Goal: Communication & Community: Answer question/provide support

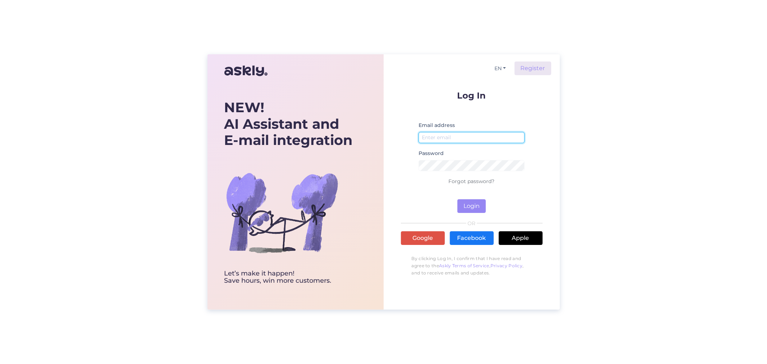
click at [436, 138] on input "email" at bounding box center [471, 137] width 106 height 11
type input "[PERSON_NAME][EMAIL_ADDRESS][PERSON_NAME][DOMAIN_NAME]"
click at [475, 205] on button "Login" at bounding box center [471, 206] width 28 height 14
click at [473, 181] on link "Forgot password?" at bounding box center [472, 181] width 46 height 6
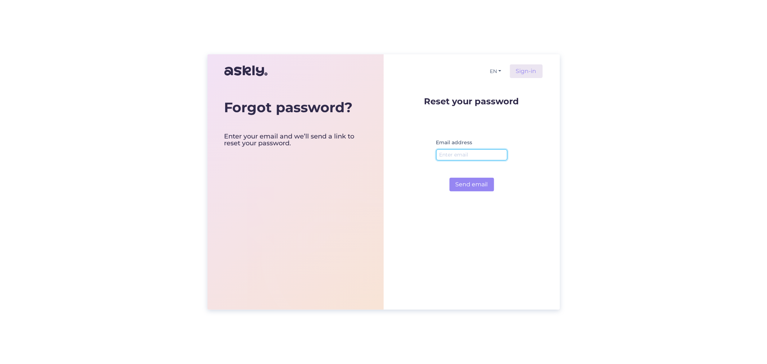
click at [458, 156] on input "email" at bounding box center [471, 154] width 71 height 11
click at [477, 184] on button "Send email" at bounding box center [471, 185] width 45 height 14
click at [500, 155] on input "[PERSON_NAME][EMAIL_ADDRESS][DOMAIN_NAME]" at bounding box center [471, 154] width 71 height 11
click at [505, 154] on input "[PERSON_NAME][EMAIL_ADDRESS][DOMAIN_NAME]" at bounding box center [471, 154] width 71 height 11
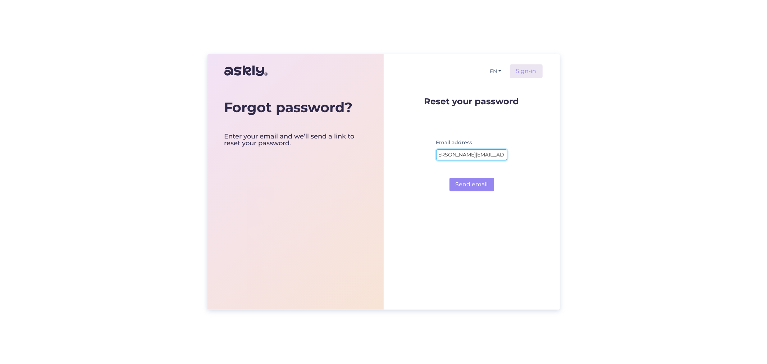
type input "[PERSON_NAME][EMAIL_ADDRESS][PERSON_NAME][DOMAIN_NAME]"
click at [449, 178] on button "Send email" at bounding box center [471, 185] width 45 height 14
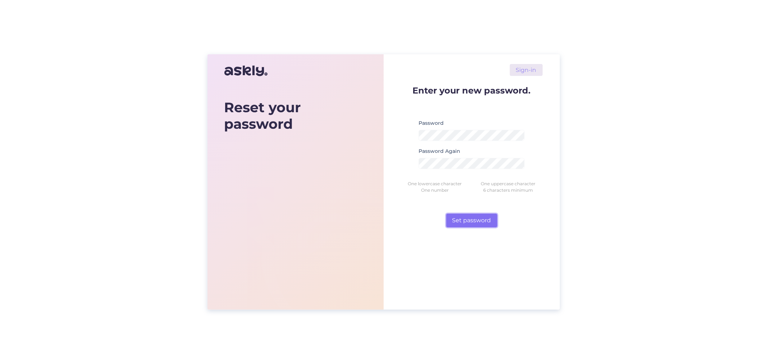
click at [465, 222] on button "Set password" at bounding box center [471, 221] width 51 height 14
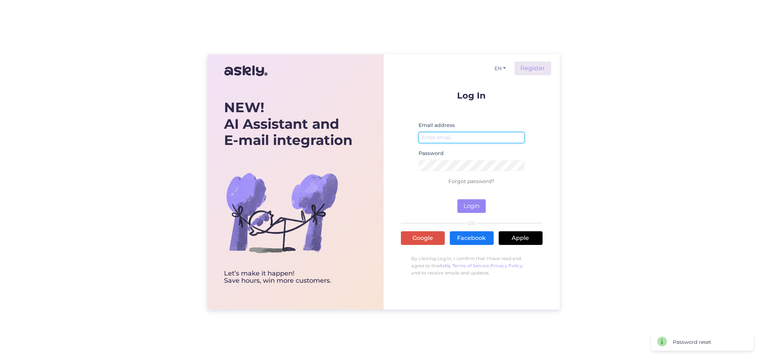
click at [434, 137] on input "email" at bounding box center [471, 137] width 106 height 11
type input "[PERSON_NAME][EMAIL_ADDRESS][PERSON_NAME][DOMAIN_NAME]"
click at [476, 204] on button "Login" at bounding box center [471, 206] width 28 height 14
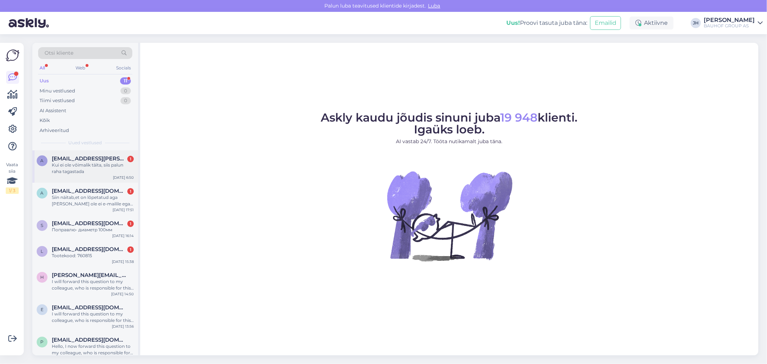
click at [98, 159] on span "[EMAIL_ADDRESS][PERSON_NAME][DOMAIN_NAME]" at bounding box center [89, 158] width 75 height 6
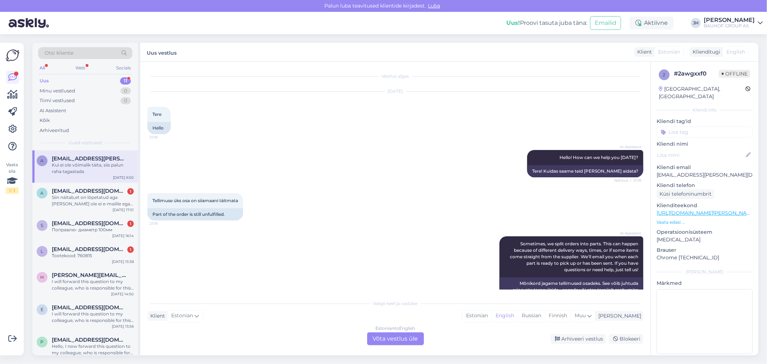
scroll to position [375, 0]
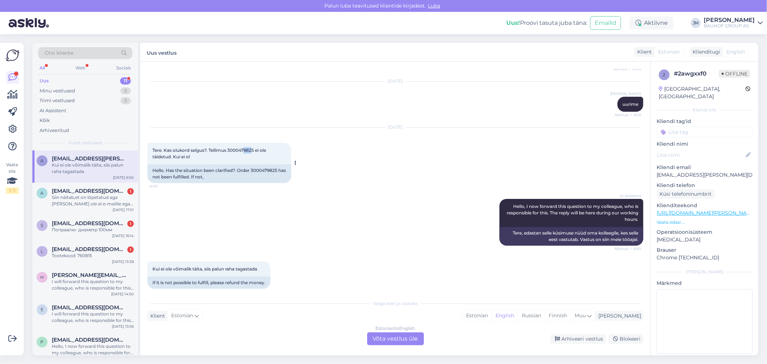
drag, startPoint x: 253, startPoint y: 142, endPoint x: 244, endPoint y: 144, distance: 9.5
click at [244, 147] on span "Tere. Kas olukord selgus?. Tellimus 3000479825 ei ole täidetud. Kui ei ol" at bounding box center [209, 153] width 115 height 12
drag, startPoint x: 254, startPoint y: 142, endPoint x: 229, endPoint y: 142, distance: 25.2
click at [229, 147] on span "Tere. Kas olukord selgus?. Tellimus 3000479825 ei ole täidetud. Kui ei ol" at bounding box center [209, 153] width 115 height 12
copy span "3000479825"
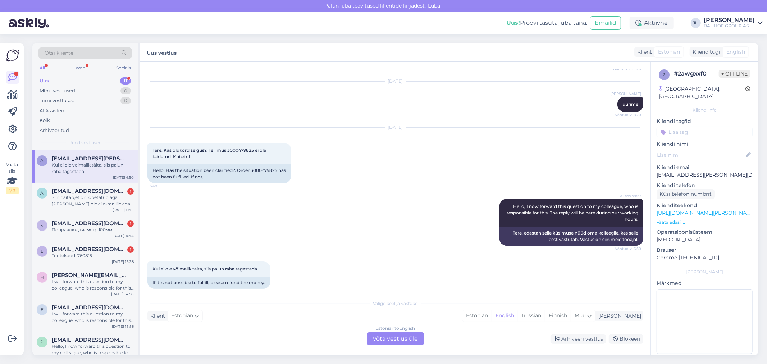
click at [395, 337] on div "Estonian to English Võta vestlus üle" at bounding box center [395, 338] width 57 height 13
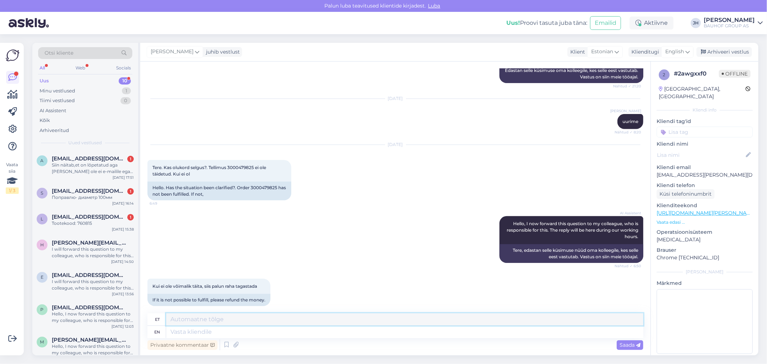
click at [191, 315] on textarea at bounding box center [404, 319] width 477 height 12
type textarea "T"
click at [690, 50] on div "English" at bounding box center [677, 52] width 32 height 12
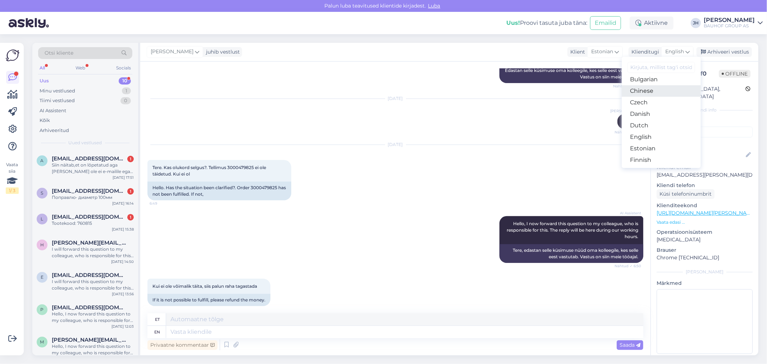
scroll to position [40, 0]
drag, startPoint x: 652, startPoint y: 137, endPoint x: 642, endPoint y: 141, distance: 10.4
click at [652, 137] on link "Estonian" at bounding box center [661, 136] width 79 height 12
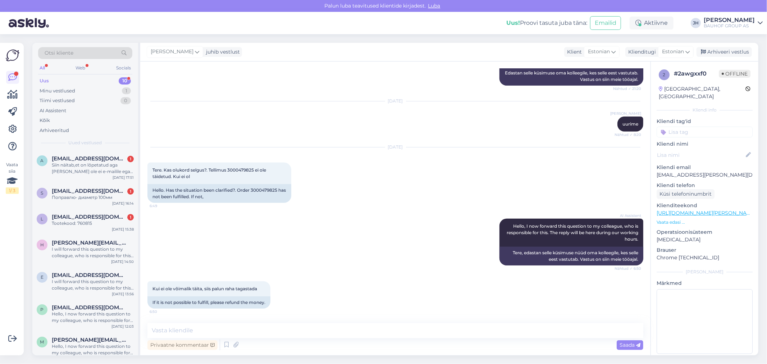
scroll to position [348, 0]
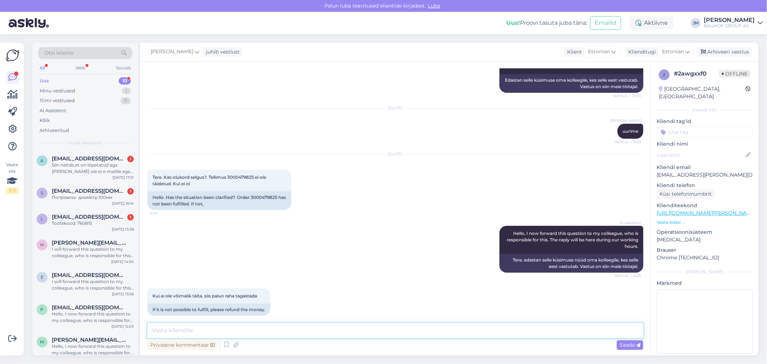
click at [180, 330] on textarea at bounding box center [395, 330] width 496 height 15
drag, startPoint x: 256, startPoint y: 169, endPoint x: 228, endPoint y: 170, distance: 27.4
click at [228, 174] on span "Tere. Kas olukord selgus?. Tellimus 3000479825 ei ole täidetud. Kui ei ol" at bounding box center [209, 180] width 115 height 12
copy span "3000479825"
click at [209, 329] on textarea "Tere. Teie tellimus" at bounding box center [395, 330] width 496 height 15
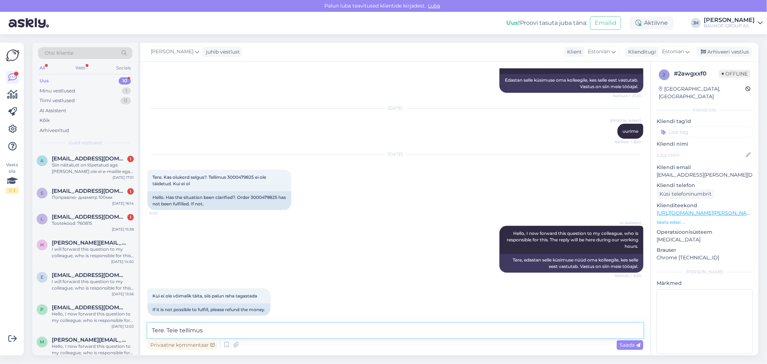
paste textarea "3000479825"
click at [313, 329] on textarea "Tere. Teie tellimus 3000479825 koosneb kahest osast." at bounding box center [395, 330] width 496 height 15
paste textarea "E3000479825_1"
click at [437, 330] on textarea "Tere. Teie tellimus 3000479825 koosneb kahest osast. E3000479825_2 on üleantud …" at bounding box center [395, 330] width 496 height 15
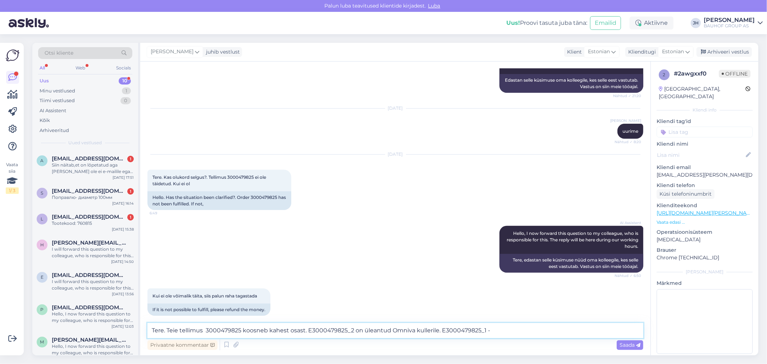
click at [491, 332] on textarea "Tere. Teie tellimus 3000479825 koosneb kahest osast. E3000479825_2 on üleantud …" at bounding box center [395, 330] width 496 height 15
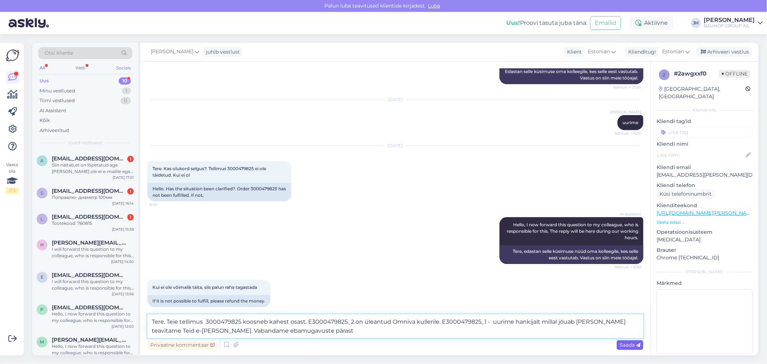
type textarea "Tere. Teie tellimus 3000479825 koosneb kahest osast. E3000479825_2 on üleantud …"
click at [631, 343] on span "Saada" at bounding box center [629, 345] width 21 height 6
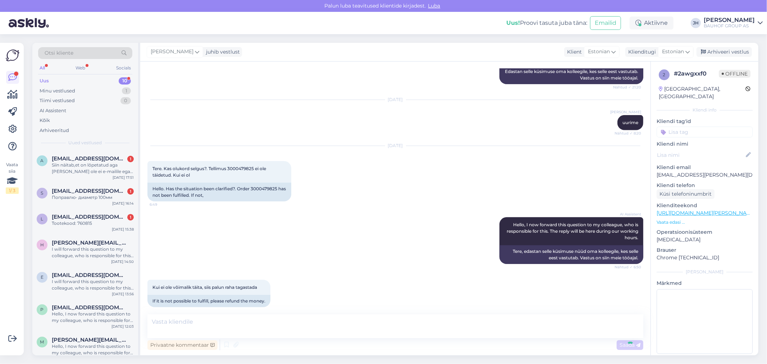
scroll to position [404, 0]
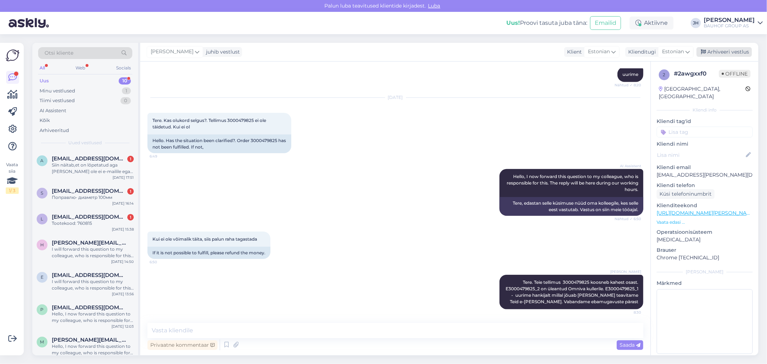
click at [729, 51] on div "Arhiveeri vestlus" at bounding box center [723, 52] width 55 height 10
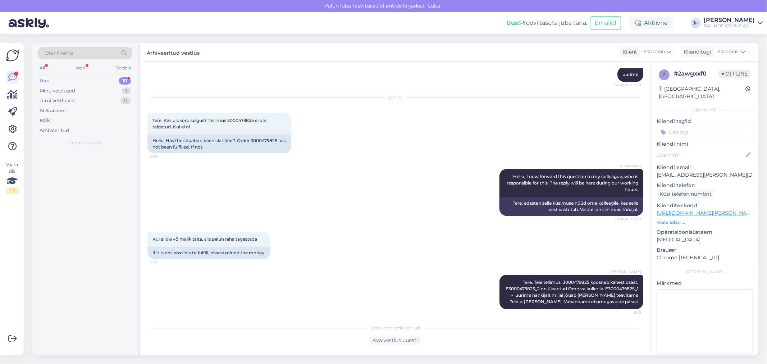
scroll to position [407, 0]
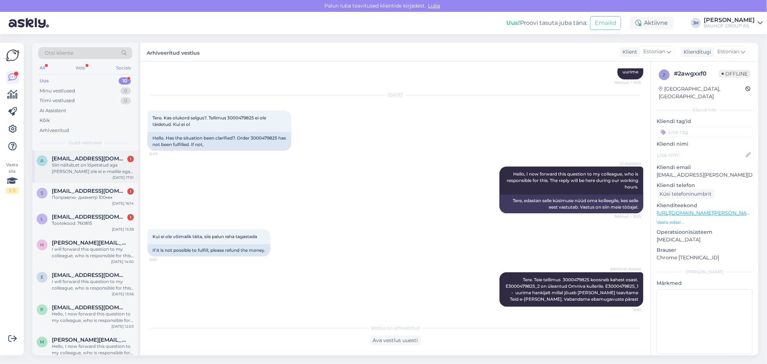
click at [72, 159] on span "[EMAIL_ADDRESS][DOMAIN_NAME]" at bounding box center [89, 158] width 75 height 6
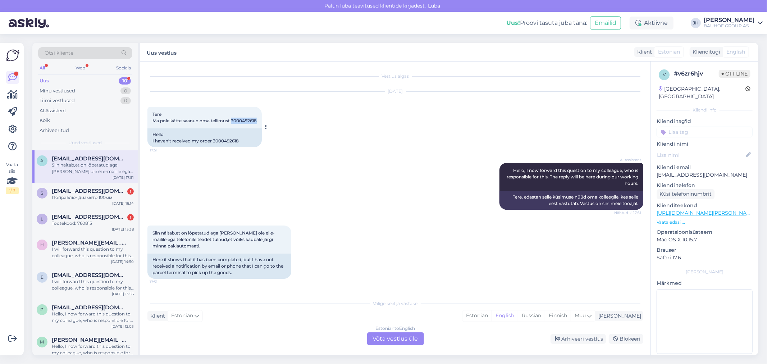
drag, startPoint x: 259, startPoint y: 119, endPoint x: 233, endPoint y: 119, distance: 26.2
click at [233, 119] on div "Tere Ma pole kätte saanud oma tellimust 3000492618 17:51" at bounding box center [204, 118] width 114 height 22
copy span "3000492618"
click at [258, 122] on div "Tere Ma pole kätte saanud oma tellimust 3000492618 17:51" at bounding box center [204, 118] width 114 height 22
drag, startPoint x: 258, startPoint y: 121, endPoint x: 234, endPoint y: 121, distance: 24.4
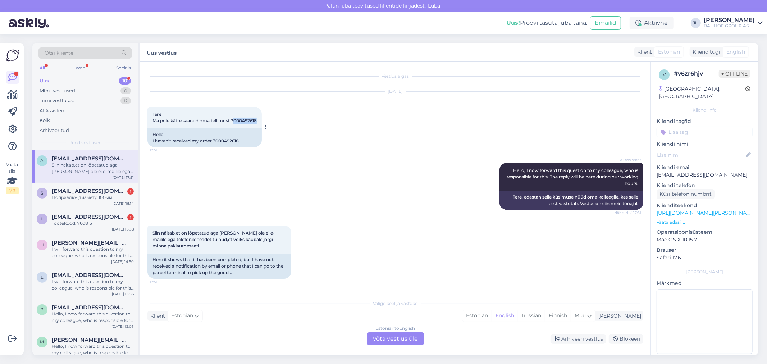
click at [234, 121] on div "Tere Ma pole kätte saanud oma tellimust 3000492618 17:51" at bounding box center [204, 118] width 114 height 22
drag, startPoint x: 233, startPoint y: 120, endPoint x: 262, endPoint y: 119, distance: 29.5
click at [262, 119] on div "Tere Ma pole kätte saanud oma tellimust 3000492618 17:51" at bounding box center [204, 118] width 114 height 22
copy span "3000492618"
click at [397, 336] on div "Estonian to English Võta vestlus üle" at bounding box center [395, 338] width 57 height 13
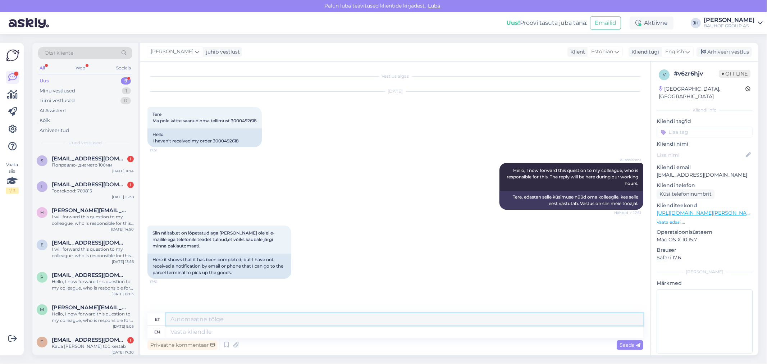
drag, startPoint x: 198, startPoint y: 318, endPoint x: 218, endPoint y: 318, distance: 20.5
click at [198, 319] on textarea at bounding box center [404, 319] width 477 height 12
click at [691, 51] on div "English" at bounding box center [677, 52] width 32 height 12
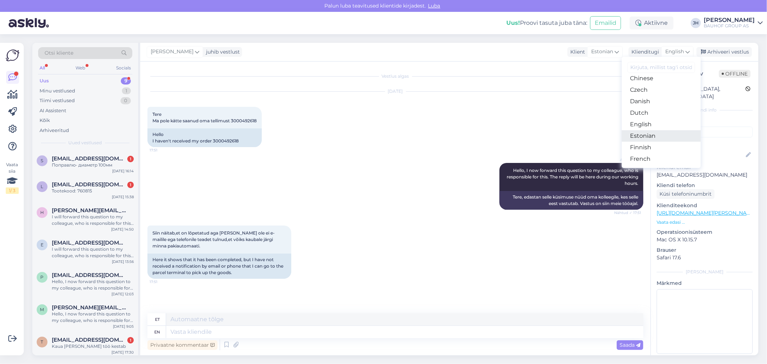
click at [655, 132] on link "Estonian" at bounding box center [661, 136] width 79 height 12
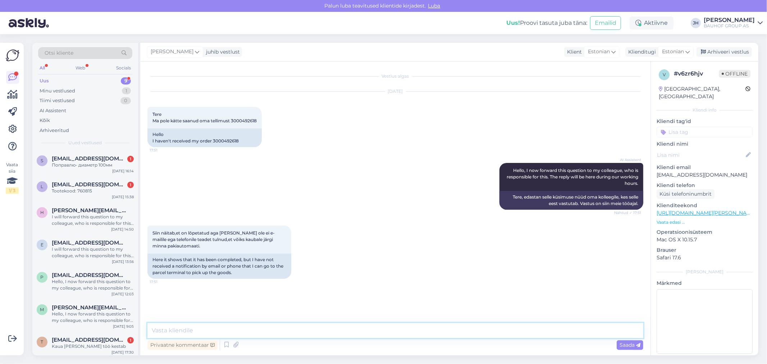
click at [162, 331] on textarea at bounding box center [395, 330] width 496 height 15
type textarea "Tere. Vabandame ebamugavuste pärast. Uurime ja vastame Teile e-mailile esimesel…"
click at [632, 345] on span "Saada" at bounding box center [629, 345] width 21 height 6
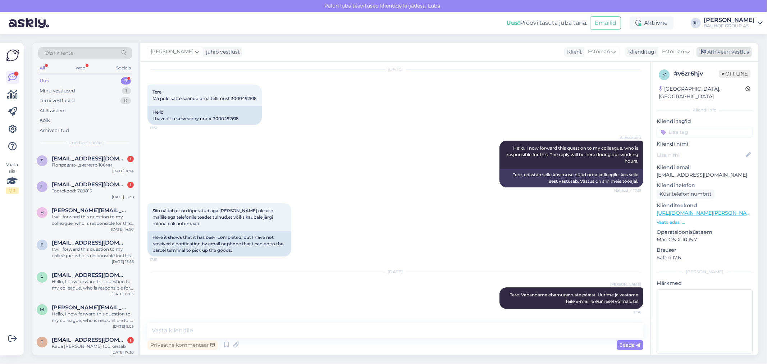
click at [734, 52] on div "Arhiveeri vestlus" at bounding box center [723, 52] width 55 height 10
click at [106, 165] on div "Поправлю- диаметр 100мм" at bounding box center [93, 165] width 82 height 6
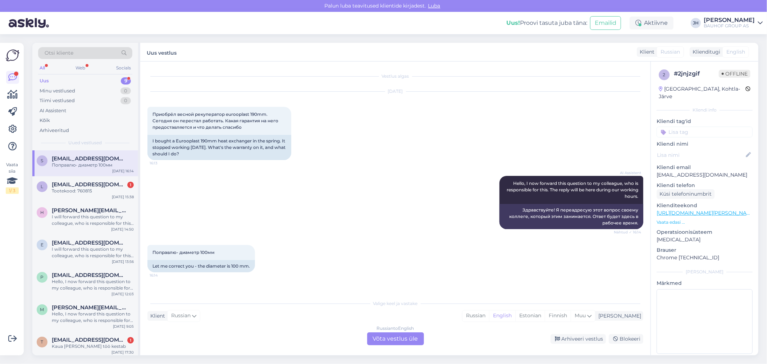
click at [395, 336] on div "Russian to English Võta vestlus üle" at bounding box center [395, 338] width 57 height 13
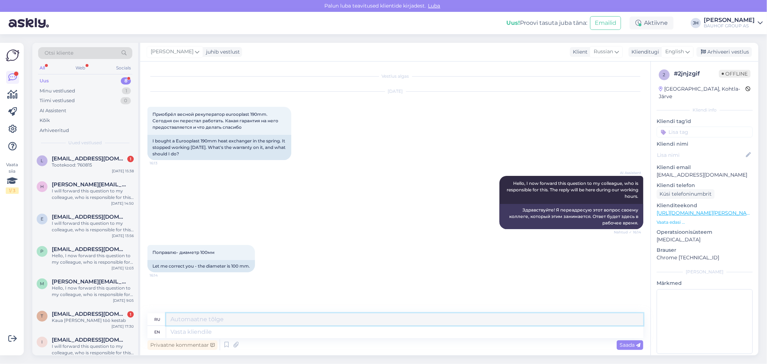
click at [206, 320] on textarea at bounding box center [404, 319] width 477 height 12
click at [687, 50] on icon at bounding box center [687, 52] width 4 height 8
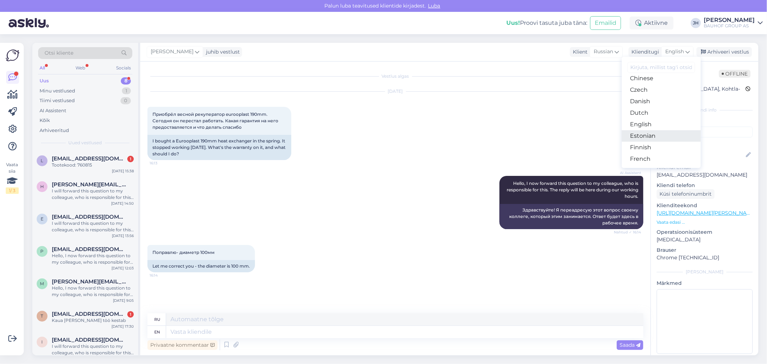
drag, startPoint x: 656, startPoint y: 137, endPoint x: 650, endPoint y: 138, distance: 5.8
click at [656, 137] on link "Estonian" at bounding box center [661, 136] width 79 height 12
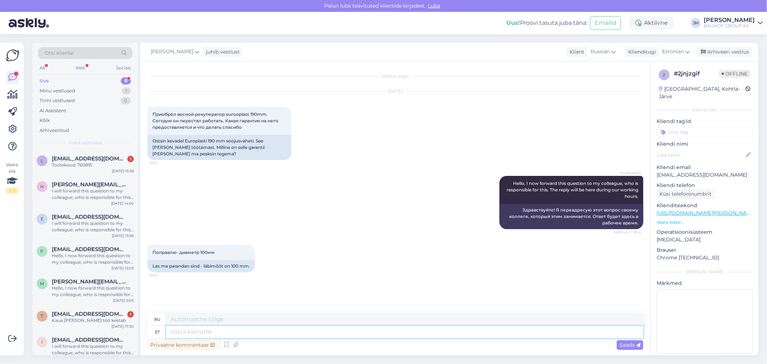
click at [189, 331] on textarea at bounding box center [404, 332] width 477 height 12
type textarea "Palun"
type textarea "Пожалуйста"
type textarea "Palun edastage"
type textarea "Пожалуйста, перешлите"
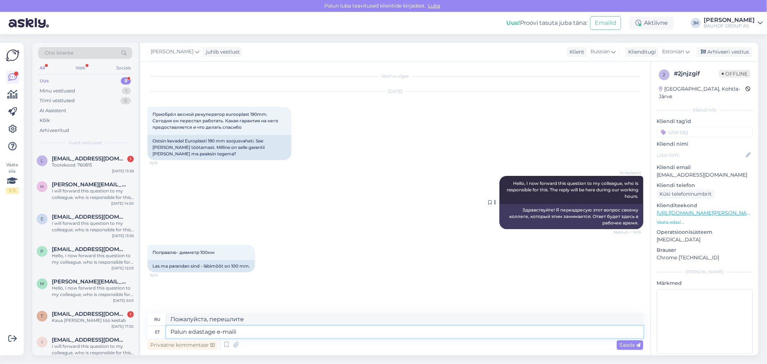
type textarea "Palun edastage e-maili t"
type textarea "Пожалуйста, отправьте электронное письмо."
type textarea "Palun edastage e-[PERSON_NAME]"
type textarea "Пожалуйста, отправьте по электронной почте"
type textarea "Palun edastage e-[PERSON_NAME] (klienditugi@"
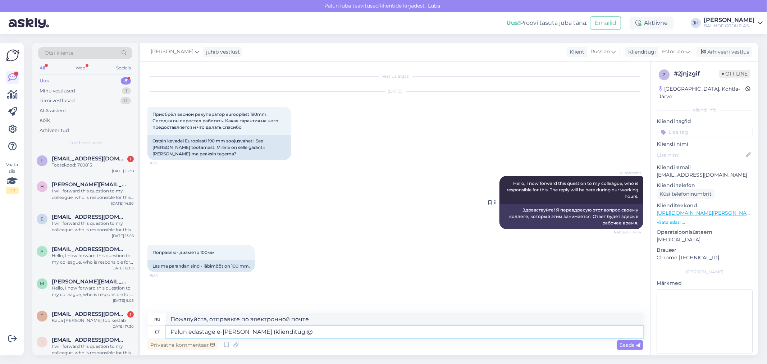
type textarea "Пожалуйста, отправьте по электронной почте (служба поддержки клиентов)"
type textarea "Palun edastage e-[PERSON_NAME] (klienditugi@[PERSON_NAME].e"
type textarea "Пожалуйста, отправьте его по электронной почте ( [EMAIL_ADDRESS][PERSON_NAME][D…"
type textarea "Palun edastage e-[PERSON_NAME]"
type textarea "Пожалуйста, отправьте по электронной почте"
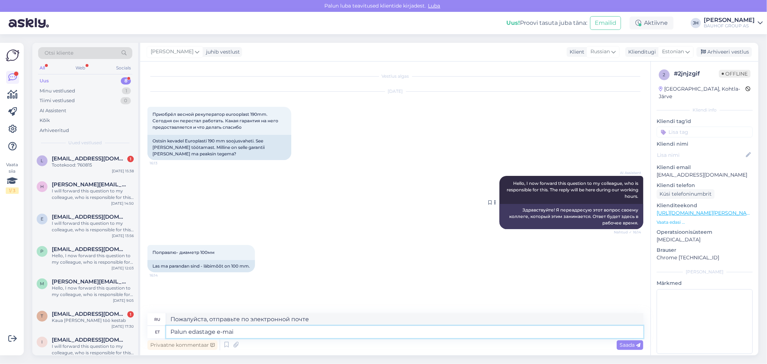
type textarea "Palun edastage e-ma"
type textarea "Пожалуйста, отправьте электронное письмо."
type textarea "Palun edastage"
type textarea "Пожалуйста, перешлите"
type textarea "Palun"
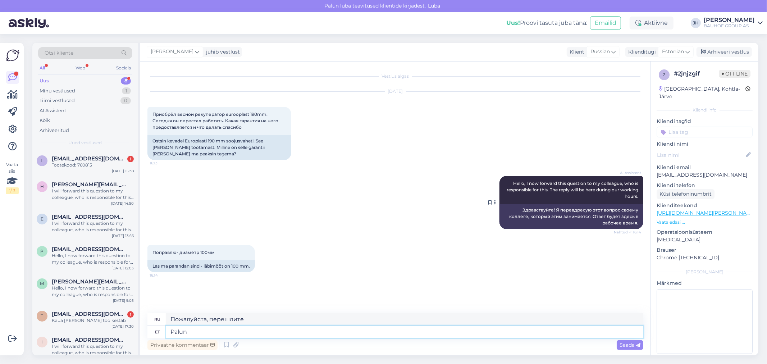
type textarea "Пожалуйста"
type textarea "Palun tellimuse"
type textarea "Пожалуйста, оформите заказ."
type textarea "Palun tellimuse nr."
type textarea "Пожалуйста, укажите номер заказа."
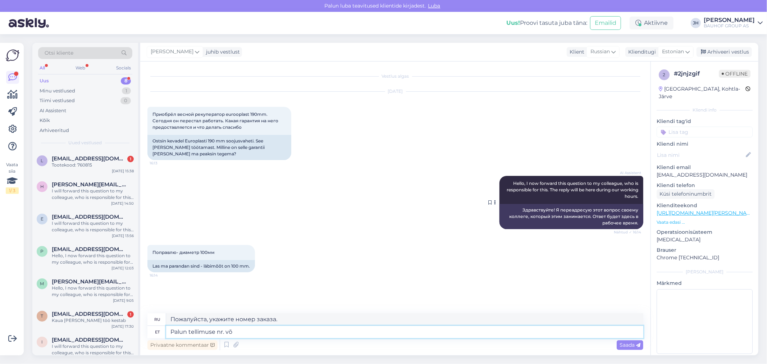
type textarea "Palun tellimuse nr. või"
type textarea "Пожалуйста, укажите номер заказа или"
type textarea "Palun tellimuse nr."
type textarea "Пожалуйста, укажите номер заказа."
type textarea "Palun t"
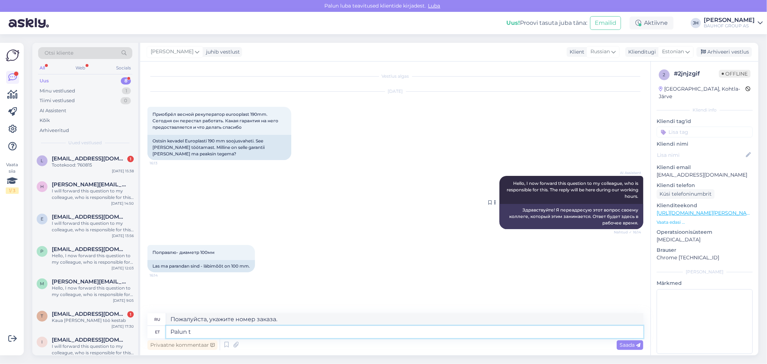
type textarea "Пожалуйста, оформите заказ."
type textarea "Pal"
type textarea "Пожалуйста"
type textarea "P"
type textarea "Kas"
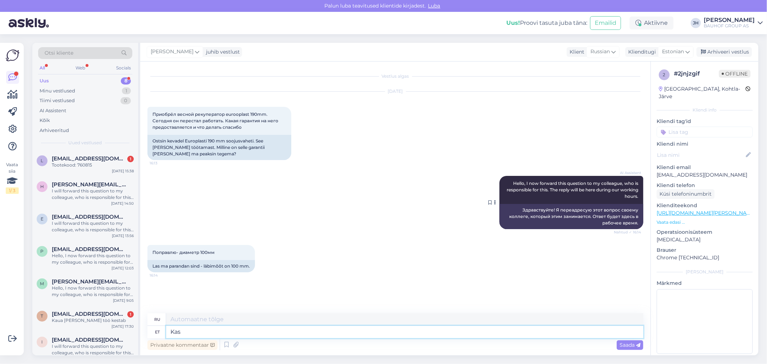
type textarea "Является"
type textarea "Kas oli"
type textarea "Это было?"
type textarea "Kas"
type textarea "Является"
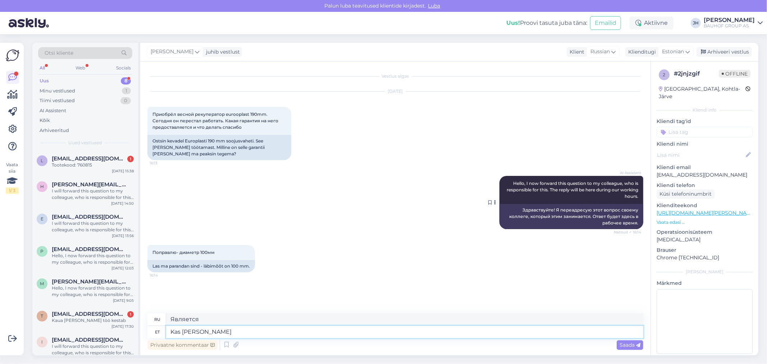
type textarea "Kas [PERSON_NAME] o"
type textarea "Это товар?"
type textarea "Kas [PERSON_NAME] oli"
type textarea "Был ли предмет"
type textarea "Kas [PERSON_NAME] oli ostetud"
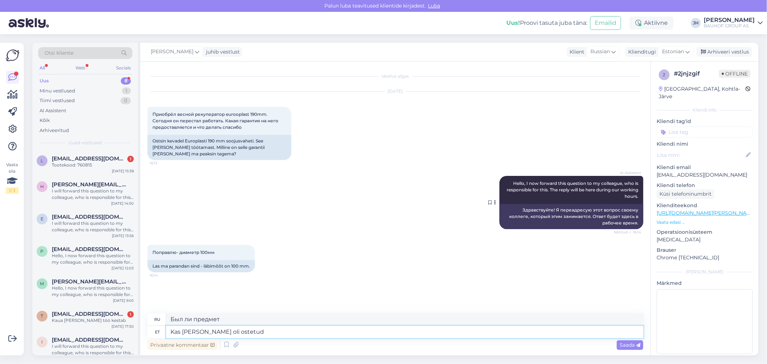
type textarea "Товар был куплен?"
type textarea "Kas [PERSON_NAME] oli ostetud e-poes"
type textarea "Был ли товар куплен в интернет-магазине?"
type textarea "Kas [PERSON_NAME] oli ostetud e-poes või"
type textarea "Был ли товар куплен в интернет-магазине или"
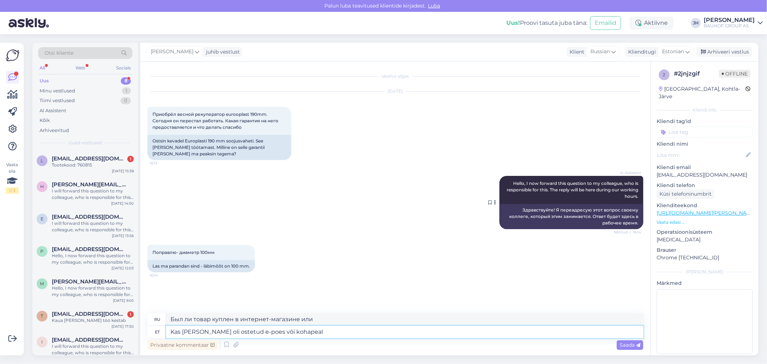
type textarea "Kas [PERSON_NAME] oli ostetud e-poes või kohapeal"
type textarea "Был ли товар куплен онлайн или в магазине?"
type textarea "Kas [PERSON_NAME] oli ostetud e-poes või kohapeal kaupluses? mis tellimuse"
type textarea "Был ли товар куплен онлайн или в магазине? В каком порядке?"
type textarea "Kas [PERSON_NAME] oli ostetud e-poes või kohapeal kaupluses? mis tellimuse nr"
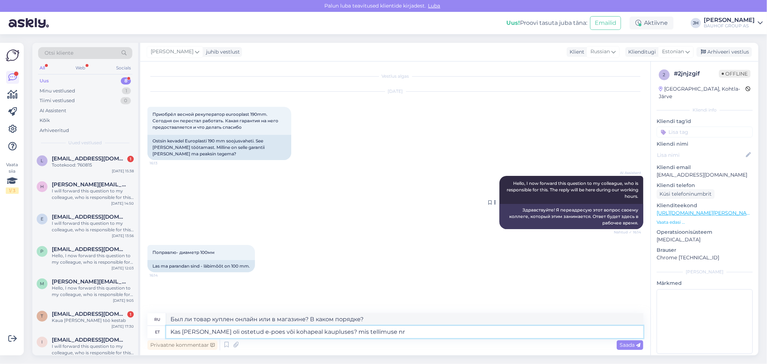
type textarea "Был ли товар куплен онлайн или в магазине? Какой номер заказа?"
type textarea "Kas [PERSON_NAME] oli ostetud e-poes või kohapeal kaupluses? mis tellimuse nr. ?"
click at [628, 344] on span "Saada" at bounding box center [629, 345] width 21 height 6
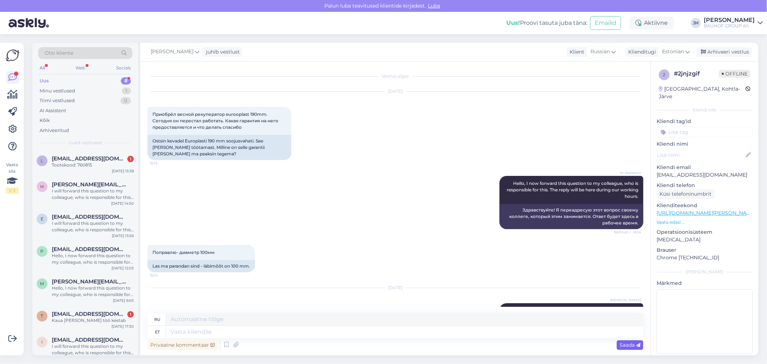
scroll to position [44, 0]
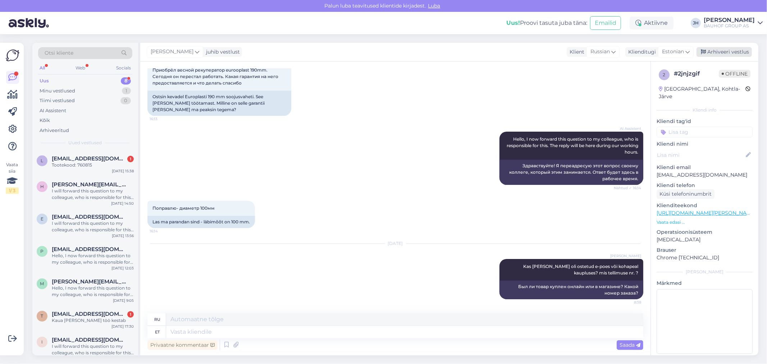
click at [736, 51] on div "Arhiveeri vestlus" at bounding box center [723, 52] width 55 height 10
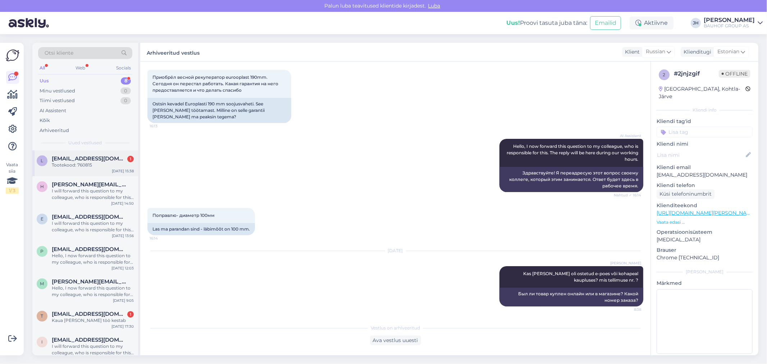
click at [69, 157] on span "[EMAIL_ADDRESS][DOMAIN_NAME]" at bounding box center [89, 158] width 75 height 6
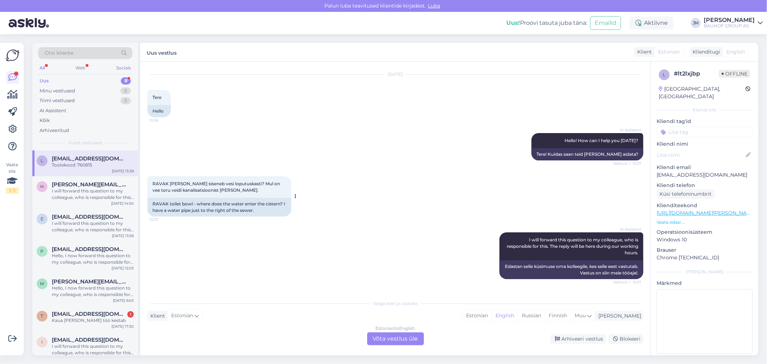
scroll to position [278, 0]
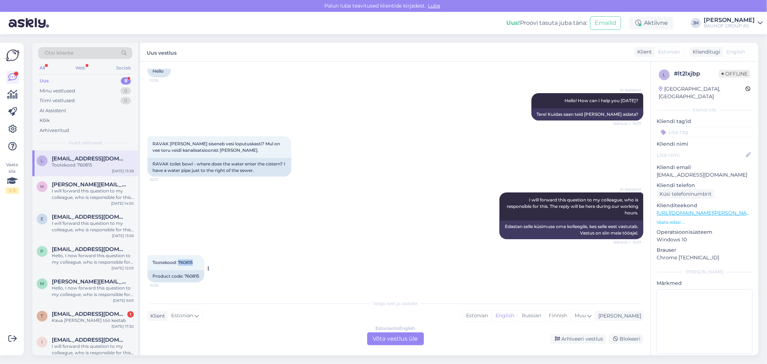
drag, startPoint x: 196, startPoint y: 262, endPoint x: 178, endPoint y: 260, distance: 17.7
click at [178, 260] on div "Tootekood: [DATE] 15:38" at bounding box center [175, 262] width 57 height 15
copy span "760815"
drag, startPoint x: 237, startPoint y: 151, endPoint x: 148, endPoint y: 138, distance: 89.7
click at [148, 138] on div "RAVAK [PERSON_NAME] siseneb vesi loputuskasti? Mul on vee toru veidi kanalisats…" at bounding box center [219, 147] width 144 height 22
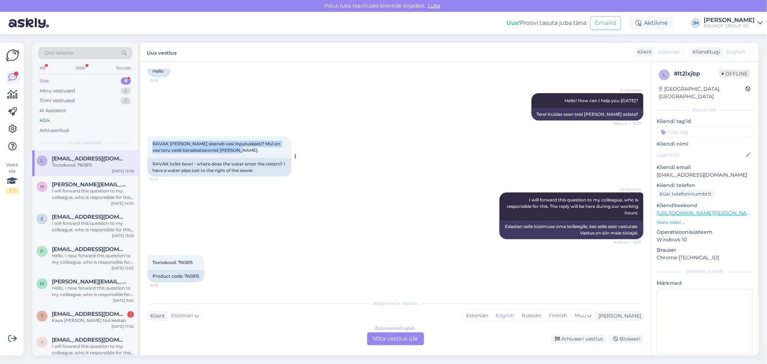
copy span "RAVAK [PERSON_NAME] siseneb vesi loputuskasti? Mul on vee toru veidi kanalisats…"
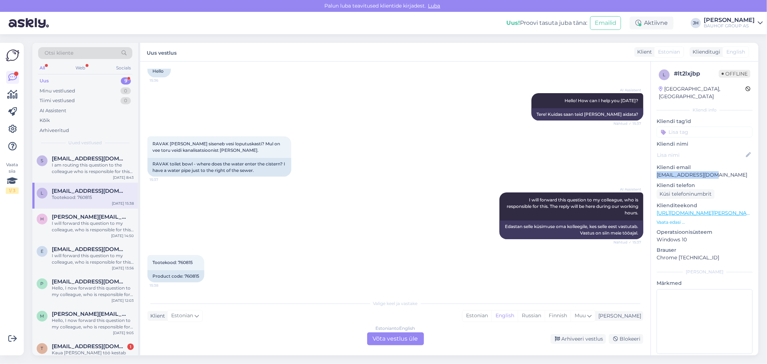
drag, startPoint x: 712, startPoint y: 170, endPoint x: 652, endPoint y: 165, distance: 60.6
click at [652, 165] on div "l # lt2lxjbp Offline [GEOGRAPHIC_DATA], [GEOGRAPHIC_DATA] Kliendi info Kliendi …" at bounding box center [704, 212] width 107 height 303
copy p "[EMAIL_ADDRESS][DOMAIN_NAME]"
click at [397, 335] on div "Estonian to English Võta vestlus üle" at bounding box center [395, 338] width 57 height 13
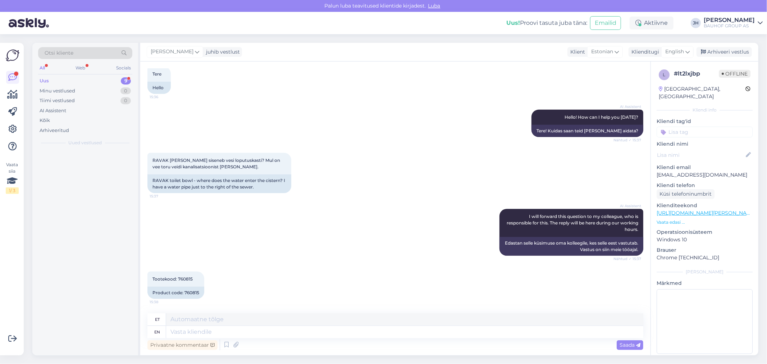
scroll to position [260, 0]
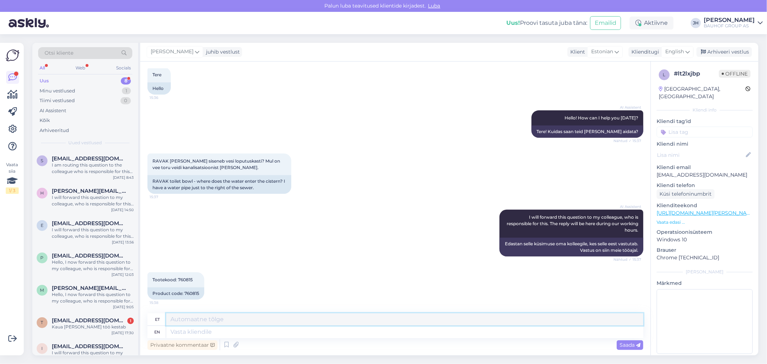
drag, startPoint x: 228, startPoint y: 318, endPoint x: 246, endPoint y: 314, distance: 19.1
click at [228, 318] on textarea at bounding box center [404, 319] width 477 height 12
drag, startPoint x: 320, startPoint y: 322, endPoint x: 166, endPoint y: 314, distance: 154.1
click at [166, 314] on textarea "Tere. Vastame Teile esimesel võimalusel e-mailile" at bounding box center [404, 319] width 477 height 12
type textarea "Tere. Vastame Teile esimesel võimalusel e-mailile"
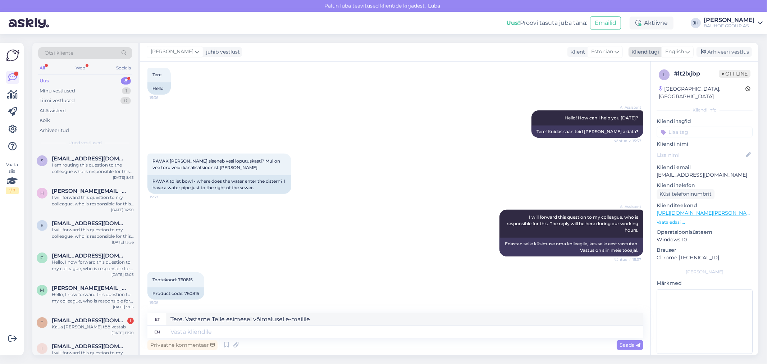
click at [688, 51] on icon at bounding box center [687, 52] width 4 height 8
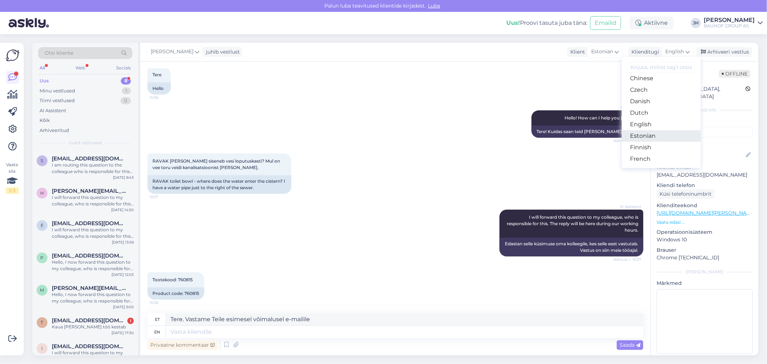
click at [653, 134] on link "Estonian" at bounding box center [661, 136] width 79 height 12
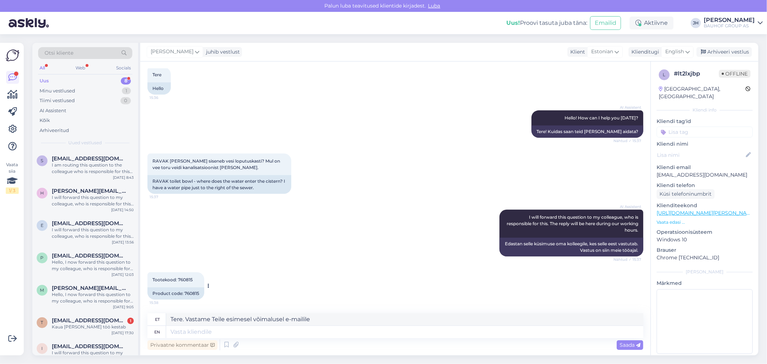
scroll to position [251, 0]
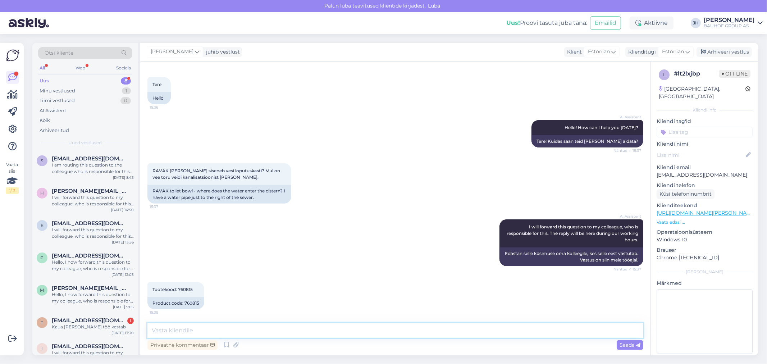
drag, startPoint x: 171, startPoint y: 333, endPoint x: 175, endPoint y: 329, distance: 5.6
click at [171, 332] on textarea at bounding box center [395, 330] width 496 height 15
paste textarea "Tere. Vastame Teile esimesel võimalusel e-mailile"
type textarea "Tere. Vastame Teile esimesel võimalusel e-mailile"
click at [627, 343] on span "Saada" at bounding box center [629, 345] width 21 height 6
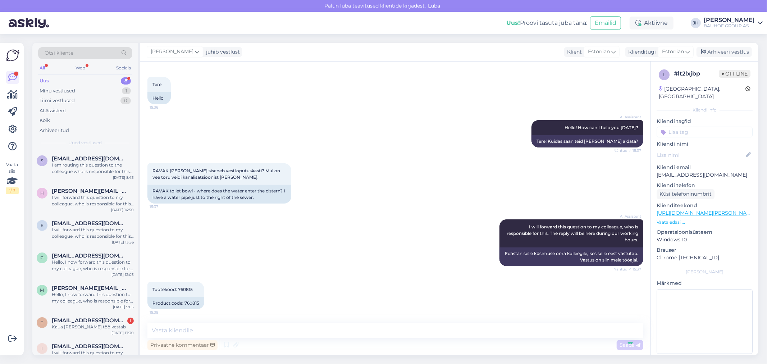
scroll to position [297, 0]
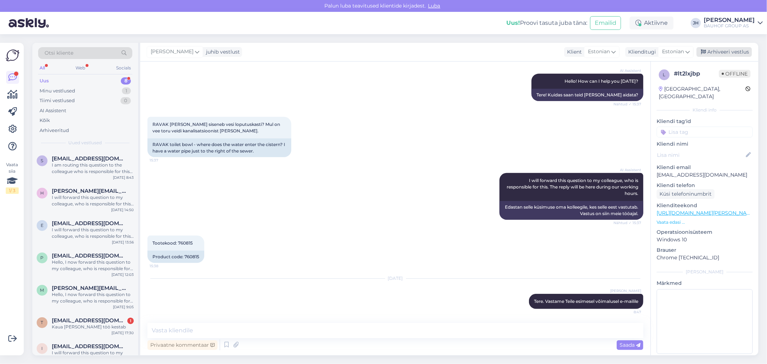
click at [721, 50] on div "Arhiveeri vestlus" at bounding box center [723, 52] width 55 height 10
click at [96, 163] on div "I am routing this question to the colleague who is responsible for this topic. …" at bounding box center [93, 168] width 82 height 13
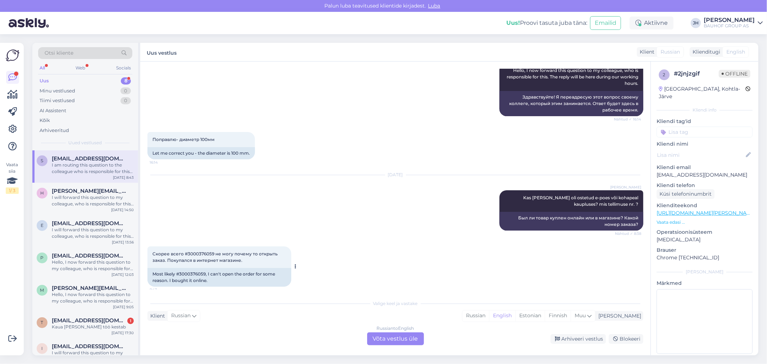
scroll to position [193, 0]
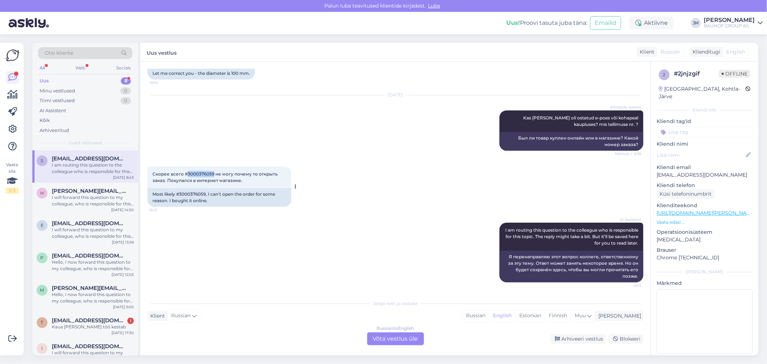
drag, startPoint x: 212, startPoint y: 170, endPoint x: 187, endPoint y: 171, distance: 25.5
click at [187, 171] on span "Скорее всего #3000376059 не могу почему то открыть заказ. Покупался в интернет …" at bounding box center [215, 177] width 126 height 12
copy span "3000376059"
click at [394, 336] on div "Russian to English Võta vestlus üle" at bounding box center [395, 338] width 57 height 13
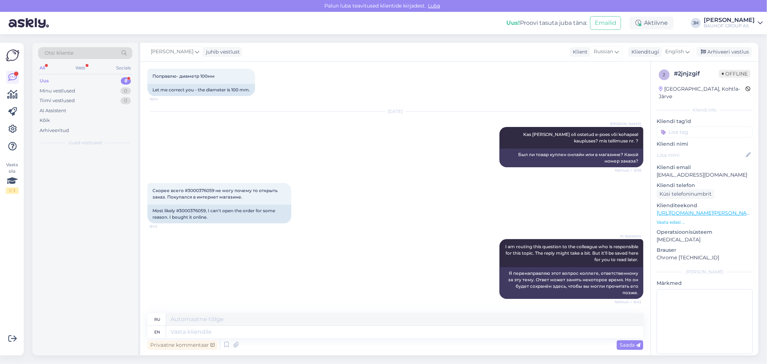
scroll to position [175, 0]
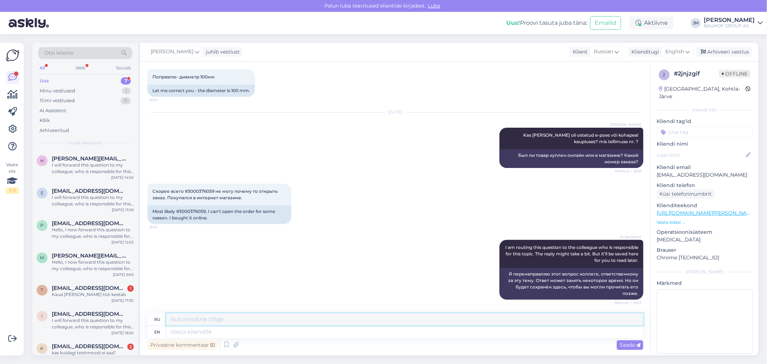
click at [197, 315] on textarea at bounding box center [404, 319] width 477 height 12
click at [688, 50] on icon at bounding box center [687, 52] width 4 height 8
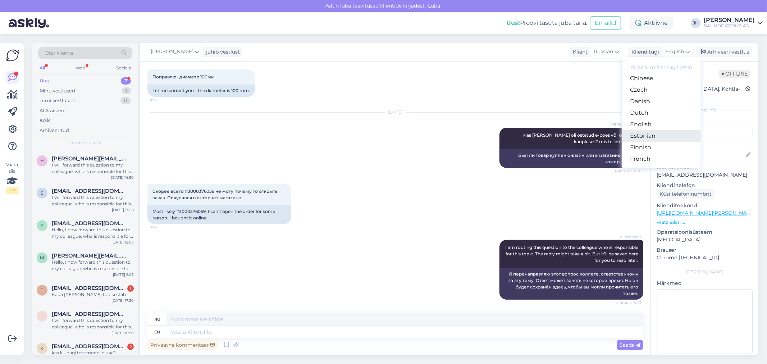
drag, startPoint x: 651, startPoint y: 135, endPoint x: 641, endPoint y: 143, distance: 12.5
click at [651, 135] on link "Estonian" at bounding box center [661, 136] width 79 height 12
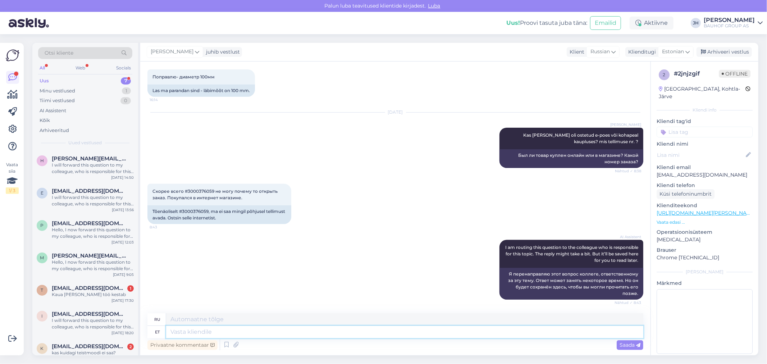
click at [179, 335] on textarea at bounding box center [404, 332] width 477 height 12
type textarea "Tellimuses"
type textarea "Чтобы"
type textarea "T"
type textarea "Kas"
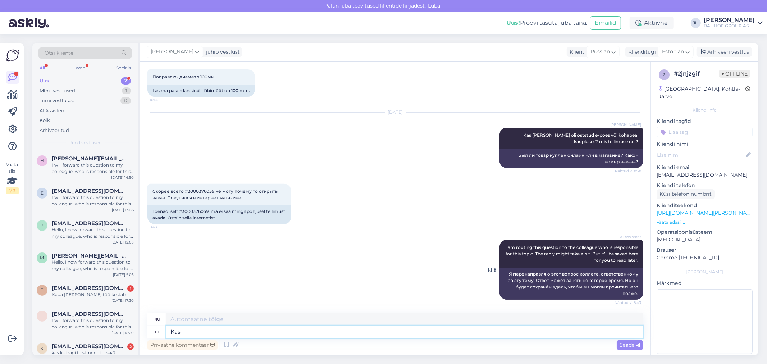
type textarea "Является"
type textarea "K"
type textarea "Tellimuses o"
type textarea "Чтобы"
type textarea "Tellimuses on t"
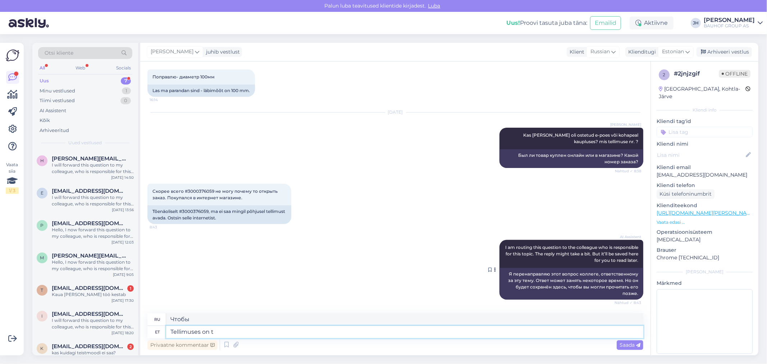
type textarea "Заказ содержит"
type textarea "Tellimuses on toode"
type textarea "Заказ содержит товар"
type textarea "Tellimuses on toode 69"
type textarea "В заказе есть товар 69."
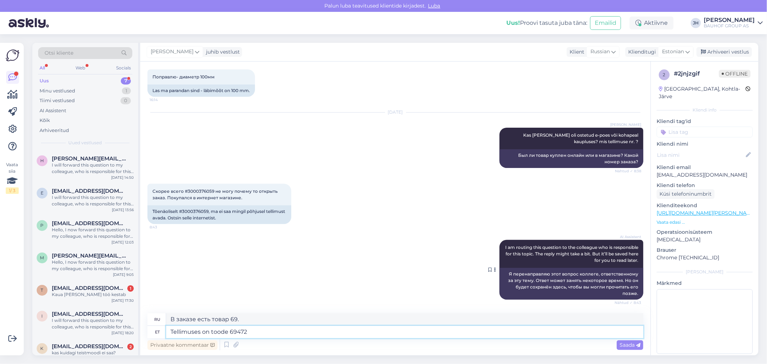
type textarea "Tellimuses on toode 694722"
type textarea "В заказ включен товар 694722"
drag, startPoint x: 252, startPoint y: 333, endPoint x: 271, endPoint y: 332, distance: 19.4
click at [252, 333] on textarea "Tellimuses on toode 694722" at bounding box center [404, 332] width 477 height 12
paste textarea "REKUPERAATOR 100MM SEINALÜLITIGA"
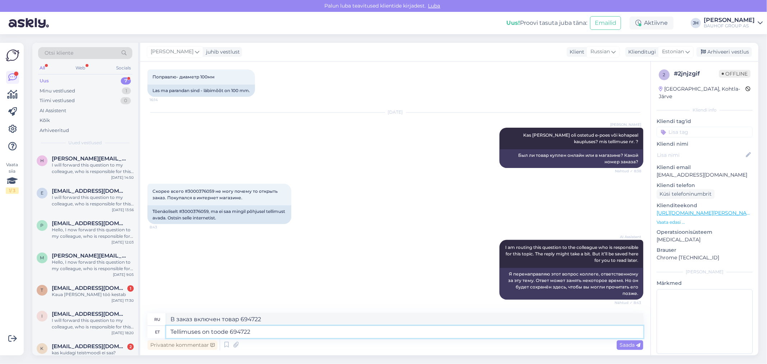
type textarea "Tellimuses on toode 694722 REKUPERAATOR 100MM SEINALÜLITIGA"
type textarea "В заказ включен товар 694722 НАГРЕВАТЕЛЬ 100 ММ С НАСТЕННЫМ ВЫКЛЮЧАТЕЛЕМ"
type textarea "Tellimuses on toode 694722 REKUPERAATOR 100MM SEINALÜLITIGA ja"
type textarea "В заказ входит товар 694722 НАГРЕВАТЕЛЬ 100 ММ С НАСТЕННЫМ ВЫКЛЮЧАТЕЛЕМ и"
type textarea "Tellimuses on toode 694722 REKUPERAATOR 100MM SEINALÜLITIGA ja"
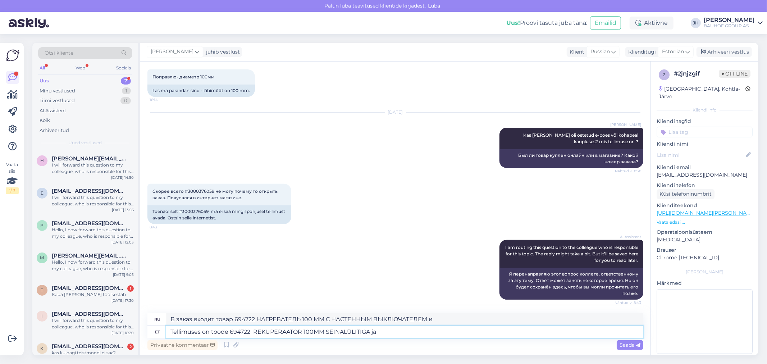
type textarea "В заказ входит товар 694722 НАГРЕВАТЕЛЬ ТЕПЛА 100 ММ С НАСТЕННЫМ ВЫКЛЮЧАТЕЛЕМ и"
type textarea "Tellimuses on toode 694722 REKUPERAATOR 100MM SEINALÜLITIGA ja 69"
type textarea "В заказ входит товар 694722 ОБОГРЕВАТЕЛЬ 100 ММ С НАСТЕННЫМ ВЫКЛЮЧАТЕЛЕМ и 69"
type textarea "Tellimuses on toode 694722 REKUPERAATOR 100MM SEINALÜLITIGA ja 6947"
type textarea "В заказ входит товар 694722 ОБОГРЕВАТЕЛЬ 100 ММ С НАСТЕННЫМ ВЫКЛЮЧАТЕЛЕМ и 694"
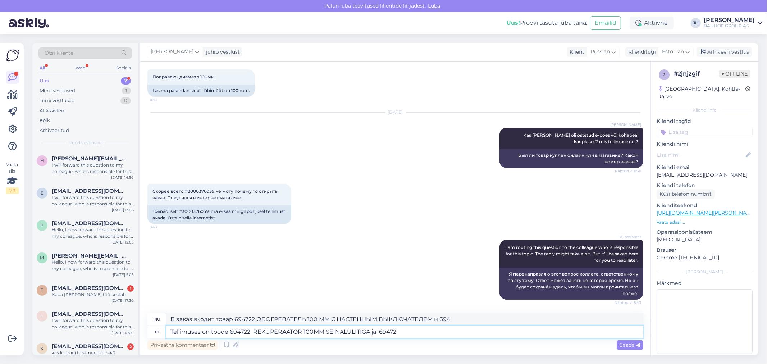
type textarea "Tellimuses on toode 694722 REKUPERAATOR 100MM SEINALÜLITIGA ja 694723"
type textarea "В заказ входят изделия 694722 ОБОГРЕВАТЕЛЬ 100 ММ С НАСТЕННЫМ ВЫКЛЮЧАТЕЛЕМ и 69…"
click at [404, 329] on textarea "Tellimuses on toode 694722 REKUPERAATOR 100MM SEINALÜLITIGA ja 694723" at bounding box center [404, 332] width 477 height 12
paste textarea "REKUPERAATOR 100MM JUHTME JA NÖÖRLÜLITIGA"
type textarea "Tellimuses on toode 694722 REKUPERAATOR 100MM SEINALÜLITIGA ja 694723 REKUPERAA…"
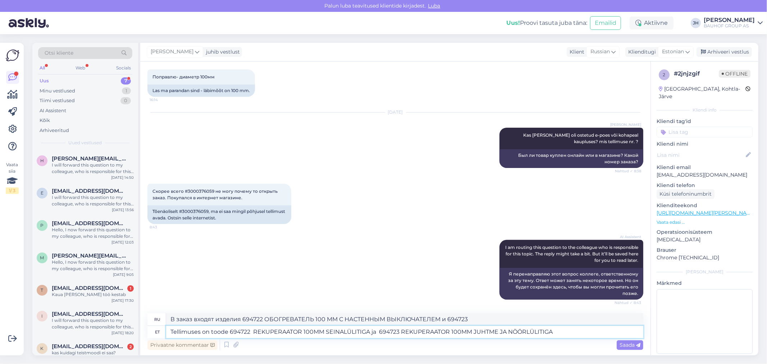
type textarea "В заказ входят изделия 694722 РЕКУПЕР 100 ММ С НАСТЕННЫМ ВЫКЛЮЧАТЕЛЕМ и 694723 …"
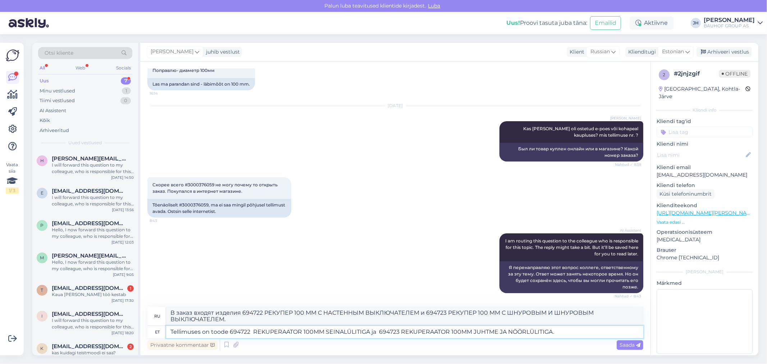
type textarea "Tellimuses on toode 694722 REKUPERAATOR 100MM SEINALÜLITIGA ja 694723 REKUPERAA…"
type textarea "В заказ включены изделия 694722 РЕКУПЕР 100 ММ С НАСТЕННЫМ ВЫКЛЮЧАТЕЛЕМ и 69472…"
type textarea "Tellimuses on toode 694722 REKUPERAATOR 100MM SEINALÜLITIGA ja 694723 REKUPERAA…"
type textarea "В заказ включены товары 694722 РЕКУПЕР 100 ММ С НАСТЕННЫМ ВЫКЛЮЧАТЕЛЕМ и 694723…"
type textarea "Tellimuses on toode 694722 REKUPERAATOR 100MM SEINALÜLITIGA ja 694723 REKUPERAA…"
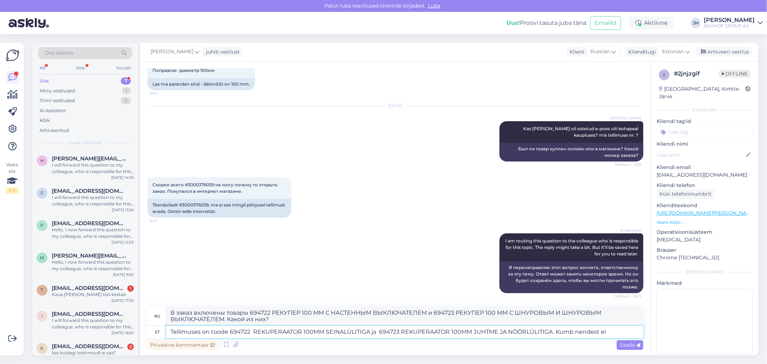
type textarea "В заказ включены товары 694722 РЕКУПЕР 100 ММ С НАСТЕННЫМ ВЫКЛЮЧАТЕЛЕМ и 694723…"
type textarea "Tellimuses on toode 694722 REKUPERAATOR 100MM SEINALÜLITIGA ja 694723 REKUPERAA…"
type textarea "В заказ включены товары 694722 РЕКУПЕР 100 ММ С НАСТЕННЫМ ВЫКЛЮЧАТЕЛЕМ и 694723…"
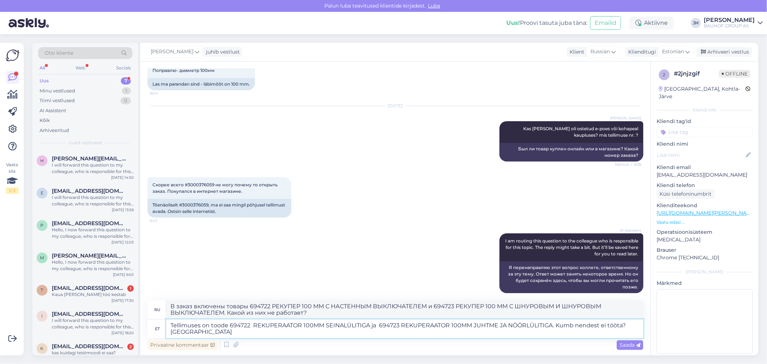
scroll to position [188, 0]
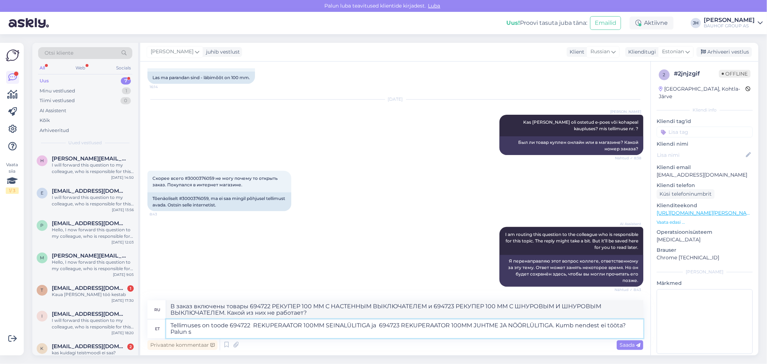
type textarea "Tellimuses on toode 694722 REKUPERAATOR 100MM SEINALÜLITIGA ja 694723 REKUPERAA…"
type textarea "В заказ входят товары 694722 РЕКУПЕР 100 ММ С НАСТЕННЫМ ВЫКЛЮЧАТЕЛЕМ и 694723 Р…"
type textarea "Tellimuses on toode 694722 REKUPERAATOR 100MM SEINALÜLITIGA ja 694723 REKUPERAA…"
type textarea "В заказ входят товары: 694722 РЕКУПЕР 100 ММ С НАСТЕННЫМ ВЫКЛЮЧАТЕЛЕМ и 694723 …"
type textarea "Tellimuses on toode 694722 REKUPERAATOR 100MM SEINALÜLITIGA ja 694723 REKUPERAA…"
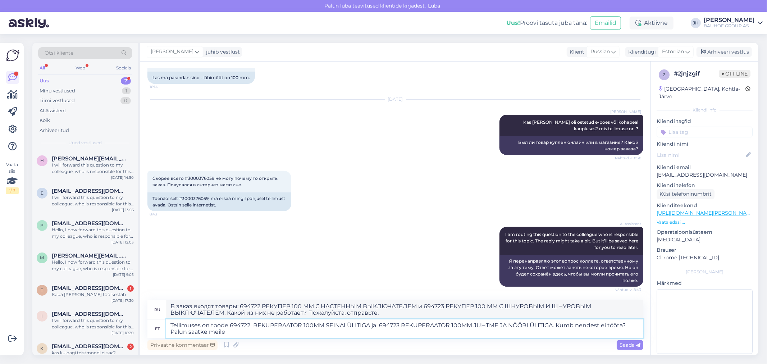
type textarea "В заказ входят товары 694722 РЕКУПЕР 100 ММ С НАСТЕННЫМ ВЫКЛЮЧАТЕЛЕМ и 694723 Р…"
type textarea "Tellimuses on toode 694722 REKUPERAATOR 100MM SEINALÜLITIGA ja 694723 REKUPERAA…"
type textarea "В заказ входят товары 694722 РЕКУПЕР 100 ММ С НАСТЕННЫМ ВЫКЛЮЧАТЕЛЕМ и 694723 Р…"
type textarea "Tellimuses on toode 694722 REKUPERAATOR 100MM SEINALÜLITIGA ja 694723 REKUPERAA…"
type textarea "В заказ включены товары 694722 РЕКУПЕР 100 ММ С НАСТЕННЫМ ВЫКЛЮЧАТЕЛЕМ и 694723…"
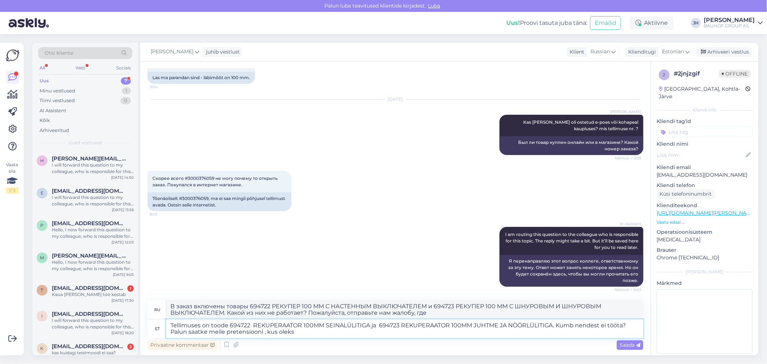
type textarea "Tellimuses on toode 694722 REKUPERAATOR 100MM SEINALÜLITIGA ja 694723 REKUPERAA…"
type textarea "В заказ включены товары 694722 РЕКУПЕР 100 ММ С НАСТЕННЫМ ВЫКЛЮЧАТЕЛЕМ и 694723…"
type textarea "Tellimuses on toode 694722 REKUPERAATOR 100MM SEINALÜLITIGA ja 694723 REKUPERAA…"
type textarea "В заказ включены товары 694722 РЕКУПЕР 100 ММ С НАСТЕННЫМ ВЫКЛЮЧАТЕЛЕМ и 694723…"
type textarea "Tellimuses on toode 694722 REKUPERAATOR 100MM SEINALÜLITIGA ja 694723 REKUPERAA…"
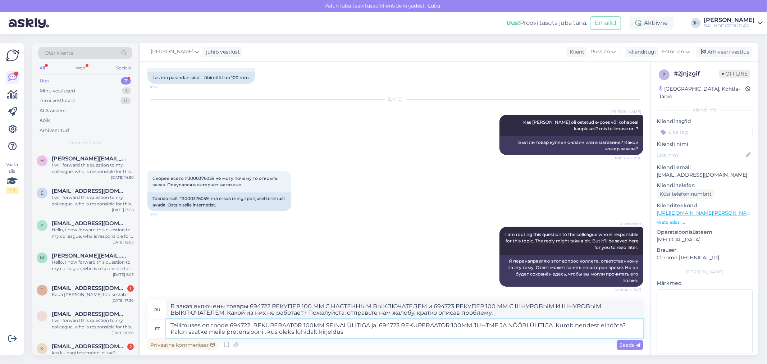
type textarea "В заказ включены товары 694722 РЕКУПЕР 100 ММ С НАСТЕННЫМ ВЫКЛЮЧАТЕЛЕМ и 694723…"
type textarea "Tellimuses on toode 694722 REKUPERAATOR 100MM SEINALÜLITIGA ja 694723 REKUPERAA…"
type textarea "В заказ включены товары 694722 РЕКУПЕР 100 ММ С НАСТЕННЫМ ВЫКЛЮЧАТЕЛЕМ и 694723…"
type textarea "Tellimuses on toode 694722 REKUPERAATOR 100MM SEINALÜLITIGA ja 694723 REKUPERAA…"
type textarea "В заказ входят товары 694722 РЕКУПЕР 100 ММ С НАСТЕННЫМ ВЫКЛЮЧАТЕЛЕМ и 694723 Р…"
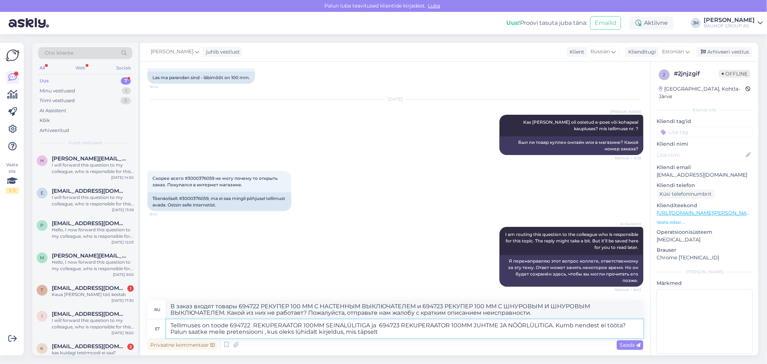
type textarea "Tellimuses on toode 694722 REKUPERAATOR 100MM SEINALÜLITIGA ja 694723 REKUPERAA…"
type textarea "В заказ включены товары 694722 РЕКУПЕР 100 ММ С НАСТЕННЫМ ВЫКЛЮЧАТЕЛЕМ и 694723…"
type textarea "Tellimuses on toode 694722 REKUPERAATOR 100MM SEINALÜLITIGA ja 694723 REKUPERAA…"
type textarea "В заказ входят товары 694722 РЕКУПЕР 100 ММ С НАСТЕННЫМ ВЫКЛЮЧАТЕЛЕМ и 694723 Р…"
type textarea "Tellimuses on toode 694722 REKUPERAATOR 100MM SEINALÜLITIGA ja 694723 REKUPERAA…"
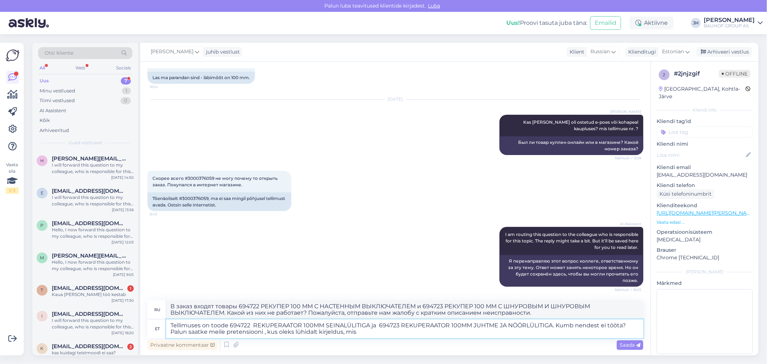
type textarea "В заказ включены товары 694722 РЕКУПЕР 100 ММ С НАСТЕННЫМ ВЫКЛЮЧАТЕЛЕМ и 694723…"
type textarea "Tellimuses on toode 694722 REKUPERAATOR 100MM SEINALÜLITIGA ja 694723 REKUPERAA…"
type textarea "В заказ включены товары 694722 РЕКУПЕР 100 ММ С НАСТЕННЫМ ВЫКЛЮЧАТЕЛЕМ и 694723…"
type textarea "Tellimuses on toode 694722 REKUPERAATOR 100MM SEINALÜLITIGA ja 694723 REKUPERAA…"
type textarea "В заказ включены товары 694722 РЕКУПЕР 100 ММ С НАСТЕННЫМ ВЫКЛЮЧАТЕЛЕМ и 694723…"
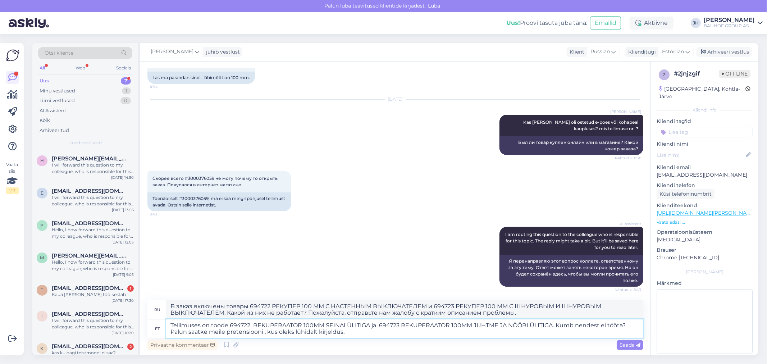
type textarea "Tellimuses on toode 694722 REKUPERAATOR 100MM SEINALÜLITIGA ja 694723 REKUPERAA…"
type textarea "В заказ включены товары 694722 РЕКУПЕР 100 ММ С НАСТЕННЫМ ВЫКЛЮЧАТЕЛЕМ и 694723…"
type textarea "Tellimuses on toode 694722 REKUPERAATOR 100MM SEINALÜLITIGA ja 694723 REKUPERAA…"
type textarea "В заказ включены товары 694722 РЕКУПЕР 100 ММ С НАСТЕННЫМ ВЫКЛЮЧАТЕЛЕМ и 694723…"
type textarea "Tellimuses on toode 694722 REKUPERAATOR 100MM SEINALÜLITIGA ja 694723 REKUPERAA…"
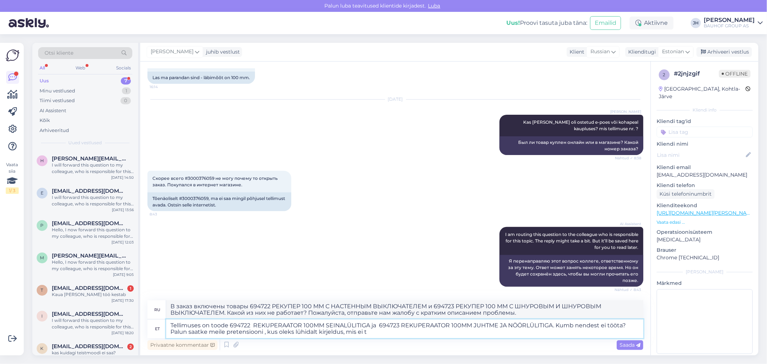
type textarea "В заказ включены товары 694722 РЕКУПЕР 100 ММ С НАСТЕННЫМ ВЫКЛЮЧАТЕЛЕМ и 694723…"
type textarea "Tellimuses on toode 694722 REKUPERAATOR 100MM SEINALÜLITIGA ja 694723 REKUPERAA…"
type textarea "В заказ включены товары 694722 РЕКУПЕР 100 ММ С НАСТЕННЫМ ВЫКЛЮЧАТЕЛЕМ и 694723…"
click at [264, 332] on textarea "Tellimuses on toode 694722 REKUPERAATOR 100MM SEINALÜLITIGA ja 694723 REKUPERAA…" at bounding box center [404, 328] width 477 height 19
type textarea "Tellimuses on toode 694722 REKUPERAATOR 100MM SEINALÜLITIGA ja 694723 REKUPERAA…"
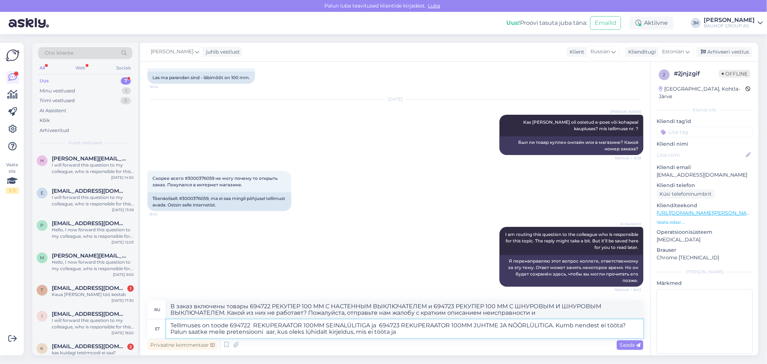
type textarea "В заказ включены товары 694722 РЕКУПЕР 100 ММ С НАСТЕННЫМ ВЫКЛЮЧАТЕЛЕМ и 694723…"
type textarea "Tellimuses on toode 694722 REKUPERAATOR 100MM SEINALÜLITIGA ja 694723 REKUPERAA…"
type textarea "В заказ включены товары 694722 РЕКУПЕР 100 ММ С НАСТЕННЫМ ВЫКЛЮЧАТЕЛЕМ и 694723…"
type textarea "Tellimuses on toode 694722 REKUPERAATOR 100MM SEINALÜLITIGA ja 694723 REKUPERAA…"
type textarea "В заказ включены товары 694722 РЕКУПЕР 100 ММ С НАСТЕННЫМ ВЫКЛЮЧАТЕЛЕМ и 694723…"
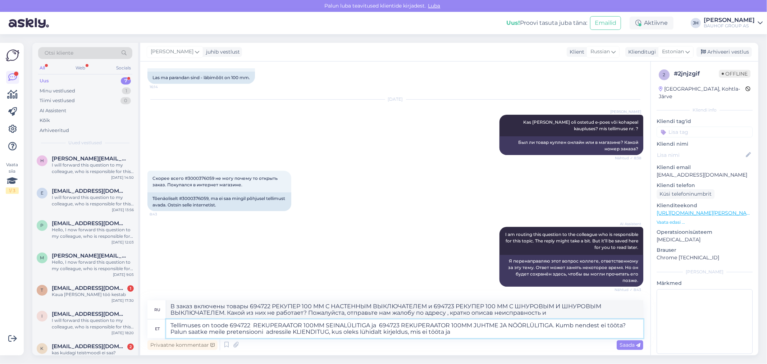
type textarea "Tellimuses on toode 694722 REKUPERAATOR 100MM SEINALÜLITIGA ja 694723 REKUPERAA…"
type textarea "Заказ включает в себя товары 694722 РЕКУПЕР 100 ММ С НАСТЕННЫМ ВЫКЛЮЧАТЕЛЕМ и 6…"
type textarea "Tellimuses on toode 694722 REKUPERAATOR 100MM SEINALÜLITIGA ja 694723 REKUPERAA…"
type textarea "В заказ включены товары 694722 РЕКУПЕР 100 ММ С НАСТЕННЫМ ВЫКЛЮЧАТЕЛЕМ и 694723…"
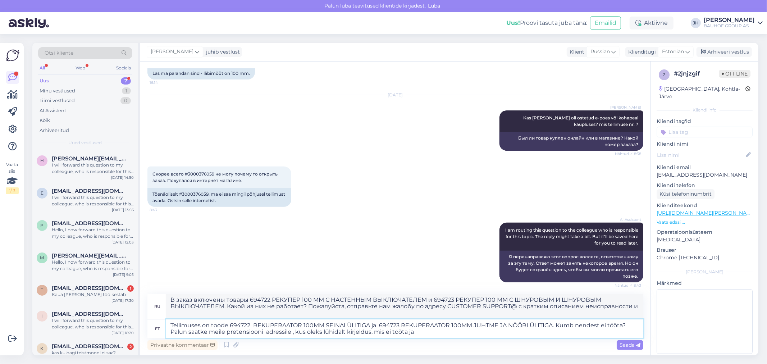
type textarea "Tellimuses on toode 694722 REKUPERAATOR 100MM SEINALÜLITIGA ja 694723 REKUPERAA…"
type textarea "В заказ включены товары 694722 РЕКУПЕР 100 ММ С НАСТЕННЫМ ВЫКЛЮЧАТЕЛЕМ и 694723…"
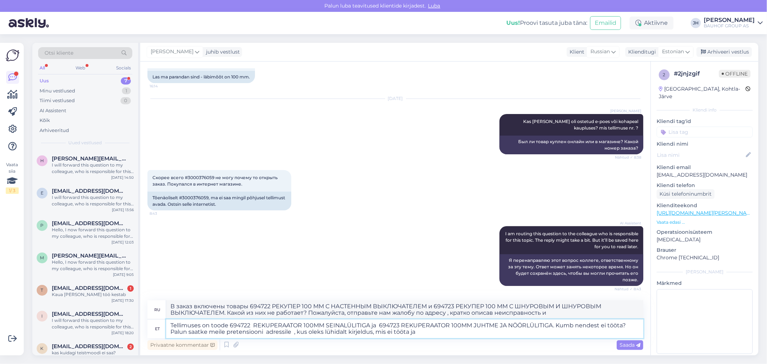
scroll to position [188, 0]
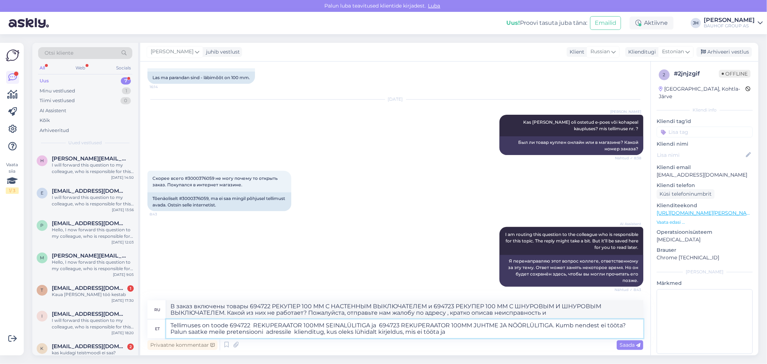
type textarea "Tellimuses on toode 694722 REKUPERAATOR 100MM SEINALÜLITIGA ja 694723 REKUPERAA…"
type textarea "В заказ входят товары 694722 РЕКУПЕР 100 ММ С НАСТЕННЫМ ВЫКЛЮЧАТЕЛЕМ и 694723 Р…"
type textarea "Tellimuses on toode 694722 REKUPERAATOR 100MM SEINALÜLITIGA ja 694723 REKUPERAA…"
type textarea "В заказ входят товары 694722 РЕКУПЕР 100 ММ С НАСТЕННЫМ ВЫКЛЮЧАТЕЛЕМ и 694723 Р…"
type textarea "Tellimuses on toode 694722 REKUPERAATOR 100MM SEINALÜLITIGA ja 694723 REKUPERAA…"
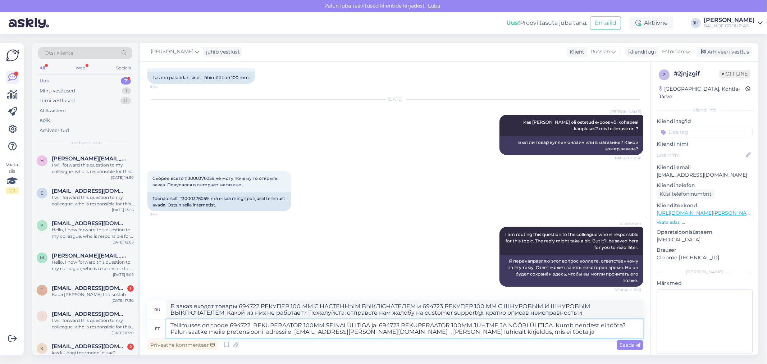
type textarea "В заказ входят товары 694722 РЕКУПЕР 100 ММ С НАСТЕННЫМ ВЫКЛЮЧАТЕЛЕМ и 694723 Р…"
click at [486, 331] on textarea "Tellimuses on toode 694722 REKUPERAATOR 100MM SEINALÜLITIGA ja 694723 REKUPERAA…" at bounding box center [404, 328] width 477 height 19
type textarea "Tellimuses on toode 694722 REKUPERAATOR 100MM SEINALÜLITIGA ja 694723 REKUPERAA…"
type textarea "В заказ входят товары 694722 РЕКУПЕР 100 ММ С НАСТЕННЫМ ВЫКЛЮЧАТЕЛЕМ и 694723 Р…"
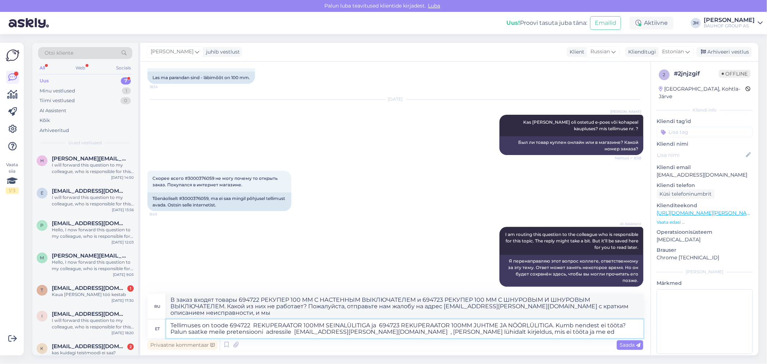
scroll to position [193, 0]
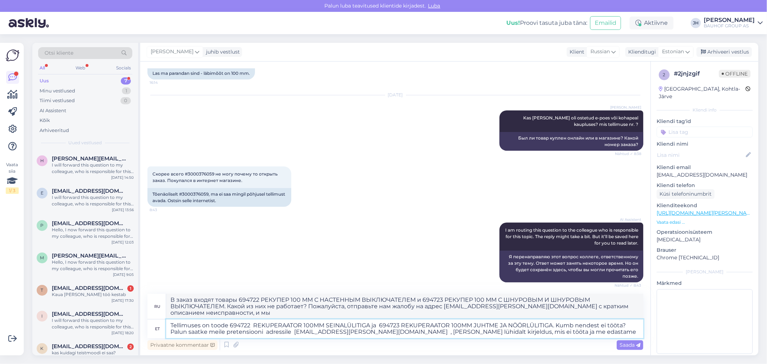
type textarea "Tellimuses on toode 694722 REKUPERAATOR 100MM SEINALÜLITIGA ja 694723 REKUPERAA…"
type textarea "В заказ входят товары 694722 РЕКУПЕР 100 ММ С НАСТЕННЫМ ВЫКЛЮЧАТЕЛЕМ и 694723 Р…"
type textarea "Tellimuses on toode 694722 REKUPERAATOR 100MM SEINALÜLITIGA ja 694723 REKUPERAA…"
type textarea "В заказ входят товары 694722 РЕКУПЕР 100 ММ С НАСТЕННЫМ ВЫКЛЮЧАТЕЛЕМ и 694723 Р…"
type textarea "Tellimuses on toode 694722 REKUPERAATOR 100MM SEINALÜLITIGA ja 694723 REKUPERAA…"
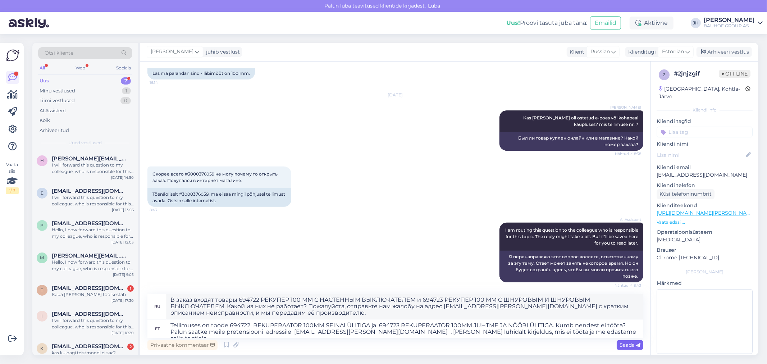
click at [630, 343] on span "Saada" at bounding box center [629, 345] width 21 height 6
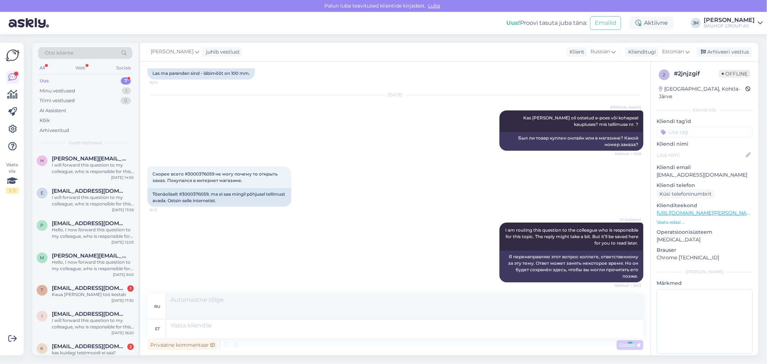
scroll to position [290, 0]
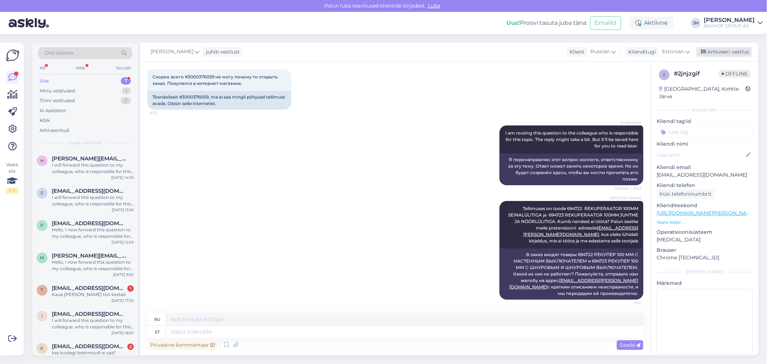
click at [721, 52] on div "Arhiveeri vestlus" at bounding box center [723, 52] width 55 height 10
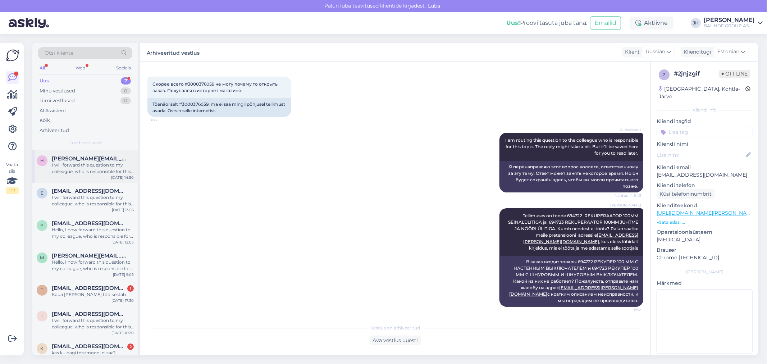
click at [93, 157] on span "[PERSON_NAME][EMAIL_ADDRESS][DOMAIN_NAME]" at bounding box center [89, 158] width 75 height 6
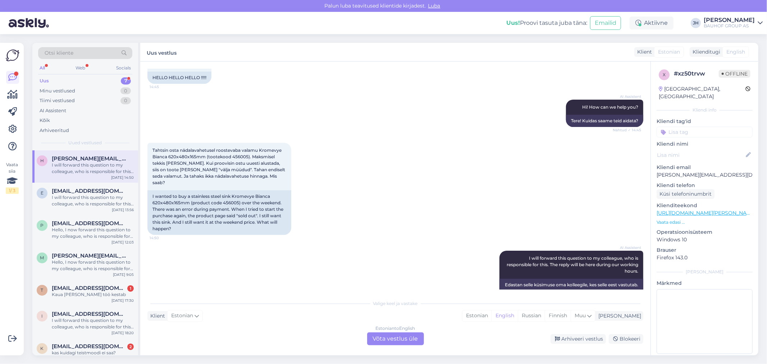
scroll to position [145, 0]
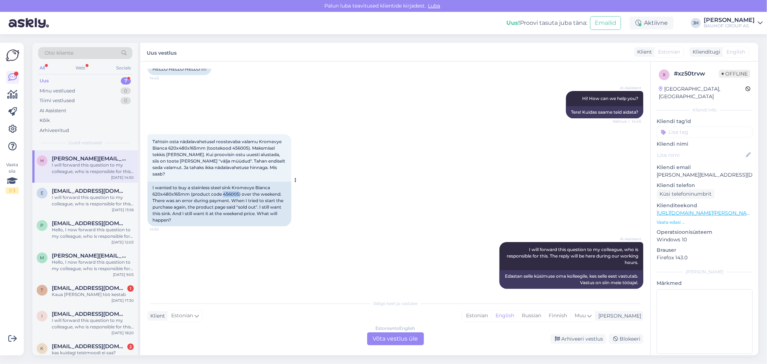
drag, startPoint x: 238, startPoint y: 186, endPoint x: 222, endPoint y: 187, distance: 16.2
click at [222, 187] on div "I wanted to buy a stainless steel sink Kromevye Bianca 620x480x165mm (product c…" at bounding box center [219, 204] width 144 height 45
copy div "456005"
click at [393, 338] on div "Estonian to English Võta vestlus üle" at bounding box center [395, 338] width 57 height 13
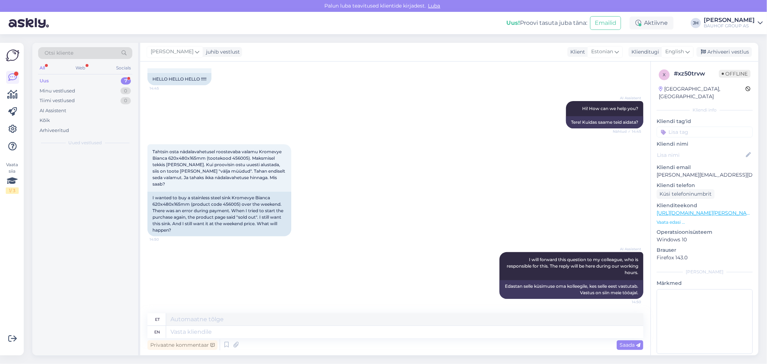
scroll to position [128, 0]
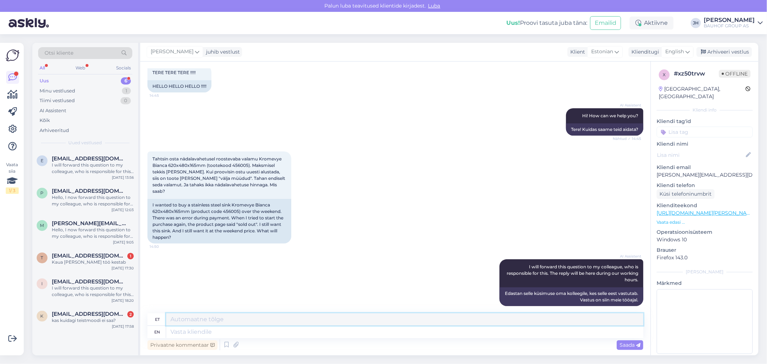
click at [193, 319] on textarea at bounding box center [404, 319] width 477 height 12
click at [181, 331] on textarea at bounding box center [404, 332] width 477 height 12
click at [689, 51] on icon at bounding box center [687, 52] width 4 height 8
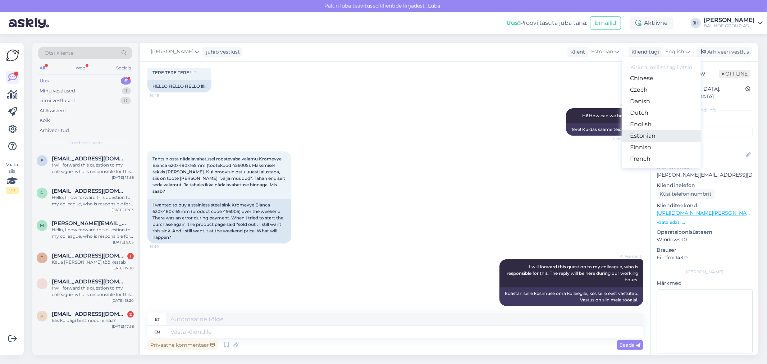
click at [637, 134] on link "Estonian" at bounding box center [661, 136] width 79 height 12
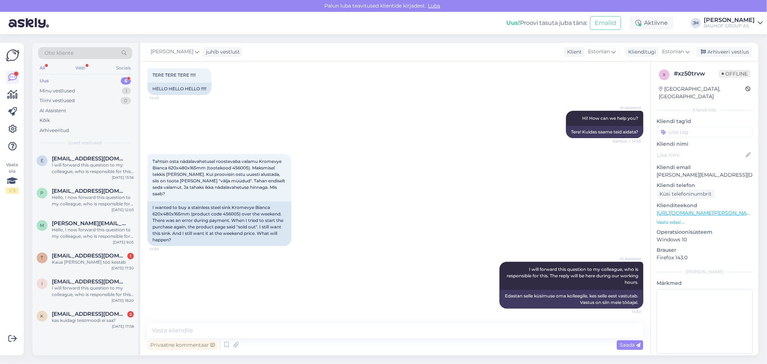
scroll to position [119, 0]
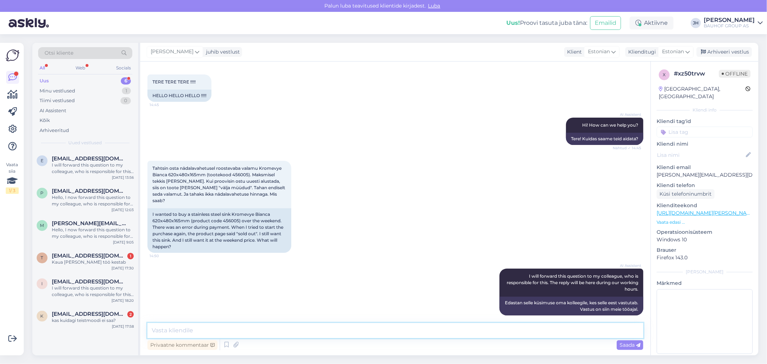
click at [171, 327] on textarea at bounding box center [395, 330] width 496 height 15
type textarea "T"
drag, startPoint x: 722, startPoint y: 168, endPoint x: 655, endPoint y: 167, distance: 66.9
click at [655, 167] on div "x # xz50trvw Offline [GEOGRAPHIC_DATA], [GEOGRAPHIC_DATA] info Kliendi tag'id K…" at bounding box center [704, 212] width 107 height 303
copy p "[PERSON_NAME][EMAIL_ADDRESS][DOMAIN_NAME]"
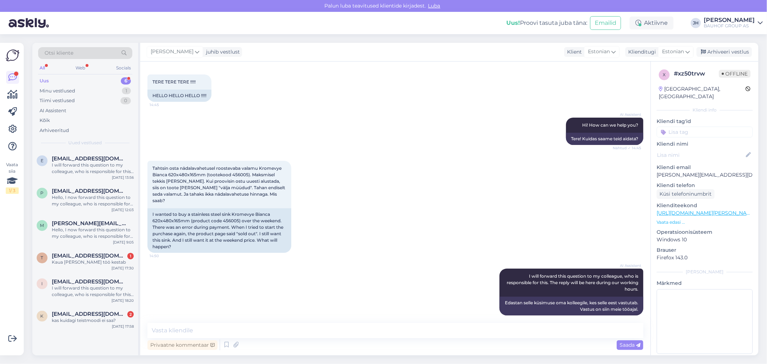
click at [730, 189] on div "Küsi telefoninumbrit" at bounding box center [704, 194] width 96 height 10
drag, startPoint x: 722, startPoint y: 167, endPoint x: 652, endPoint y: 166, distance: 70.1
click at [652, 166] on div "x # xz50trvw Offline [GEOGRAPHIC_DATA], [GEOGRAPHIC_DATA] info Kliendi tag'id K…" at bounding box center [704, 212] width 107 height 303
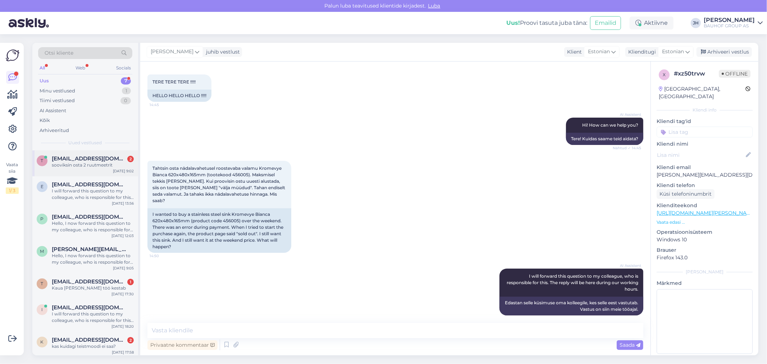
click at [69, 158] on span "[EMAIL_ADDRESS][DOMAIN_NAME]" at bounding box center [89, 158] width 75 height 6
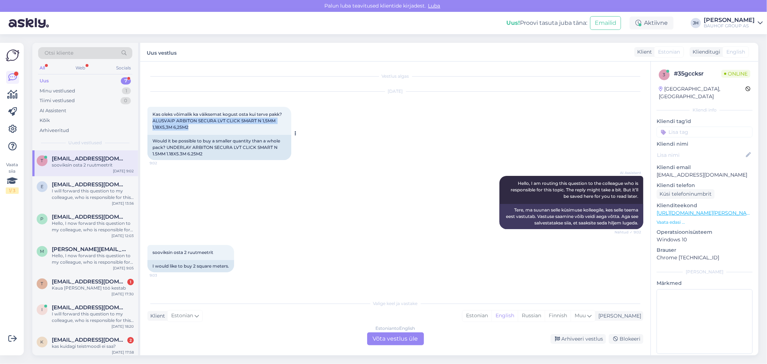
drag, startPoint x: 151, startPoint y: 120, endPoint x: 256, endPoint y: 130, distance: 105.4
click at [256, 130] on div "Kas oleks võimalik ka väiksemat kogust osta kui terve pakk?ALUSVAIP ARBITON SEC…" at bounding box center [219, 121] width 144 height 28
drag, startPoint x: 407, startPoint y: 338, endPoint x: 403, endPoint y: 336, distance: 4.7
click at [406, 338] on div "Estonian to English Võta vestlus üle" at bounding box center [395, 338] width 57 height 13
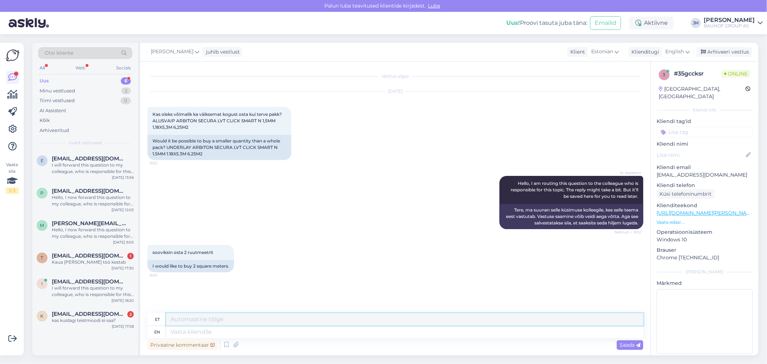
click at [212, 313] on textarea at bounding box center [404, 319] width 477 height 12
paste textarea "ALUSVAIP ARBITON SECURA LVT CLICK SMART N 1,5MM 1,18X5,3M 6,25M2"
click at [570, 319] on textarea "Tere. Kahjuks saab ainult pakkina osta. ALUSVAIP ARBITON SECURA LVT CLICK SMART…" at bounding box center [404, 319] width 477 height 12
drag, startPoint x: 627, startPoint y: 318, endPoint x: 170, endPoint y: 289, distance: 457.8
click at [170, 289] on div "Vestlus algas [DATE] Kas oleks võimalik ka väiksemat kogust osta kui terve pakk…" at bounding box center [395, 208] width 510 height 294
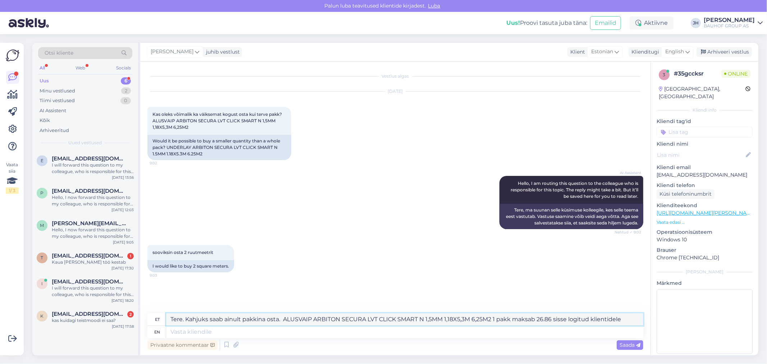
click at [255, 317] on textarea "Tere. Kahjuks saab ainult pakkina osta. ALUSVAIP ARBITON SECURA LVT CLICK SMART…" at bounding box center [404, 319] width 477 height 12
type textarea "Tere. Kahjuks saab ainult pakina osta. ALUSVAIP ARBITON SECURA LVT CLICK SMART …"
click at [624, 345] on span "Saada" at bounding box center [629, 345] width 21 height 6
drag, startPoint x: 623, startPoint y: 320, endPoint x: 138, endPoint y: 317, distance: 485.0
click at [138, 317] on div "Otsi kliente All Web Socials Uus 6 Minu vestlused 2 Tiimi vestlused 0 AI Assist…" at bounding box center [395, 199] width 726 height 312
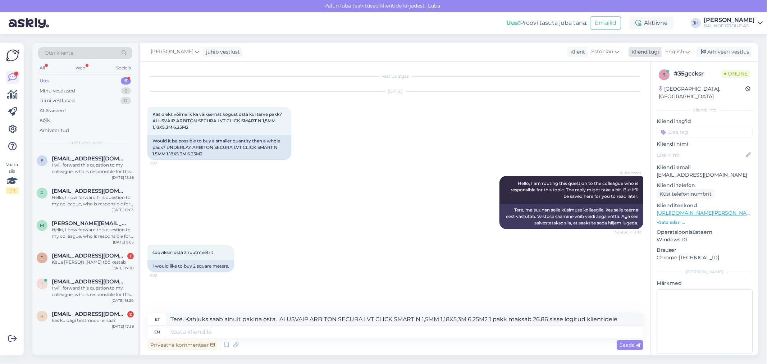
click at [686, 49] on icon at bounding box center [687, 52] width 4 height 8
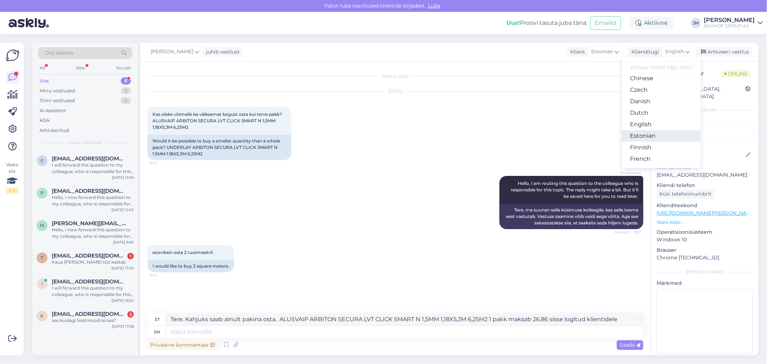
click at [659, 133] on link "Estonian" at bounding box center [661, 136] width 79 height 12
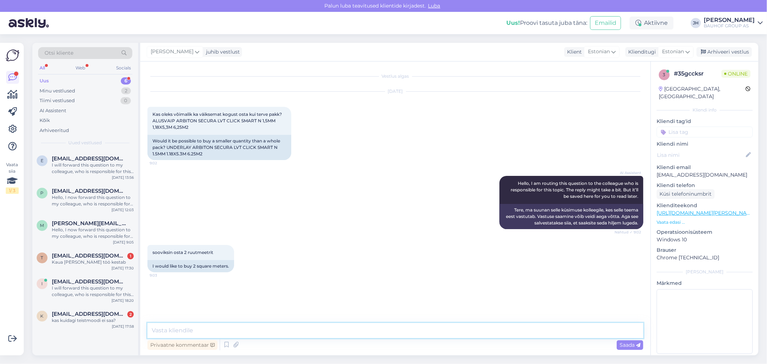
click at [180, 331] on textarea at bounding box center [395, 330] width 496 height 15
paste textarea "Tere. Kahjuks saab ainult pakina osta. ALUSVAIP ARBITON SECURA LVT CLICK SMART …"
type textarea "Tere. Kahjuks saab ainult pakina osta. ALUSVAIP ARBITON SECURA LVT CLICK SMART …"
click at [628, 343] on span "Saada" at bounding box center [629, 345] width 21 height 6
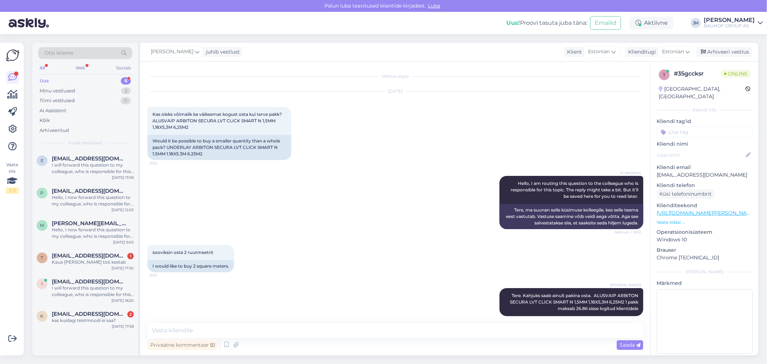
scroll to position [8, 0]
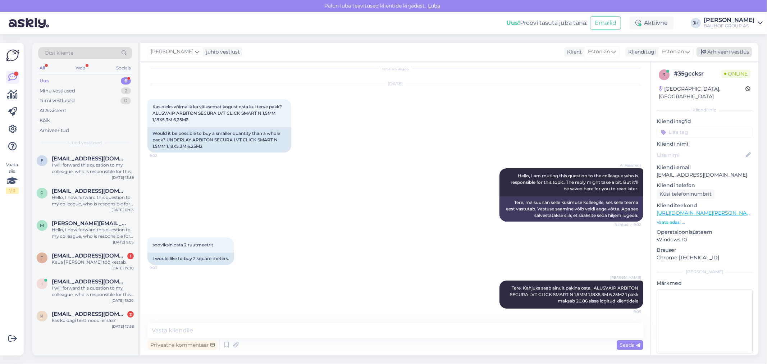
click at [719, 51] on div "Arhiveeri vestlus" at bounding box center [723, 52] width 55 height 10
click at [93, 163] on div "I will forward this question to my colleague, who is responsible for this. The …" at bounding box center [93, 168] width 82 height 13
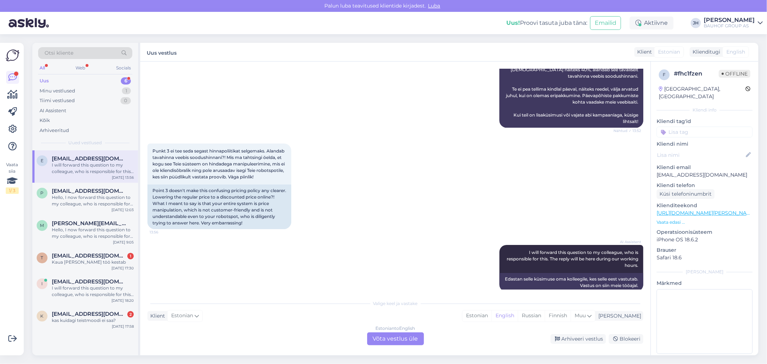
scroll to position [363, 0]
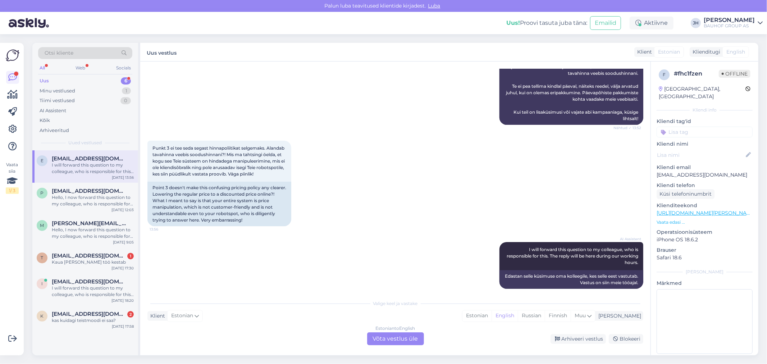
click at [402, 336] on div "Estonian to English Võta vestlus üle" at bounding box center [395, 338] width 57 height 13
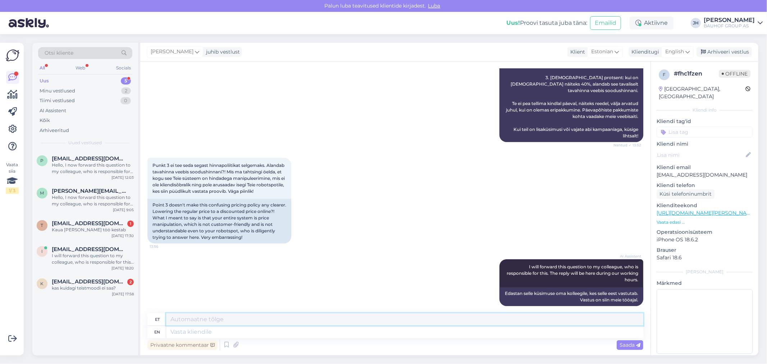
click at [222, 320] on textarea at bounding box center [404, 319] width 477 height 12
type textarea "T"
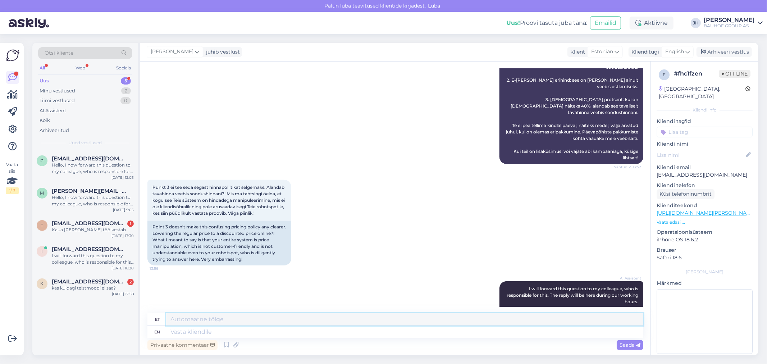
scroll to position [306, 0]
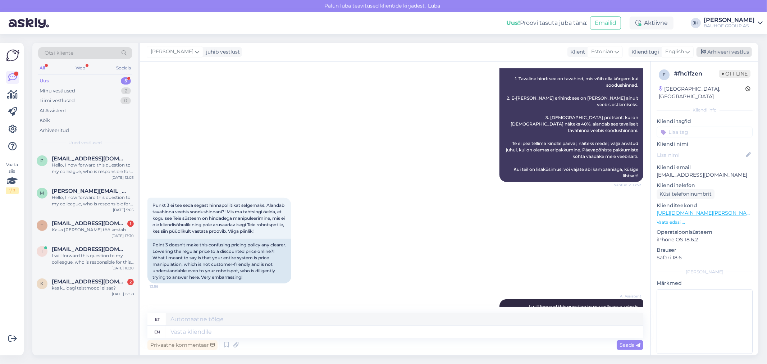
click at [721, 51] on div "Arhiveeri vestlus" at bounding box center [723, 52] width 55 height 10
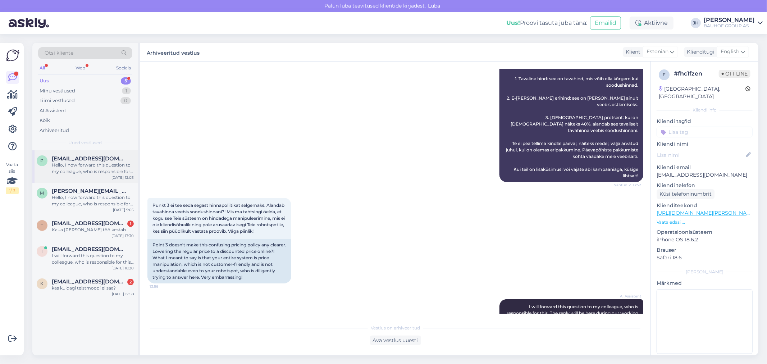
click at [68, 156] on span "[EMAIL_ADDRESS][DOMAIN_NAME]" at bounding box center [89, 158] width 75 height 6
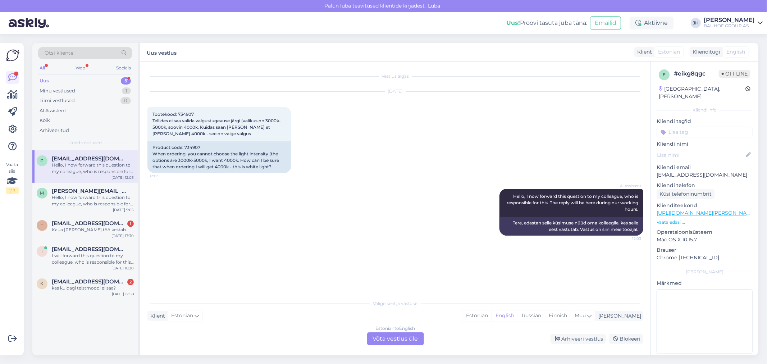
scroll to position [0, 0]
drag, startPoint x: 194, startPoint y: 114, endPoint x: 177, endPoint y: 114, distance: 17.3
click at [177, 114] on div "Tootekood: 734907 Tellides ei saa valida valgustugevuse järgi (valikus on 3000k…" at bounding box center [219, 124] width 144 height 35
click at [396, 339] on div "Estonian to English Võta vestlus üle" at bounding box center [395, 338] width 57 height 13
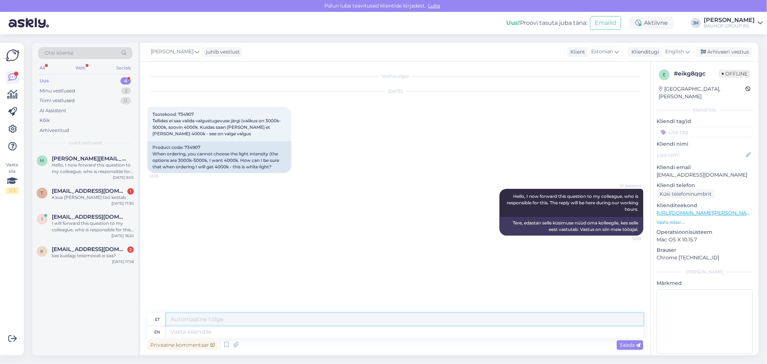
click at [184, 319] on textarea at bounding box center [404, 319] width 477 height 12
paste textarea "Tesatek aiavalgustil on astmeliselt reguleeritav valgustemperatuur 3000K/4000K/…"
drag, startPoint x: 484, startPoint y: 314, endPoint x: 154, endPoint y: 315, distance: 330.4
click at [154, 315] on div "et Tesatek aiavalgustil on astmeliselt reguleeritav valgustemperatuur 3000K/400…" at bounding box center [395, 319] width 496 height 13
type textarea "Tesatek aiavalgustil on astmeliselt reguleeritav valgustemperatuur 3000K/4000K/…"
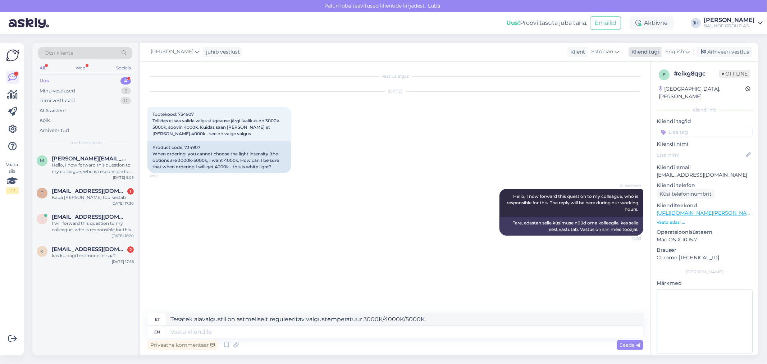
click at [686, 51] on icon at bounding box center [687, 52] width 4 height 8
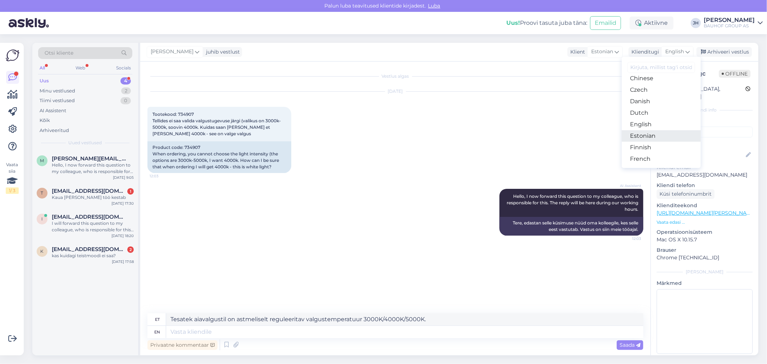
drag, startPoint x: 649, startPoint y: 135, endPoint x: 642, endPoint y: 139, distance: 8.5
click at [649, 135] on link "Estonian" at bounding box center [661, 136] width 79 height 12
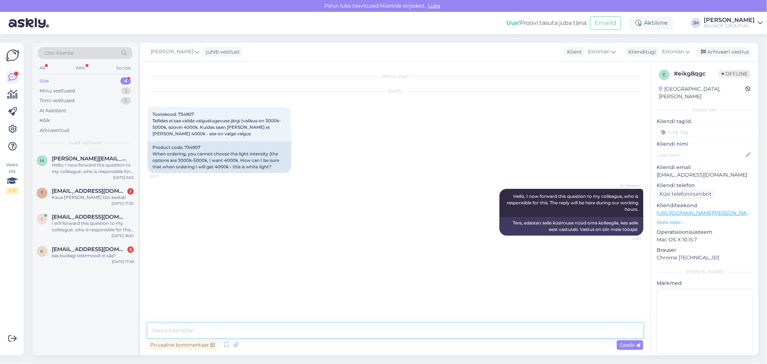
click at [207, 328] on textarea at bounding box center [395, 330] width 496 height 15
paste textarea "Tesatek aiavalgustil on astmeliselt reguleeritav valgustemperatuur 3000K/4000K/…"
click at [149, 329] on textarea "Tesatek aiavalgustil on astmeliselt reguleeritav valgustemperatuur 3000K/4000K/…" at bounding box center [395, 330] width 496 height 15
type textarea "Tere. Tesatek aiavalgustil on astmeliselt reguleeritav valgustemperatuur 3000K/…"
click at [625, 345] on span "Saada" at bounding box center [629, 345] width 21 height 6
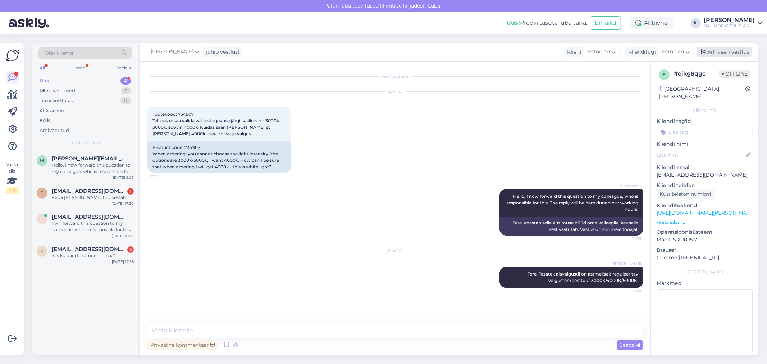
click at [738, 50] on div "Arhiveeri vestlus" at bounding box center [723, 52] width 55 height 10
click at [79, 169] on div "Hello, I now forward this question to my colleague, who is responsible for this…" at bounding box center [93, 168] width 82 height 13
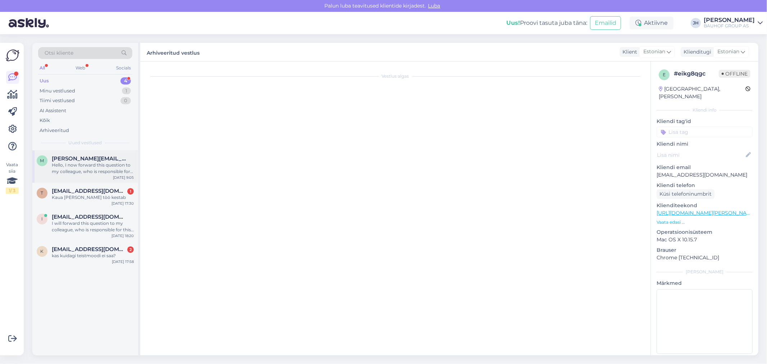
scroll to position [31, 0]
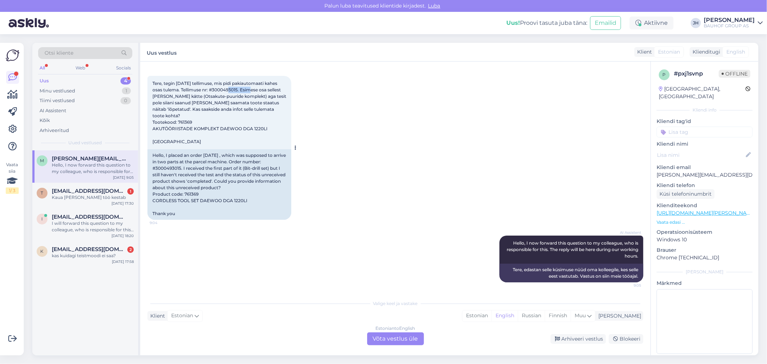
drag, startPoint x: 252, startPoint y: 89, endPoint x: 227, endPoint y: 88, distance: 24.8
click at [227, 88] on span "Tere, tegin [DATE] tellimuse, mis pidi pakiautomaati kahes osas tulema. Tellimu…" at bounding box center [219, 113] width 135 height 64
click at [400, 339] on div "Estonian to English Võta vestlus üle" at bounding box center [395, 338] width 57 height 13
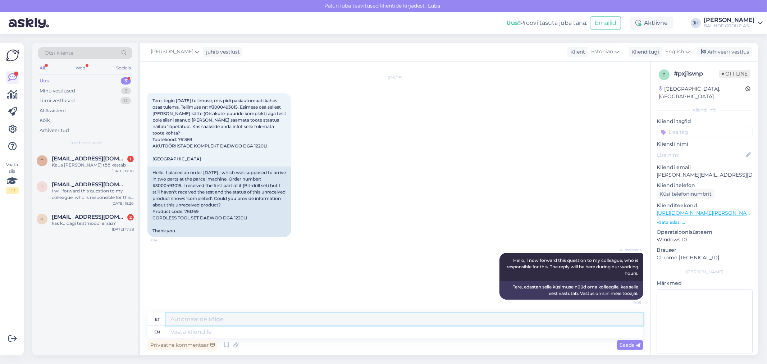
drag, startPoint x: 203, startPoint y: 317, endPoint x: 212, endPoint y: 315, distance: 9.1
click at [203, 317] on textarea at bounding box center [404, 319] width 477 height 12
paste textarea "V29774E0038889"
drag, startPoint x: 265, startPoint y: 318, endPoint x: 214, endPoint y: 314, distance: 50.8
click at [214, 314] on textarea "Tere. Tellimuse V29774E0038889" at bounding box center [404, 319] width 477 height 12
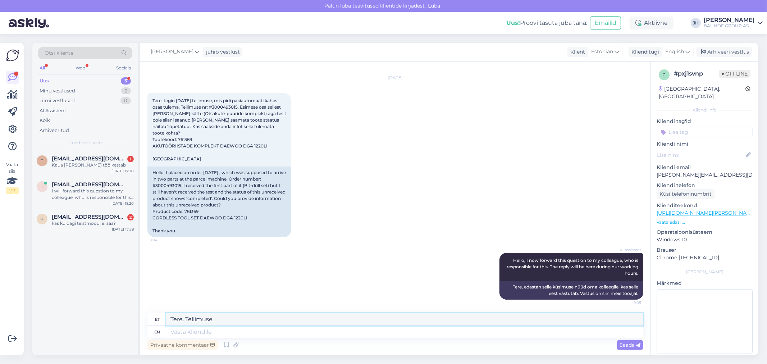
click at [217, 319] on textarea "Tere. Tellimuse" at bounding box center [404, 319] width 477 height 12
paste textarea "E3000493015_1"
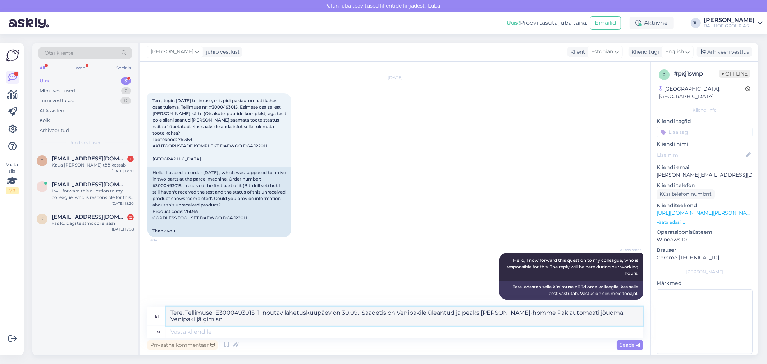
scroll to position [20, 0]
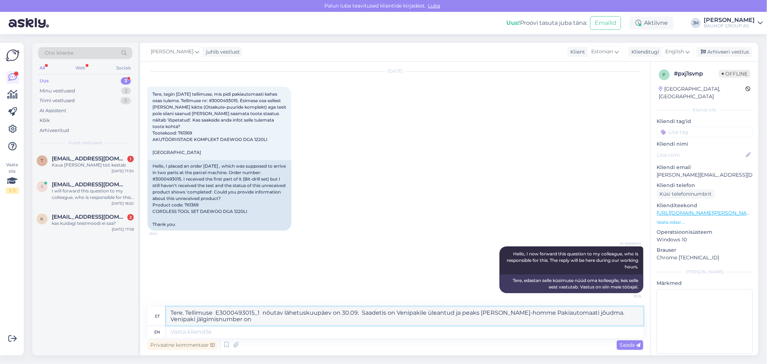
paste textarea "E3000493015_1"
click at [237, 321] on textarea "Tere. Tellimuse E3000493015_1 nõutav lähetuskuupäev on 30.09. Saadetis on Venip…" at bounding box center [404, 316] width 477 height 19
paste textarea "V29774E0038889"
drag, startPoint x: 299, startPoint y: 321, endPoint x: 142, endPoint y: 307, distance: 157.7
click at [142, 307] on div "Vestlus algas [DATE] Tere, tegin [DATE] tellimuse, mis pidi pakiautomaati kahes…" at bounding box center [395, 208] width 510 height 294
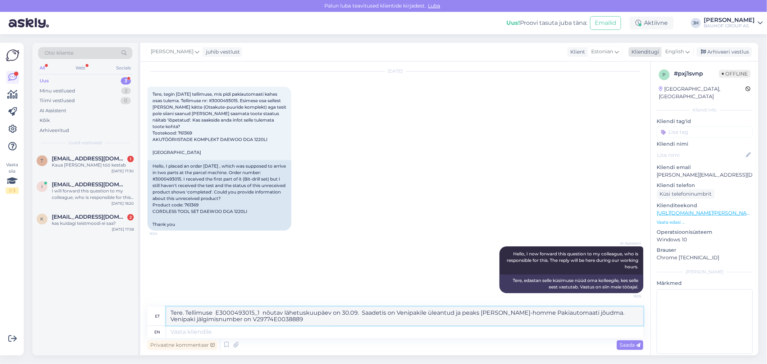
type textarea "Tere. Tellimuse E3000493015_1 nõutav lähetuskuupäev on 30.09. Saadetis on Venip…"
click at [688, 51] on icon at bounding box center [687, 52] width 4 height 8
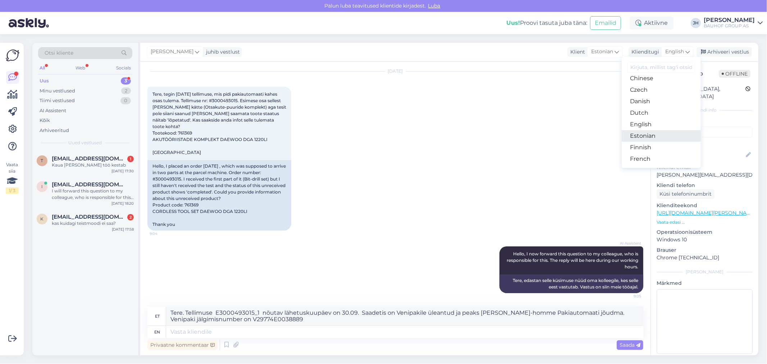
click at [642, 137] on link "Estonian" at bounding box center [661, 136] width 79 height 12
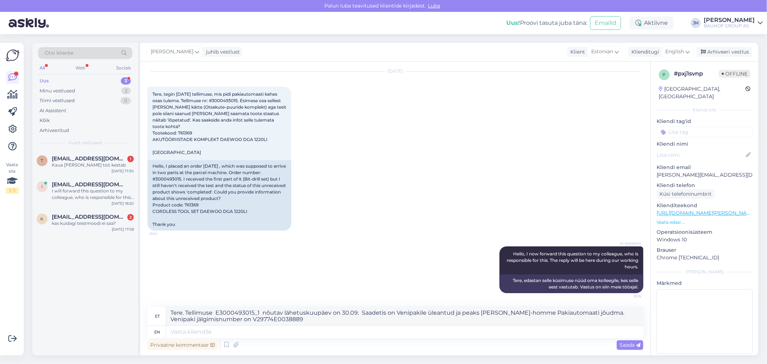
scroll to position [4, 0]
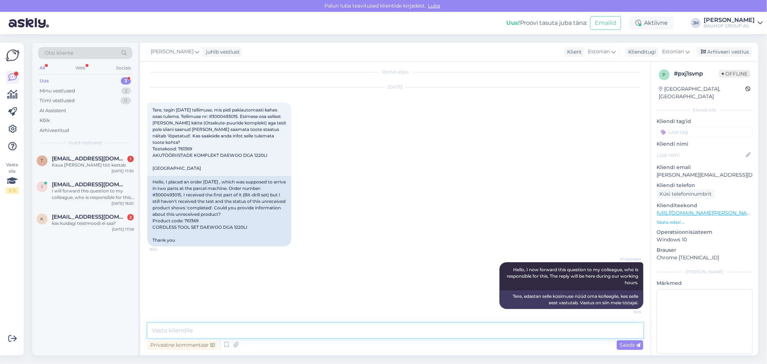
click at [178, 331] on textarea at bounding box center [395, 330] width 496 height 15
paste textarea "Tere. Tellimuse E3000493015_1 nõutav lähetuskuupäev on 30.09. Saadetis on Venip…"
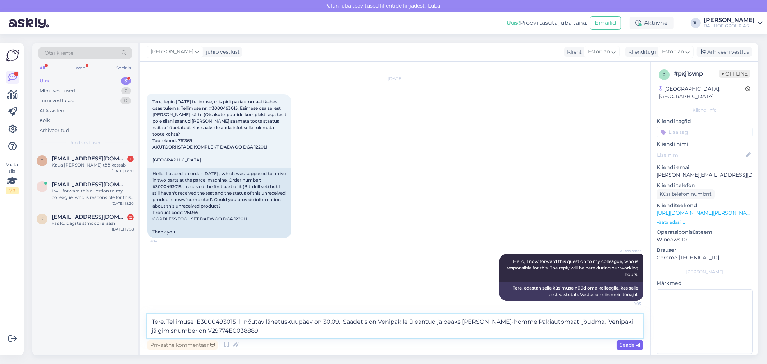
type textarea "Tere. Tellimuse E3000493015_1 nõutav lähetuskuupäev on 30.09. Saadetis on Venip…"
click at [619, 347] on div "Saada" at bounding box center [630, 345] width 27 height 10
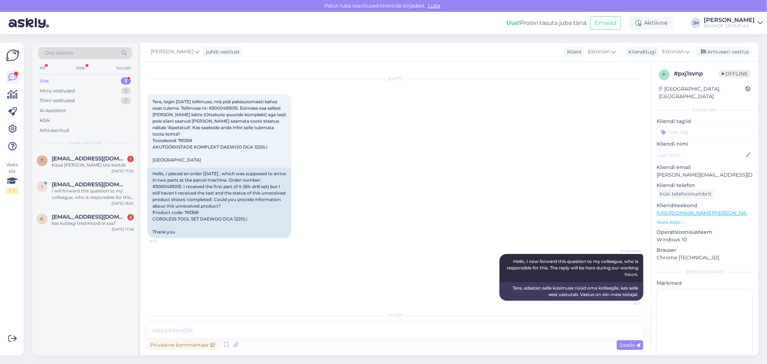
scroll to position [70, 0]
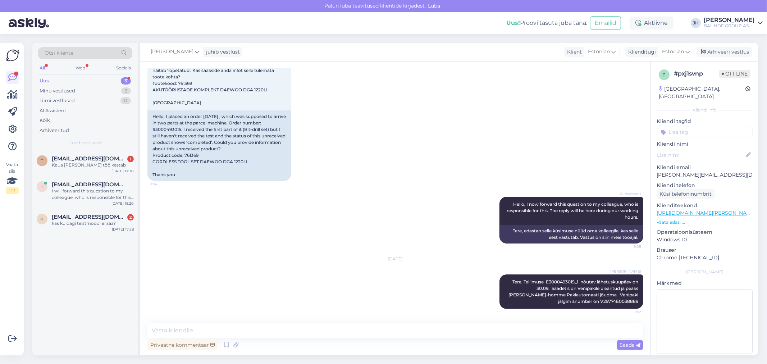
click at [720, 46] on div "[PERSON_NAME] juhib vestlust Klient [DEMOGRAPHIC_DATA] Klienditugi Estonian Ara…" at bounding box center [449, 52] width 618 height 19
click at [716, 52] on div "Arhiveeri vestlus" at bounding box center [723, 52] width 55 height 10
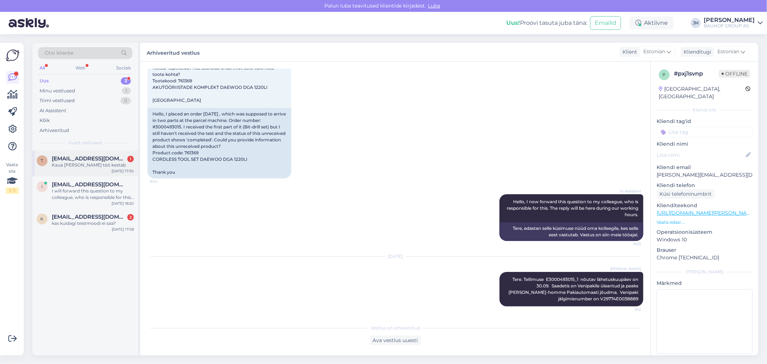
click at [77, 157] on span "[EMAIL_ADDRESS][DOMAIN_NAME]" at bounding box center [89, 158] width 75 height 6
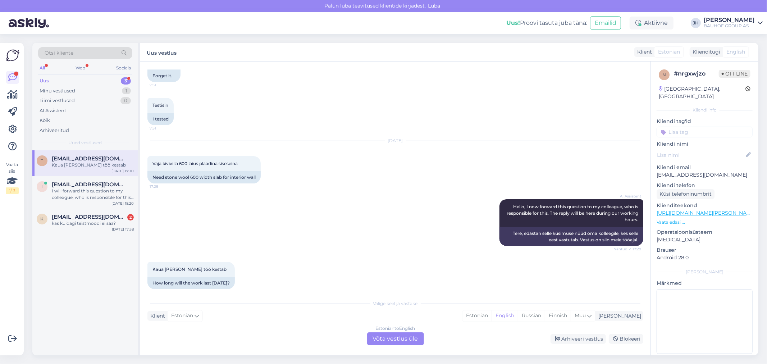
scroll to position [508, 0]
click at [407, 337] on div "Estonian to English Võta vestlus üle" at bounding box center [395, 338] width 57 height 13
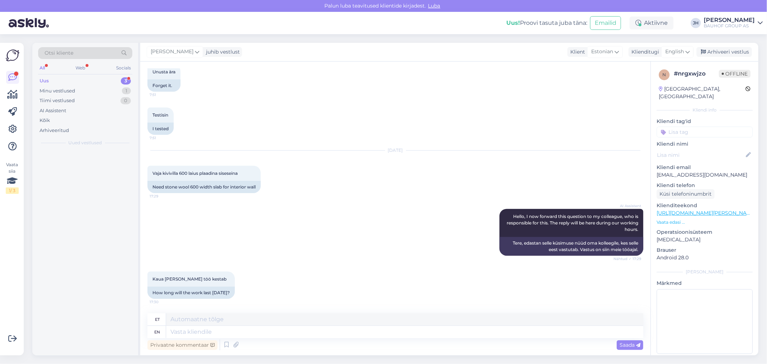
scroll to position [490, 0]
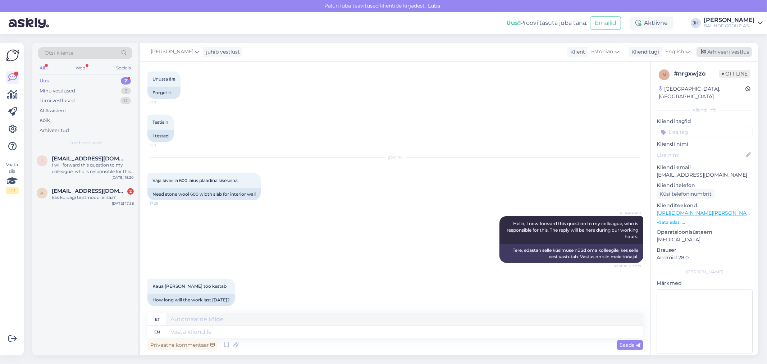
click at [742, 52] on div "Arhiveeri vestlus" at bounding box center [723, 52] width 55 height 10
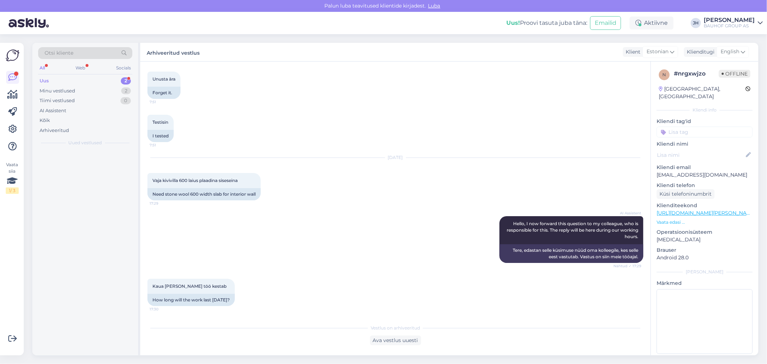
scroll to position [483, 0]
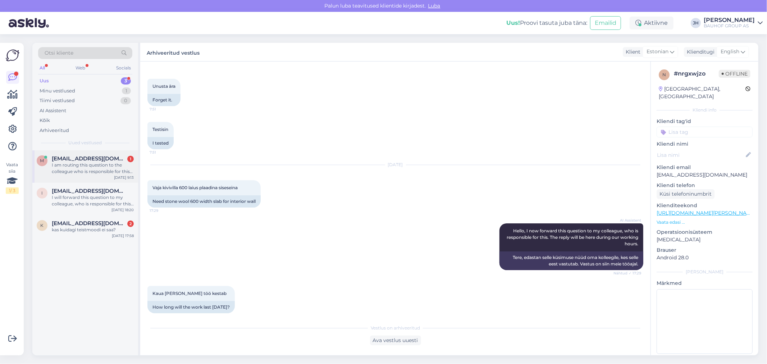
click at [76, 160] on span "[EMAIL_ADDRESS][DOMAIN_NAME]" at bounding box center [89, 158] width 75 height 6
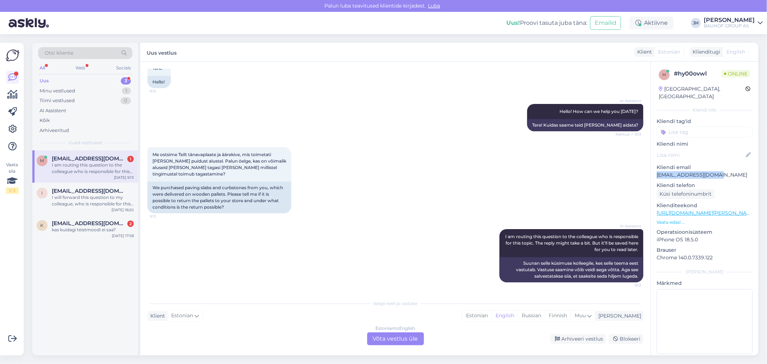
drag, startPoint x: 717, startPoint y: 168, endPoint x: 658, endPoint y: 166, distance: 59.0
click at [658, 171] on p "[EMAIL_ADDRESS][DOMAIN_NAME]" at bounding box center [704, 175] width 96 height 8
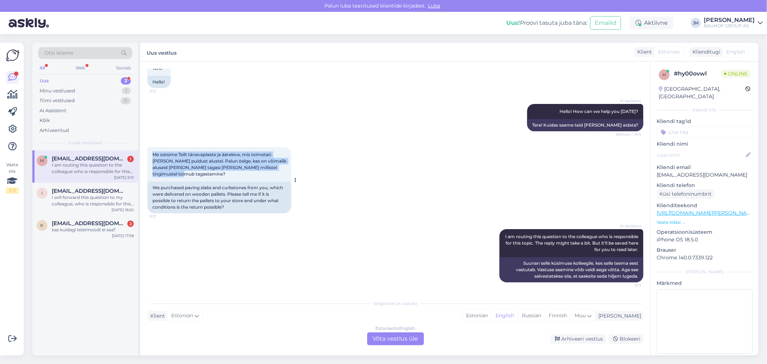
drag, startPoint x: 189, startPoint y: 170, endPoint x: 149, endPoint y: 151, distance: 44.1
click at [149, 151] on div "Me ostsime Teilt tänavaplaate ja äärekive, mis toimetati [PERSON_NAME] puidust …" at bounding box center [219, 164] width 144 height 35
click at [247, 170] on div "Me ostsime Teilt tänavaplaate ja äärekive, mis toimetati [PERSON_NAME] puidust …" at bounding box center [219, 164] width 144 height 35
drag, startPoint x: 204, startPoint y: 170, endPoint x: 146, endPoint y: 155, distance: 59.4
click at [146, 155] on div "Vestlus algas [DATE] Tere! 9:13 Hello! AI Assistent Hello! How can we help you …" at bounding box center [395, 208] width 510 height 294
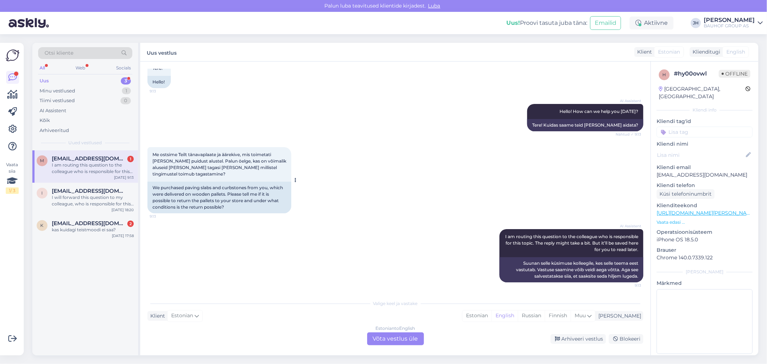
click at [196, 174] on div "Me ostsime Teilt tänavaplaate ja äärekive, mis toimetati [PERSON_NAME] puidust …" at bounding box center [219, 164] width 144 height 35
drag, startPoint x: 189, startPoint y: 175, endPoint x: 145, endPoint y: 151, distance: 50.3
click at [145, 151] on div "Vestlus algas [DATE] Tere! 9:13 Hello! AI Assistent Hello! How can we help you …" at bounding box center [395, 208] width 510 height 294
click at [403, 340] on div "Estonian to English Võta vestlus üle" at bounding box center [395, 338] width 57 height 13
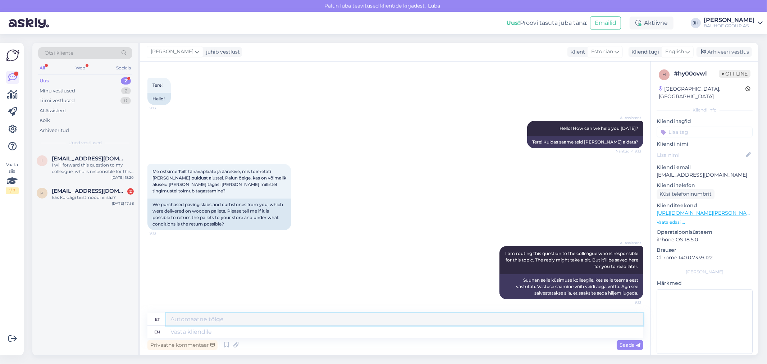
click at [224, 323] on textarea at bounding box center [404, 319] width 477 height 12
drag, startPoint x: 277, startPoint y: 319, endPoint x: 161, endPoint y: 321, distance: 116.5
click at [161, 321] on div "et Tere. Palun edastage tellimuse nr" at bounding box center [395, 319] width 496 height 13
type textarea "Tere. Palun edastage tellimuse nr"
click at [689, 52] on icon at bounding box center [687, 52] width 4 height 8
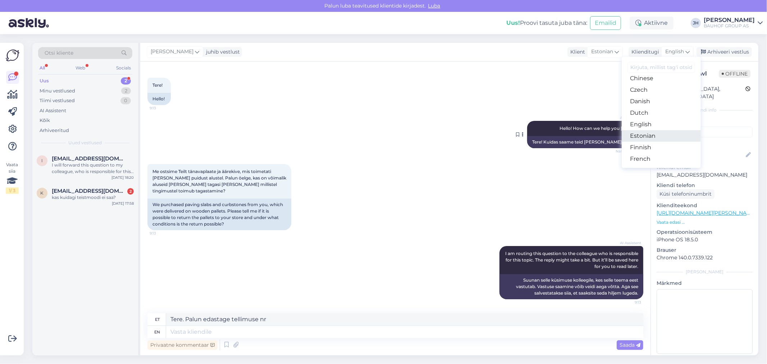
drag, startPoint x: 641, startPoint y: 134, endPoint x: 634, endPoint y: 145, distance: 12.4
click at [642, 135] on link "Estonian" at bounding box center [661, 136] width 79 height 12
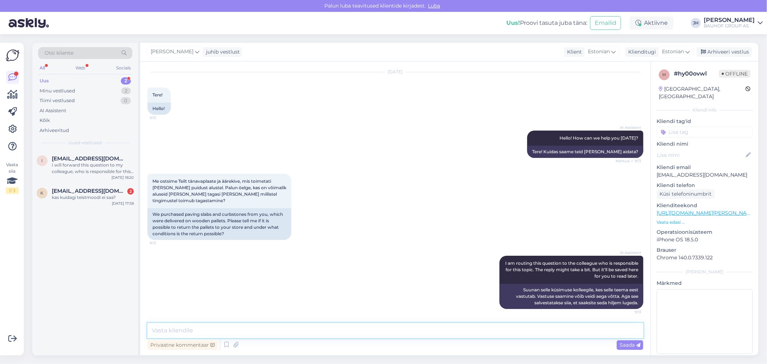
click at [246, 329] on textarea at bounding box center [395, 330] width 496 height 15
paste textarea "Tere. Palun edastage tellimuse nr"
type textarea "Tere. Palun edastage tellimuse nr"
click at [634, 344] on span "Saada" at bounding box center [629, 345] width 21 height 6
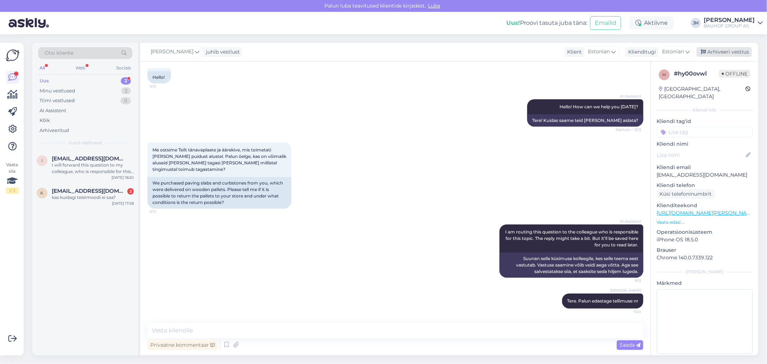
click at [727, 49] on div "Arhiveeri vestlus" at bounding box center [723, 52] width 55 height 10
click at [96, 165] on div "I will forward this question to my colleague, who is responsible for this. The …" at bounding box center [93, 168] width 82 height 13
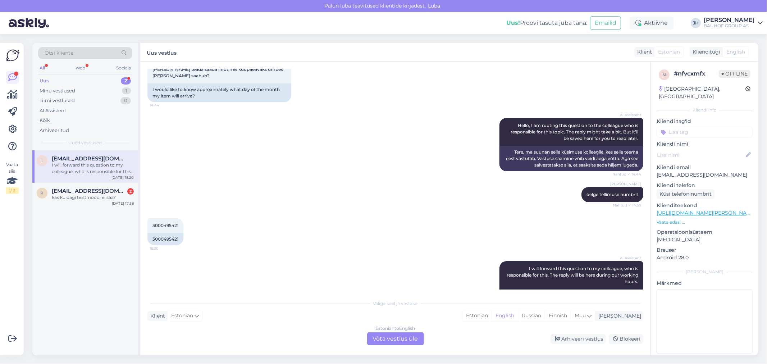
scroll to position [31, 0]
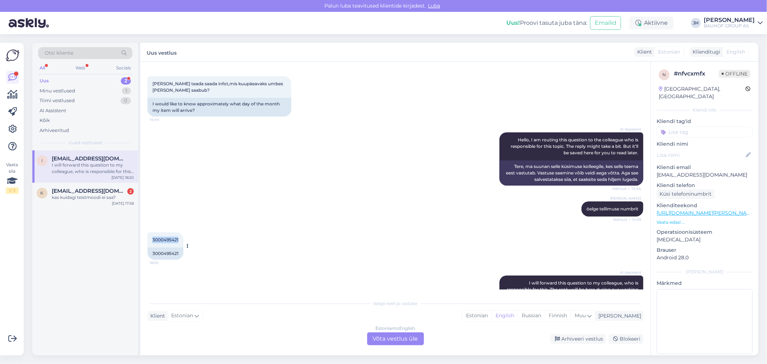
drag, startPoint x: 179, startPoint y: 239, endPoint x: 150, endPoint y: 238, distance: 28.8
click at [150, 238] on div "3000495421 18:20" at bounding box center [165, 239] width 36 height 15
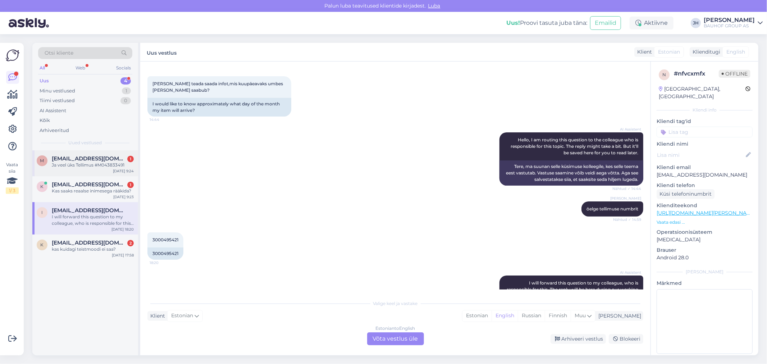
click at [91, 159] on span "[EMAIL_ADDRESS][DOMAIN_NAME]" at bounding box center [89, 158] width 75 height 6
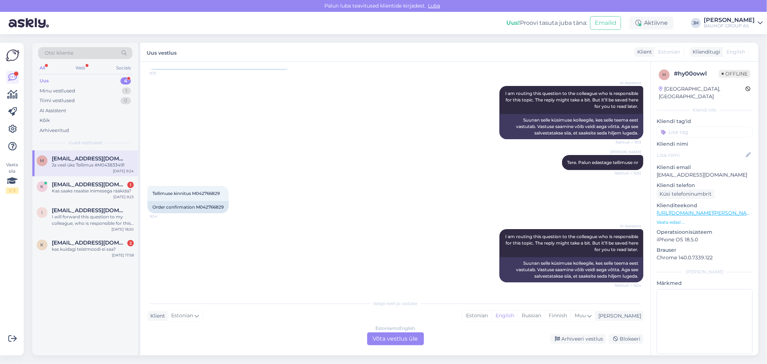
scroll to position [232, 0]
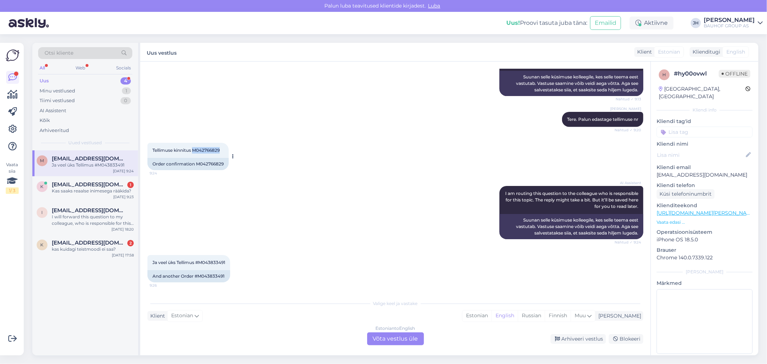
drag, startPoint x: 224, startPoint y: 149, endPoint x: 195, endPoint y: 148, distance: 29.1
click at [195, 148] on div "Tellimuse kinnitus M042766829 9:24" at bounding box center [187, 150] width 81 height 15
drag, startPoint x: 227, startPoint y: 261, endPoint x: 200, endPoint y: 261, distance: 27.0
click at [200, 261] on div "Ja veel üks Tellimus #M043833491 9:26" at bounding box center [188, 262] width 83 height 15
click at [398, 339] on div "Estonian to English Võta vestlus üle" at bounding box center [395, 338] width 57 height 13
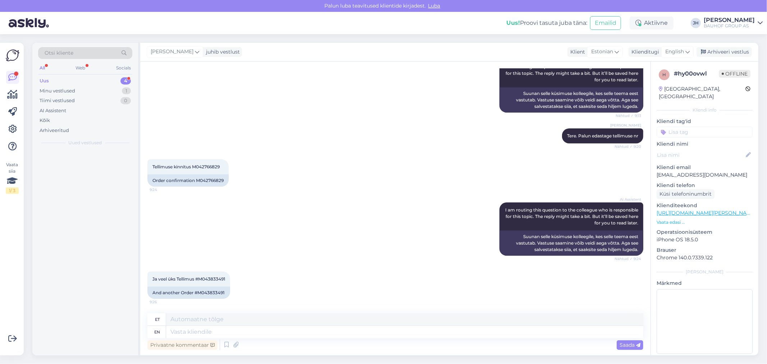
scroll to position [215, 0]
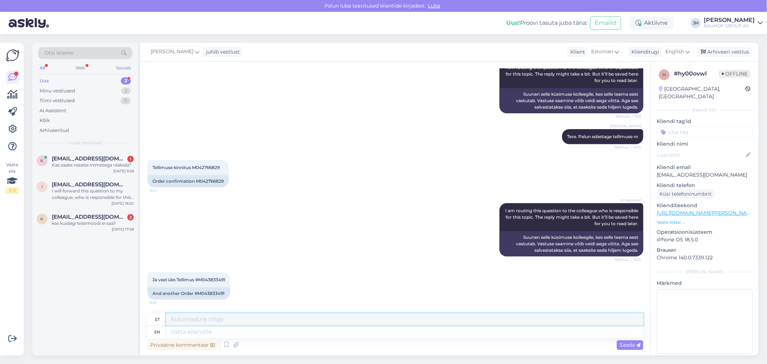
click at [202, 319] on textarea at bounding box center [404, 319] width 477 height 12
type textarea "T"
drag, startPoint x: 229, startPoint y: 279, endPoint x: 199, endPoint y: 277, distance: 29.5
click at [199, 277] on div "Ja veel üks Tellimus #M043833491 9:26" at bounding box center [188, 279] width 83 height 15
click at [199, 318] on textarea at bounding box center [404, 319] width 477 height 12
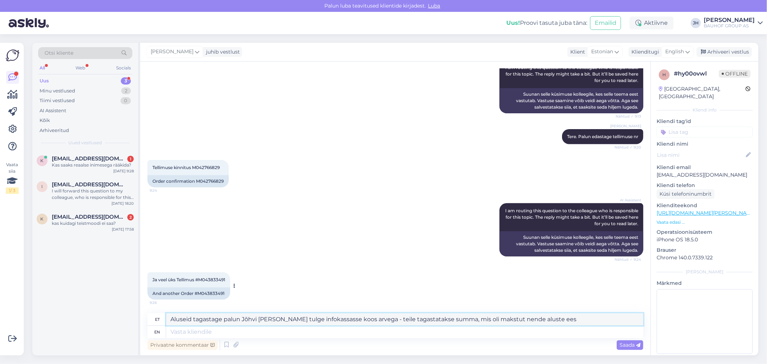
drag, startPoint x: 553, startPoint y: 319, endPoint x: 156, endPoint y: 295, distance: 397.6
click at [156, 295] on div "Vestlus algas [DATE] Tere! 9:13 Hello! AI Assistent Hello! How can we help you …" at bounding box center [395, 208] width 510 height 294
type textarea "Aluseid tagastage palun Jõhvi [PERSON_NAME] tulge infokassasse koos arvega - te…"
click at [689, 51] on icon at bounding box center [687, 52] width 4 height 8
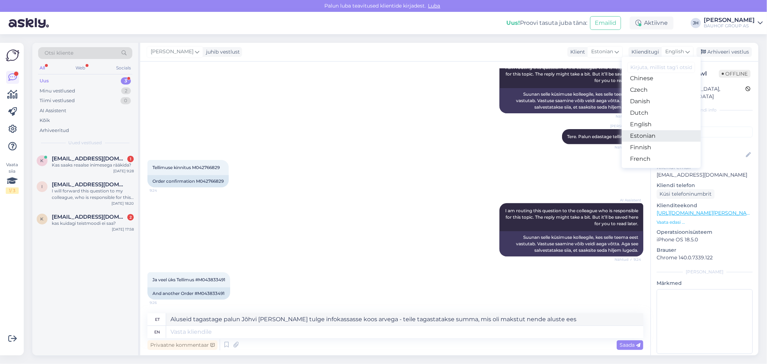
click at [645, 136] on link "Estonian" at bounding box center [661, 136] width 79 height 12
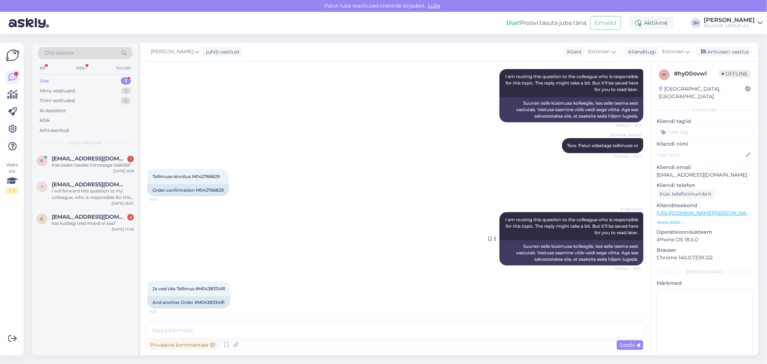
scroll to position [206, 0]
drag, startPoint x: 183, startPoint y: 332, endPoint x: 190, endPoint y: 332, distance: 6.5
click at [183, 332] on textarea at bounding box center [395, 330] width 496 height 15
paste textarea "Aluseid tagastage palun Jõhvi [PERSON_NAME] tulge infokassasse koos arvega - te…"
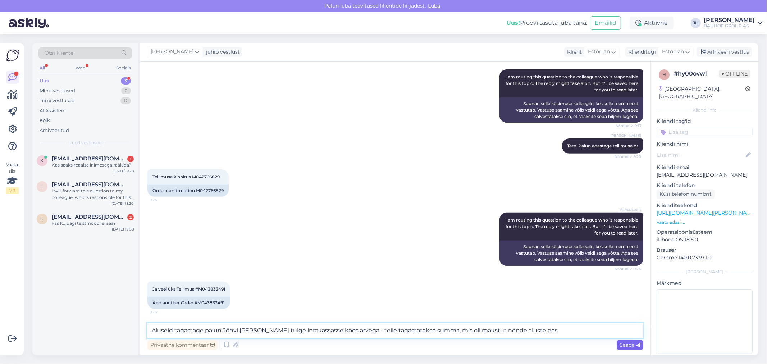
type textarea "Aluseid tagastage palun Jõhvi [PERSON_NAME] tulge infokassasse koos arvega - te…"
click at [626, 343] on span "Saada" at bounding box center [629, 345] width 21 height 6
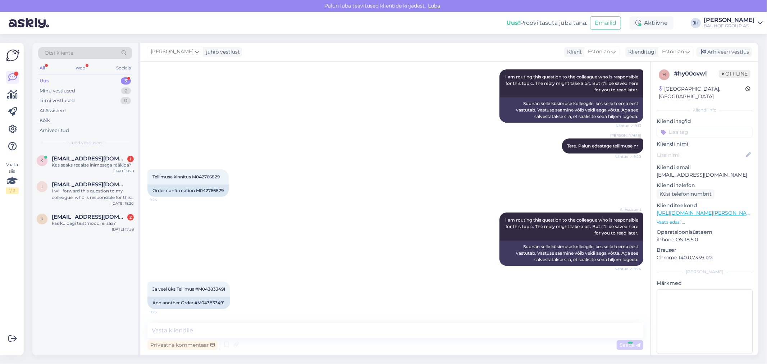
scroll to position [249, 0]
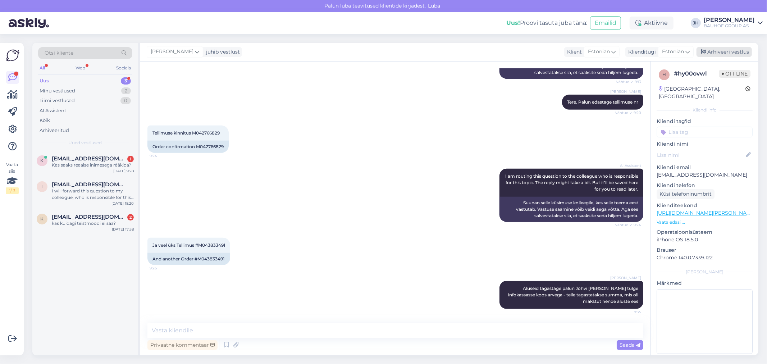
click at [730, 49] on div "Arhiveeri vestlus" at bounding box center [723, 52] width 55 height 10
click at [98, 159] on span "[EMAIL_ADDRESS][DOMAIN_NAME]" at bounding box center [89, 158] width 75 height 6
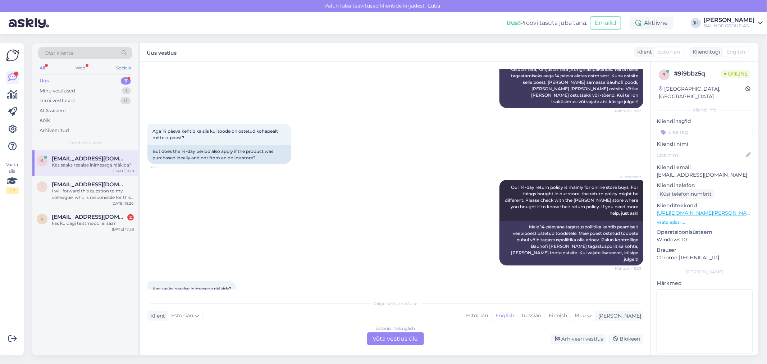
scroll to position [285, 0]
click at [395, 337] on div "Estonian to English Võta vestlus üle" at bounding box center [395, 338] width 57 height 13
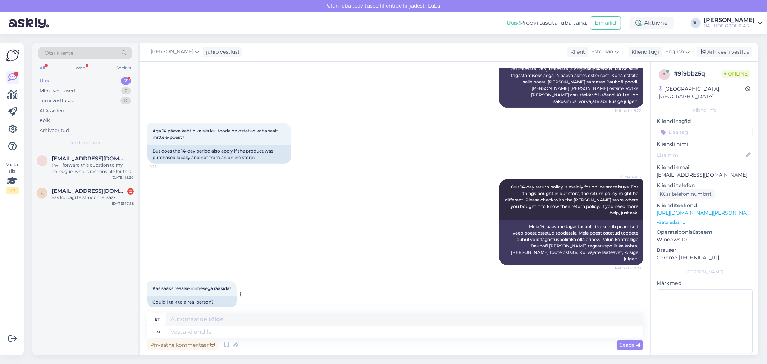
scroll to position [268, 0]
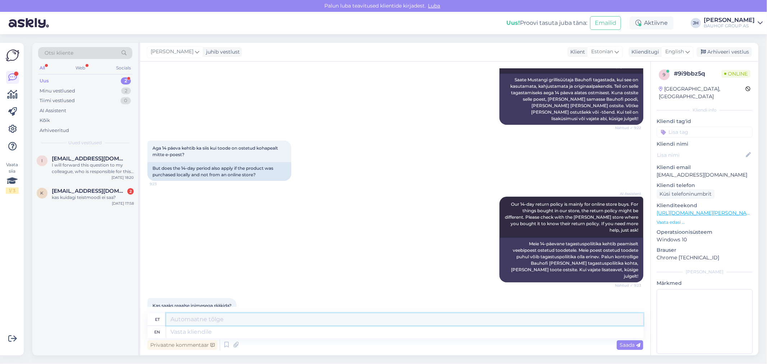
click at [186, 320] on textarea at bounding box center [404, 319] width 477 height 12
click at [585, 316] on textarea "Tere. 14 päeva tagastusõigus kehtib ainult e-poes ostetud kauba puhul. Kohapeal…" at bounding box center [404, 319] width 477 height 12
drag, startPoint x: 606, startPoint y: 319, endPoint x: 114, endPoint y: 299, distance: 491.8
click at [114, 299] on div "Otsi kliente All Web Socials Uus 2 Minu vestlused 2 Tiimi vestlused 0 AI Assist…" at bounding box center [395, 199] width 726 height 312
type textarea "Tere. 14 päeva tagastusõigus kehtib ainult e-poes ostetud kauba puhul. Kohapeal…"
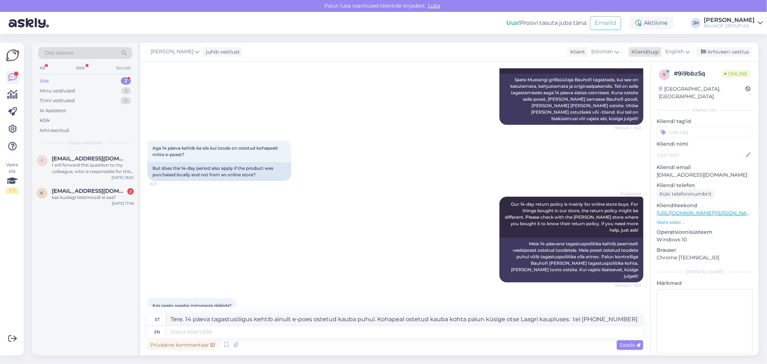
click at [689, 50] on icon at bounding box center [687, 52] width 4 height 8
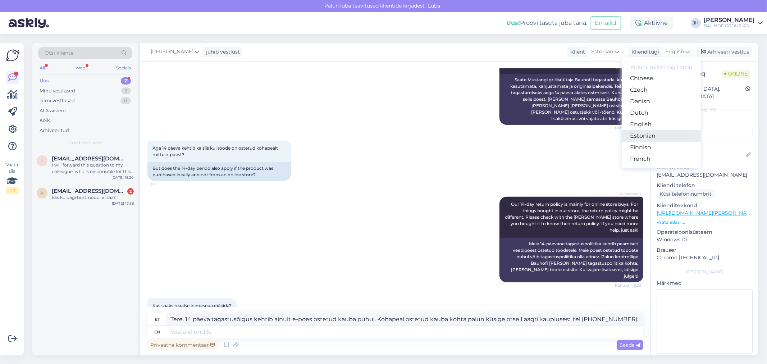
click at [650, 138] on link "Estonian" at bounding box center [661, 136] width 79 height 12
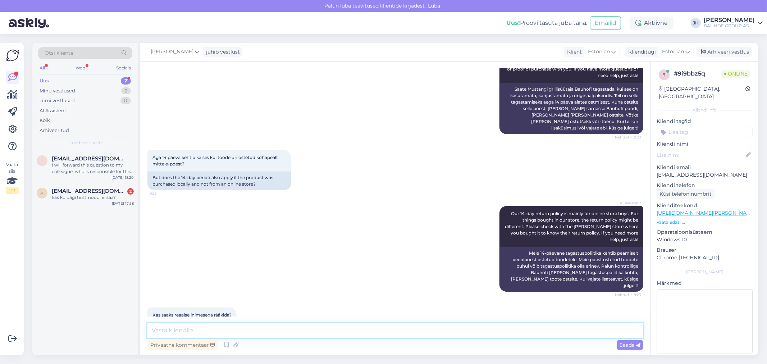
click at [180, 329] on textarea at bounding box center [395, 330] width 496 height 15
paste textarea "Tere. 14 päeva tagastusõigus kehtib ainult e-poes ostetud kauba puhul. Kohapeal…"
type textarea "Tere. 14 päeva tagastusõigus kehtib ainult e-poes ostetud kauba puhul. Kohapeal…"
click at [626, 343] on span "Saada" at bounding box center [629, 345] width 21 height 6
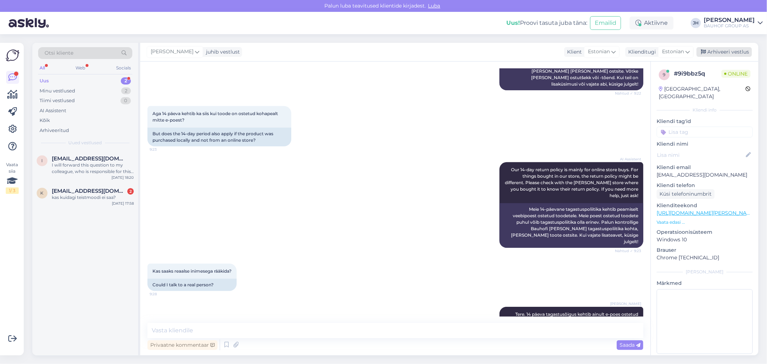
click at [720, 51] on div "Arhiveeri vestlus" at bounding box center [723, 52] width 55 height 10
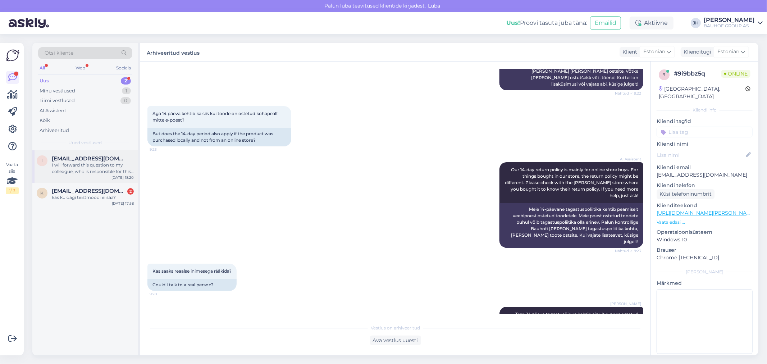
click at [81, 161] on span "[EMAIL_ADDRESS][DOMAIN_NAME]" at bounding box center [89, 158] width 75 height 6
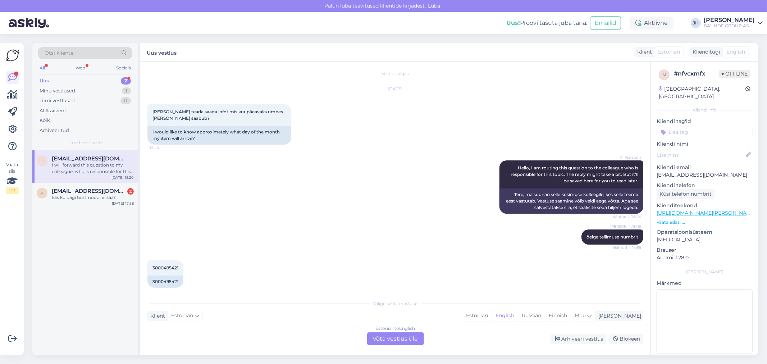
scroll to position [0, 0]
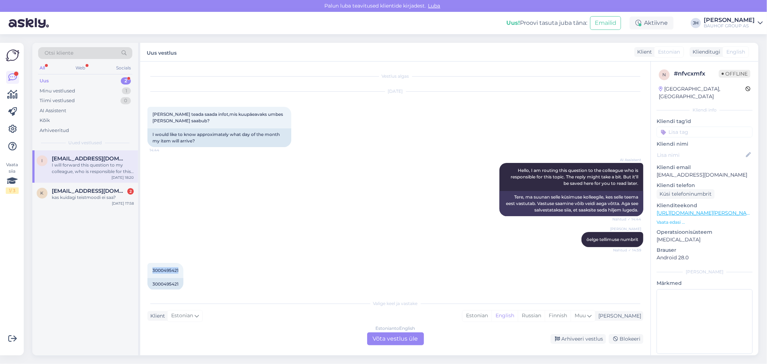
drag, startPoint x: 178, startPoint y: 270, endPoint x: 145, endPoint y: 268, distance: 33.1
click at [145, 268] on div "Vestlus algas [DATE] Sooviksin teada saada infot,mis kuupäeavaks umbes [PERSON_…" at bounding box center [395, 208] width 510 height 294
drag, startPoint x: 204, startPoint y: 268, endPoint x: 201, endPoint y: 270, distance: 4.2
click at [205, 268] on div "3000495421 18:20 3000495421" at bounding box center [395, 276] width 496 height 43
click at [181, 271] on div "3000495421 18:20" at bounding box center [165, 270] width 36 height 15
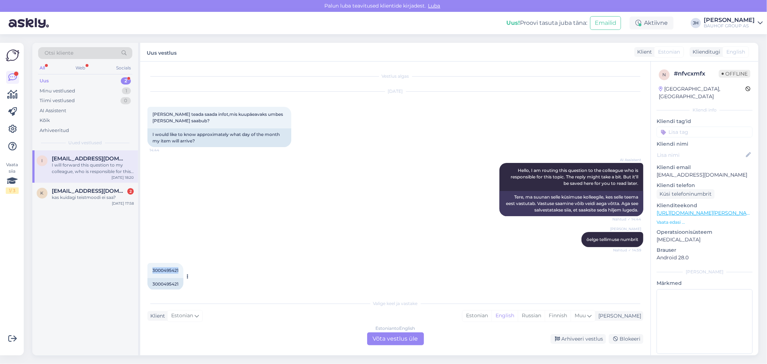
drag, startPoint x: 179, startPoint y: 271, endPoint x: 151, endPoint y: 270, distance: 27.7
click at [151, 270] on div "3000495421 18:20" at bounding box center [165, 270] width 36 height 15
click at [393, 338] on div "Estonian to English Võta vestlus üle" at bounding box center [395, 338] width 57 height 13
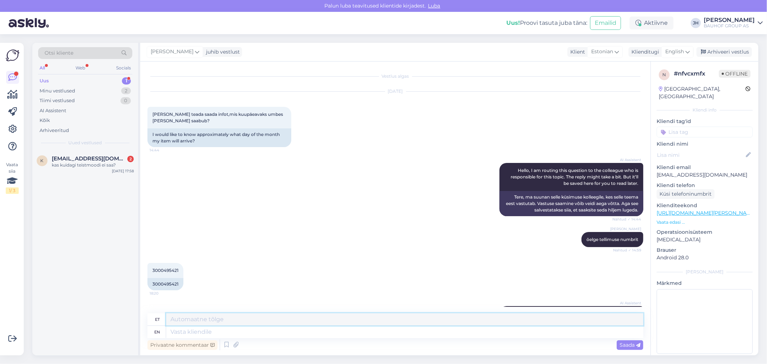
click at [172, 315] on textarea at bounding box center [404, 319] width 477 height 12
paste textarea "TLL1772208"
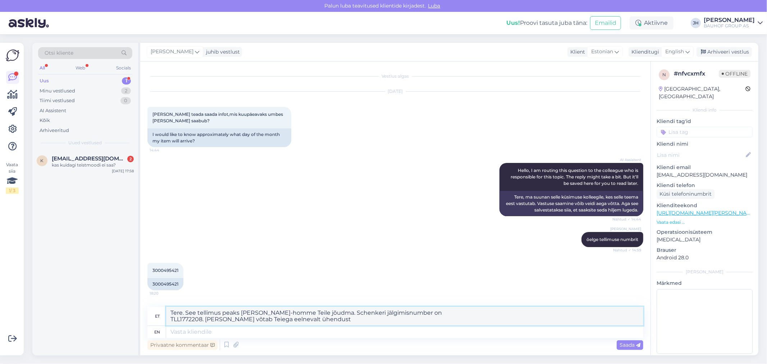
drag, startPoint x: 317, startPoint y: 321, endPoint x: 141, endPoint y: 302, distance: 176.9
click at [141, 302] on div "Vestlus algas [DATE] Sooviksin teada saada infot,mis kuupäeavaks umbes [PERSON_…" at bounding box center [395, 208] width 510 height 294
type textarea "Tere. See tellimus peaks [PERSON_NAME]-homme Teile jõudma. Schenkeri jälgimisnu…"
click at [688, 51] on icon at bounding box center [687, 52] width 4 height 8
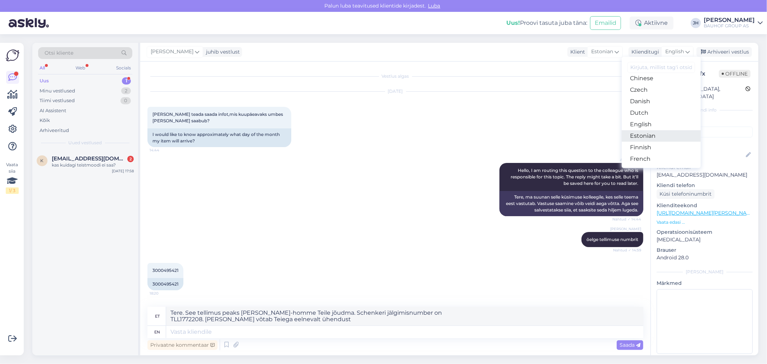
drag, startPoint x: 656, startPoint y: 137, endPoint x: 651, endPoint y: 137, distance: 4.7
click at [656, 137] on link "Estonian" at bounding box center [661, 136] width 79 height 12
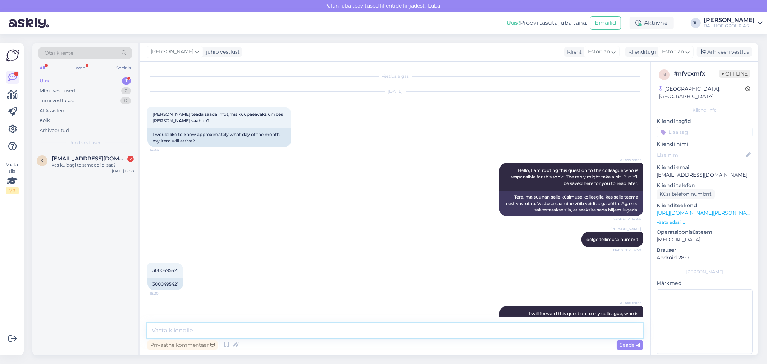
click at [207, 329] on textarea at bounding box center [395, 330] width 496 height 15
paste textarea "Tere. See tellimus peaks [PERSON_NAME]-homme Teile jõudma. Schenkeri jälgimisnu…"
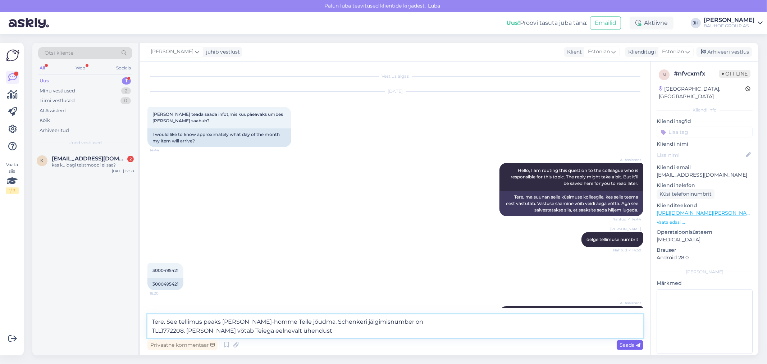
type textarea "Tere. See tellimus peaks [PERSON_NAME]-homme Teile jõudma. Schenkeri jälgimisnu…"
click at [629, 344] on span "Saada" at bounding box center [629, 345] width 21 height 6
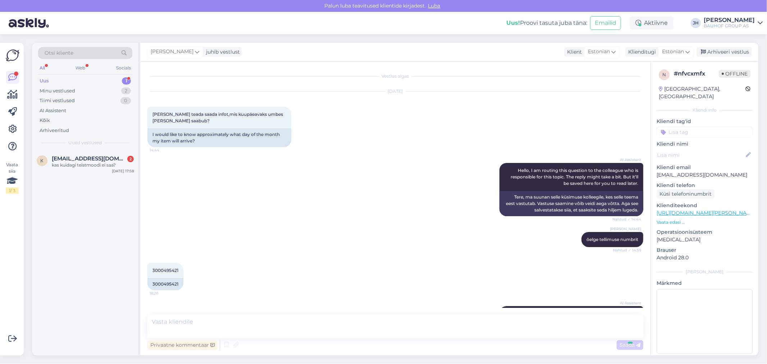
scroll to position [103, 0]
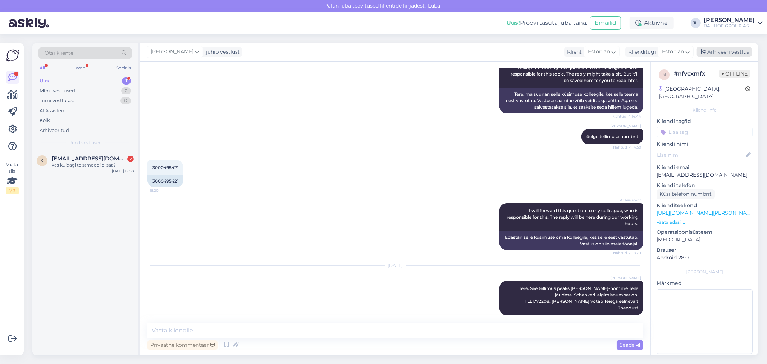
click at [727, 49] on div "Arhiveeri vestlus" at bounding box center [723, 52] width 55 height 10
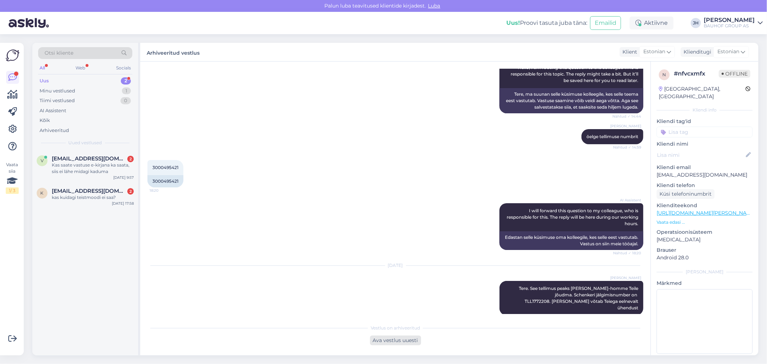
click at [396, 342] on div "Ava vestlus uuesti" at bounding box center [395, 340] width 51 height 10
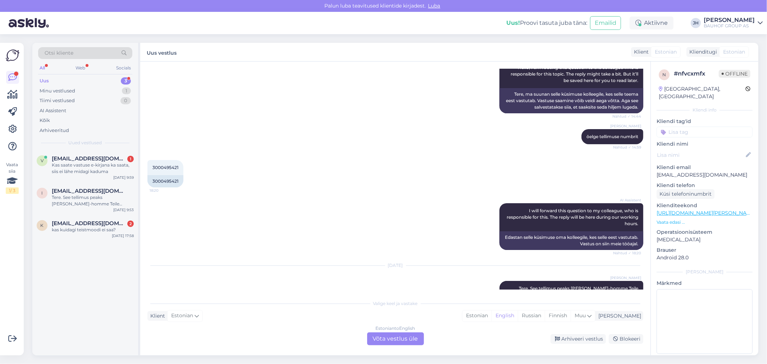
click at [402, 335] on div "Estonian to English Võta vestlus üle" at bounding box center [395, 338] width 57 height 13
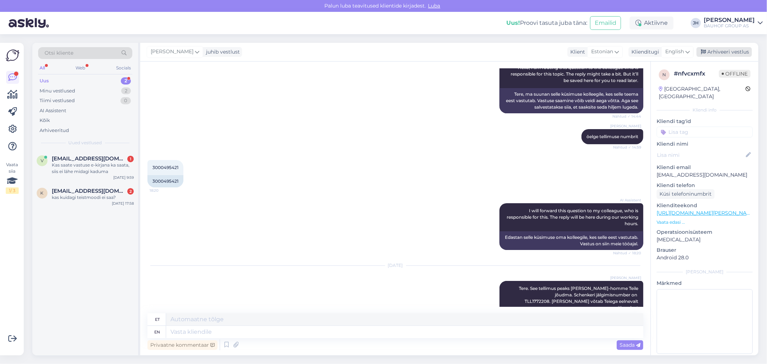
click at [710, 49] on div "Arhiveeri vestlus" at bounding box center [723, 52] width 55 height 10
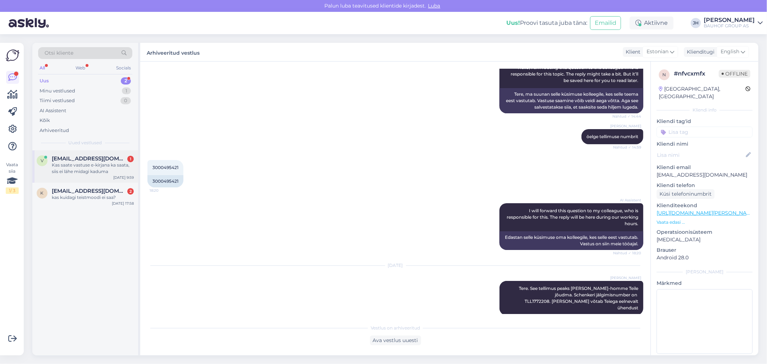
click at [88, 168] on div "Kas saate vastuse e-kirjana ka saata, siis ei lähe midagi kaduma" at bounding box center [93, 168] width 82 height 13
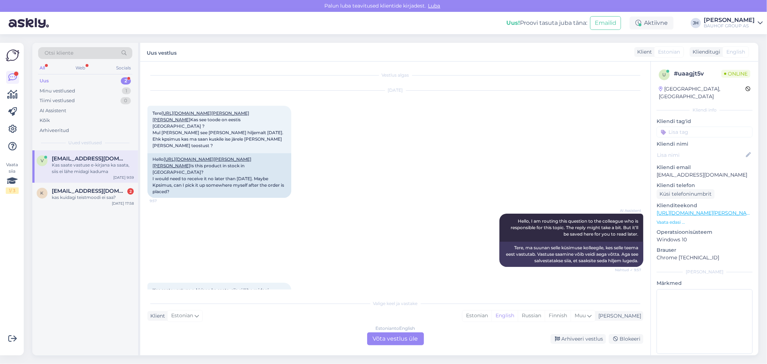
scroll to position [0, 0]
click at [233, 123] on link "[URL][DOMAIN_NAME][PERSON_NAME][PERSON_NAME]" at bounding box center [200, 117] width 97 height 12
click at [402, 335] on div "Estonian to English Võta vestlus üle" at bounding box center [395, 338] width 57 height 13
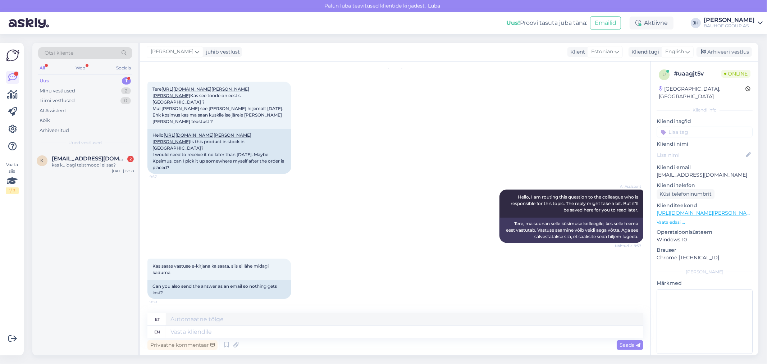
scroll to position [63, 0]
drag, startPoint x: 728, startPoint y: 168, endPoint x: 656, endPoint y: 171, distance: 71.6
click at [656, 171] on p "[EMAIL_ADDRESS][DOMAIN_NAME]" at bounding box center [704, 175] width 96 height 8
click at [217, 325] on textarea at bounding box center [404, 319] width 477 height 12
click at [687, 47] on div "English" at bounding box center [677, 52] width 32 height 12
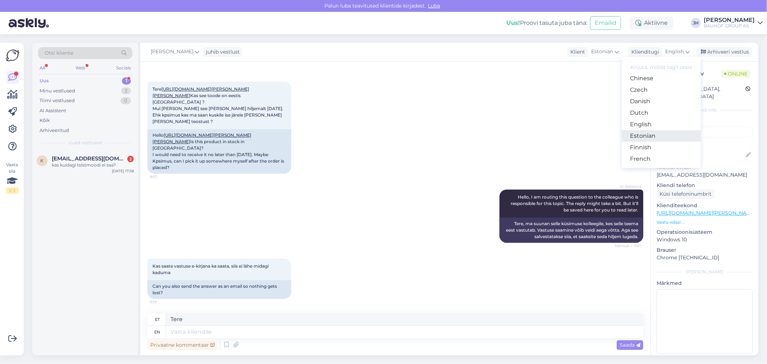
click at [645, 134] on link "Estonian" at bounding box center [661, 136] width 79 height 12
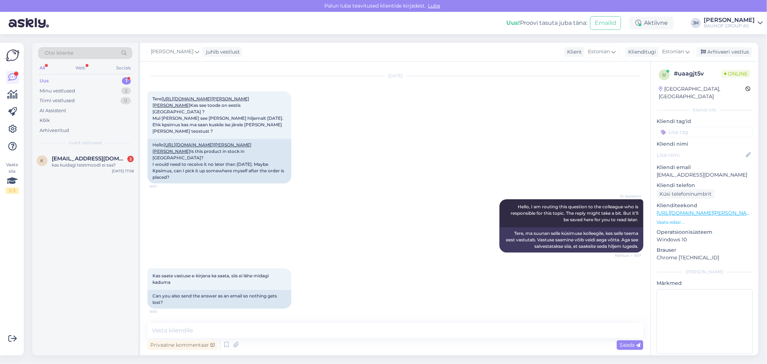
scroll to position [54, 0]
click at [165, 331] on textarea at bounding box center [395, 330] width 496 height 15
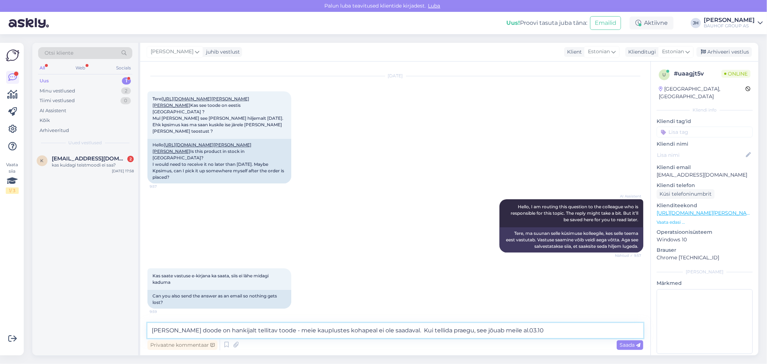
click at [194, 331] on textarea "[PERSON_NAME] doode on hankijalt tellitav toode - meie kauplustes kohapeal ei o…" at bounding box center [395, 330] width 496 height 15
drag, startPoint x: 540, startPoint y: 330, endPoint x: 102, endPoint y: 327, distance: 438.2
click at [102, 327] on div "Otsi kliente All Web Socials Uus 1 Minu vestlused 2 Tiimi vestlused 0 AI Assist…" at bounding box center [395, 199] width 726 height 312
click at [626, 345] on span "Saada" at bounding box center [629, 345] width 21 height 6
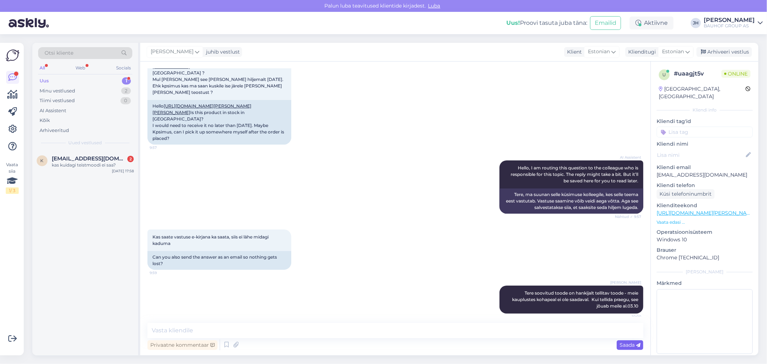
scroll to position [98, 0]
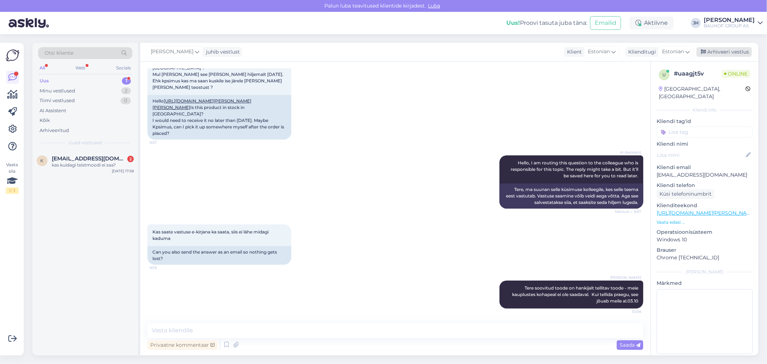
click at [715, 49] on div "Arhiveeri vestlus" at bounding box center [723, 52] width 55 height 10
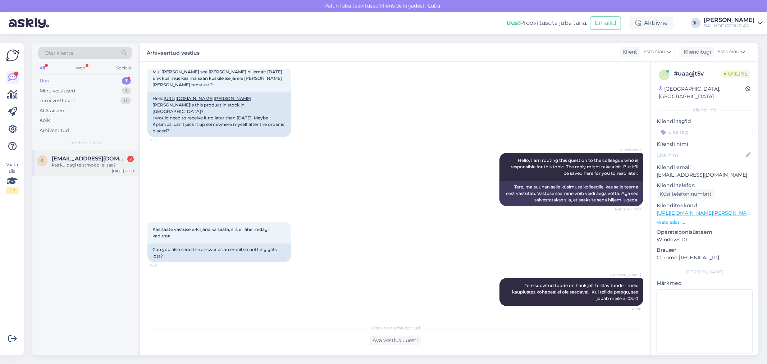
click at [94, 161] on span "[EMAIL_ADDRESS][DOMAIN_NAME]" at bounding box center [89, 158] width 75 height 6
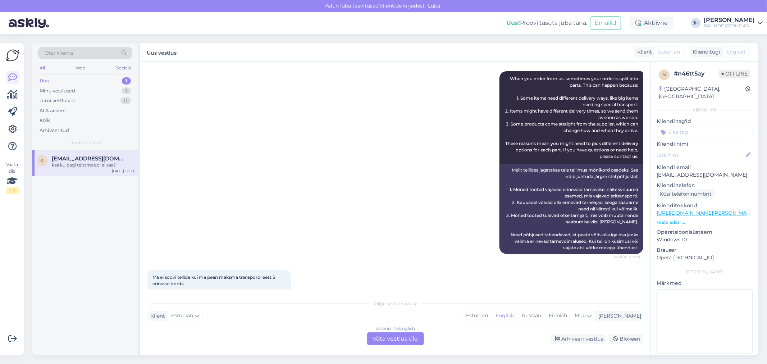
scroll to position [520, 0]
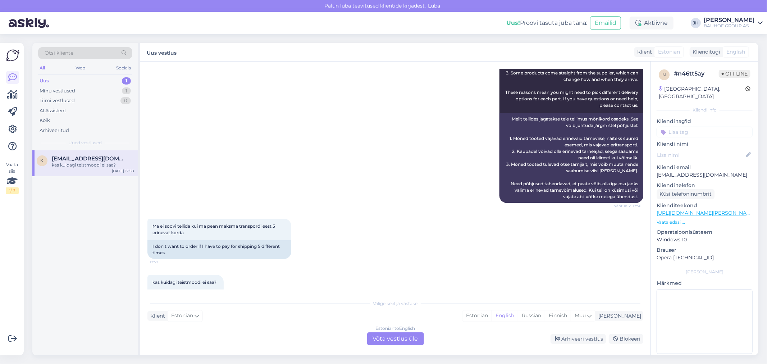
click at [393, 337] on div "Estonian to English Võta vestlus üle" at bounding box center [395, 338] width 57 height 13
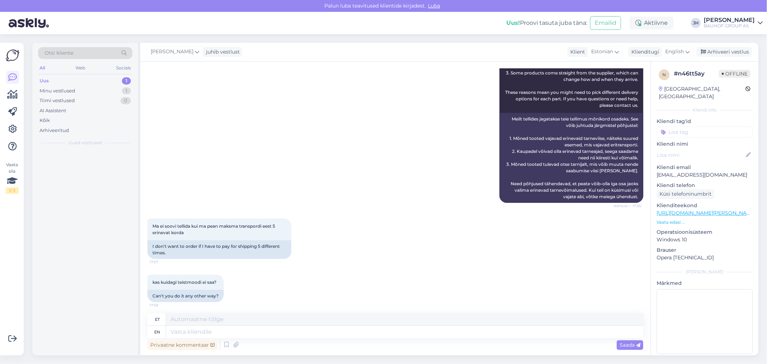
scroll to position [503, 0]
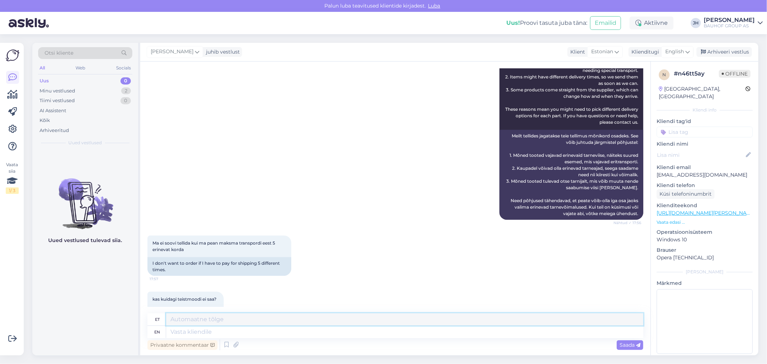
click at [204, 316] on textarea at bounding box center [404, 319] width 477 height 12
paste textarea "[URL][DOMAIN_NAME][PERSON_NAME]"
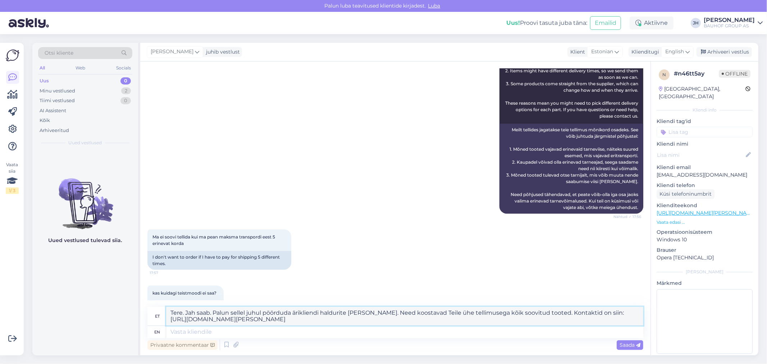
drag, startPoint x: 358, startPoint y: 319, endPoint x: 144, endPoint y: 314, distance: 213.6
click at [144, 314] on div "Vestlus algas [DATE] Tere! Tellisime äsja lasnamäele, et tuleme ise järgi kotti…" at bounding box center [395, 208] width 510 height 294
click at [688, 50] on icon at bounding box center [687, 52] width 4 height 8
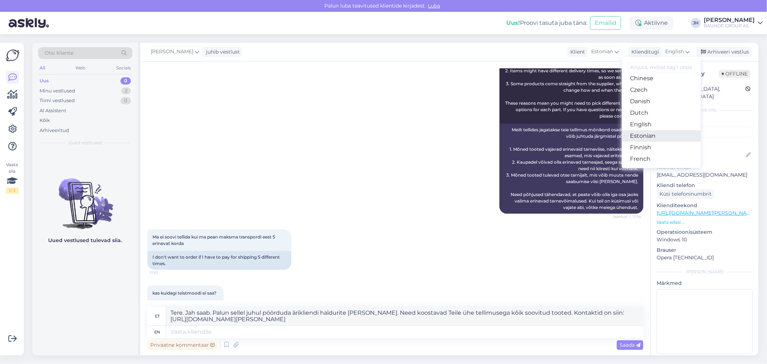
drag, startPoint x: 651, startPoint y: 135, endPoint x: 644, endPoint y: 137, distance: 6.9
click at [651, 134] on link "Estonian" at bounding box center [661, 136] width 79 height 12
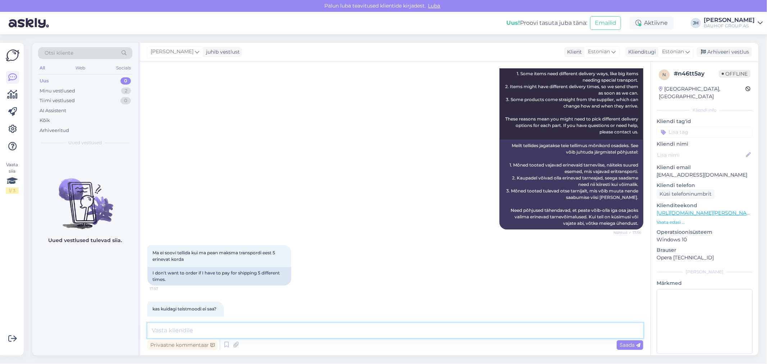
click at [182, 328] on textarea at bounding box center [395, 330] width 496 height 15
paste textarea "Tere. Jah saab. Palun sellel juhul pöörduda ärikliendi haldurite [PERSON_NAME].…"
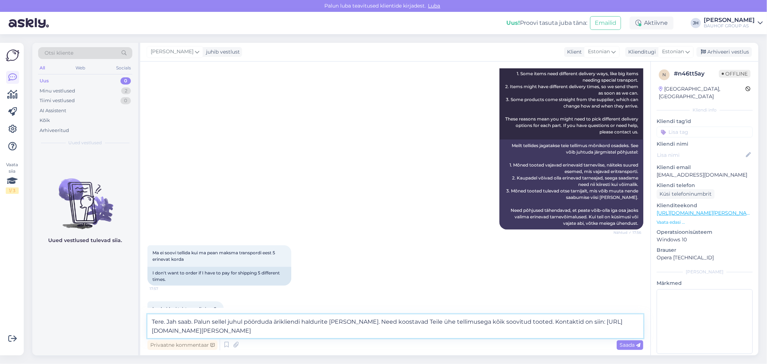
scroll to position [502, 0]
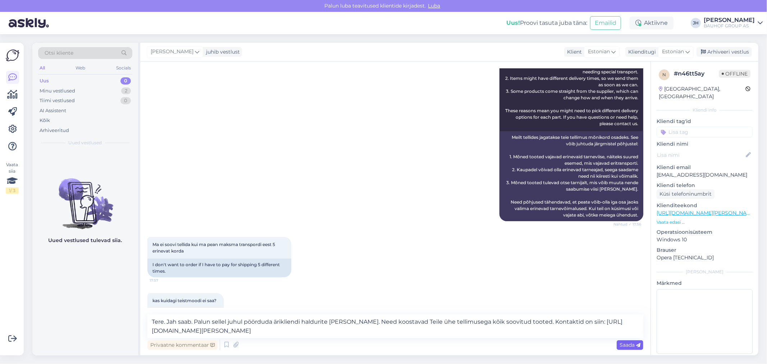
click at [624, 346] on span "Saada" at bounding box center [629, 345] width 21 height 6
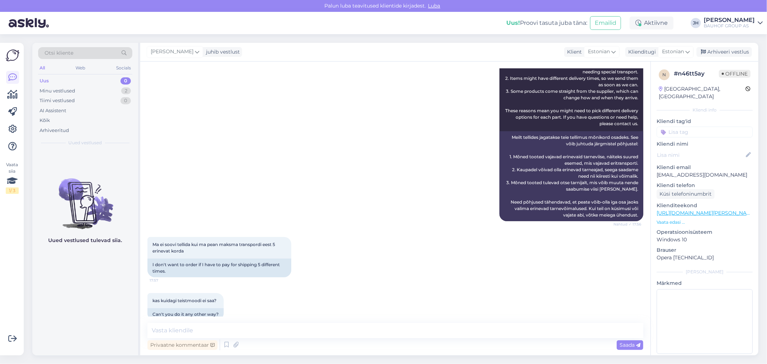
scroll to position [559, 0]
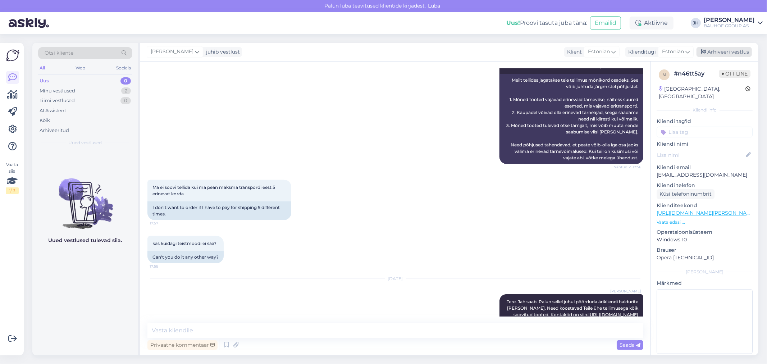
click at [739, 52] on div "Arhiveeri vestlus" at bounding box center [723, 52] width 55 height 10
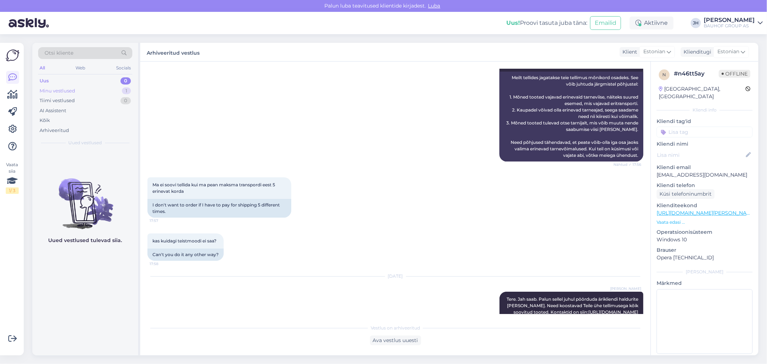
click at [61, 92] on div "Minu vestlused" at bounding box center [58, 90] width 36 height 7
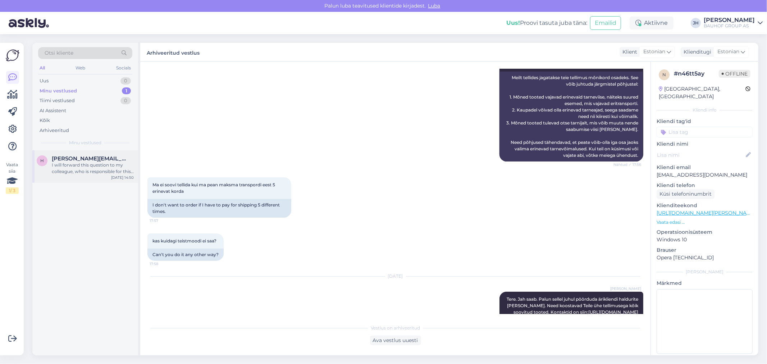
click at [74, 162] on div "I will forward this question to my colleague, who is responsible for this. The …" at bounding box center [93, 168] width 82 height 13
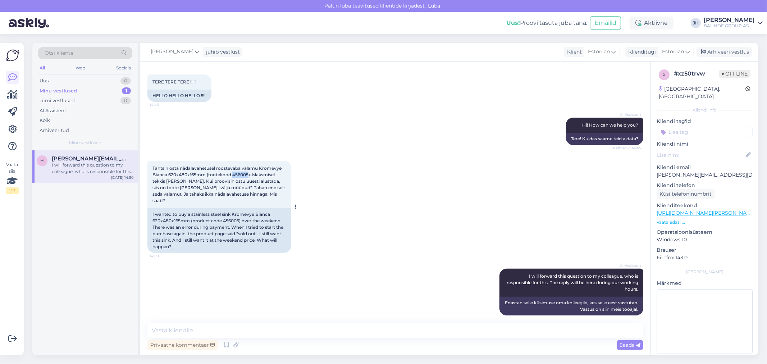
drag, startPoint x: 247, startPoint y: 171, endPoint x: 231, endPoint y: 171, distance: 16.2
click at [231, 171] on span "Tahtsin osta nädalavahetusel roostevaba valamu Kromevye Bianca 620x480x165mm (t…" at bounding box center [219, 184] width 134 height 38
click at [177, 326] on textarea at bounding box center [395, 330] width 496 height 15
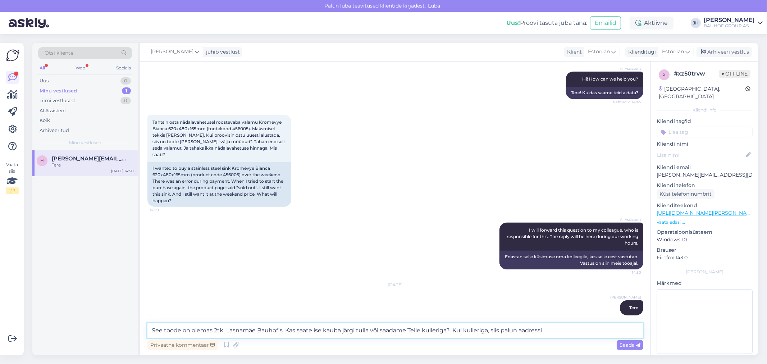
drag, startPoint x: 550, startPoint y: 330, endPoint x: 117, endPoint y: 299, distance: 434.3
click at [117, 299] on div "Otsi kliente All Web Socials Uus 0 Minu vestlused 1 Tiimi vestlused 0 AI Assist…" at bounding box center [395, 199] width 726 height 312
click at [628, 347] on div "Saada" at bounding box center [630, 345] width 27 height 10
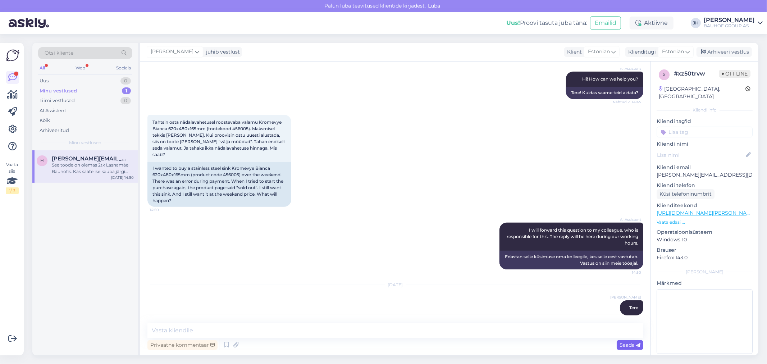
scroll to position [209, 0]
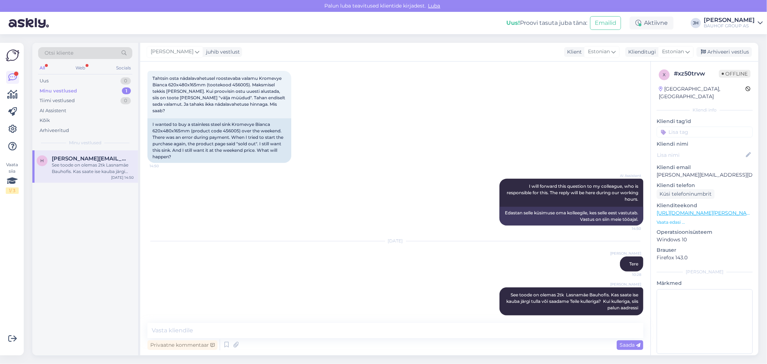
click at [42, 69] on div "All" at bounding box center [42, 67] width 8 height 9
click at [49, 91] on div "Minu vestlused" at bounding box center [58, 90] width 37 height 7
click at [77, 162] on div "See toode on olemas 2tk Lasnamäe Bauhofis. Kas saate ise kauba järgi tulla või …" at bounding box center [93, 168] width 82 height 13
click at [725, 51] on div "Arhiveeri vestlus" at bounding box center [723, 52] width 55 height 10
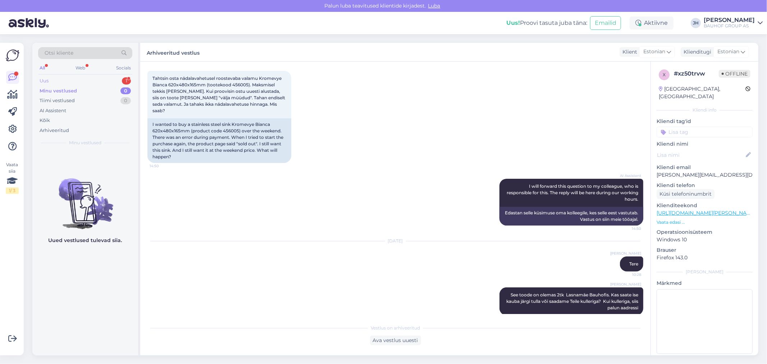
click at [45, 79] on div "Uus" at bounding box center [44, 80] width 9 height 7
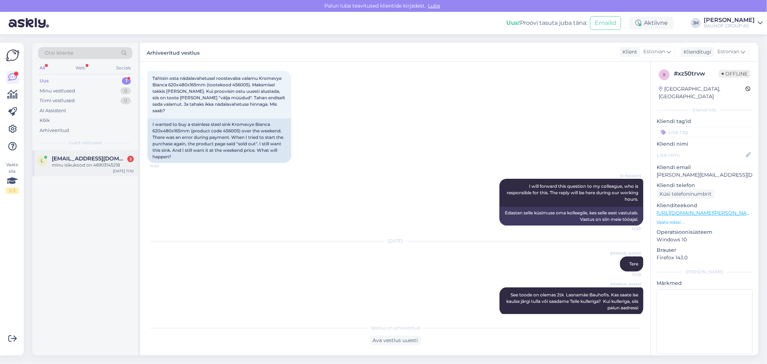
click at [78, 162] on div "minu isikukood on 46903145218" at bounding box center [93, 165] width 82 height 6
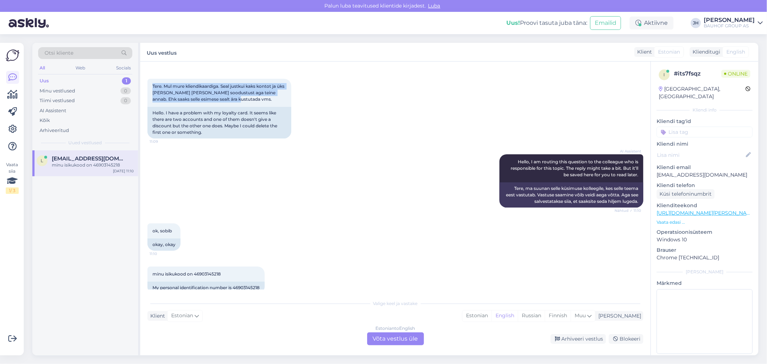
scroll to position [0, 0]
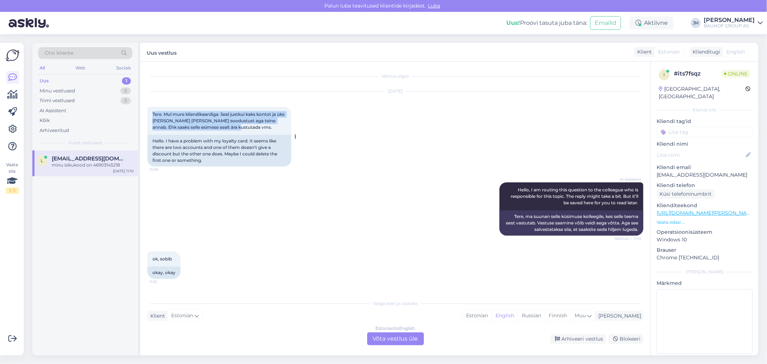
drag, startPoint x: 234, startPoint y: 88, endPoint x: 151, endPoint y: 113, distance: 86.5
click at [151, 113] on div "Tere. Mul mure kliendikaardiga. Seal justkui kaks kontot ja üks [PERSON_NAME] […" at bounding box center [219, 121] width 144 height 28
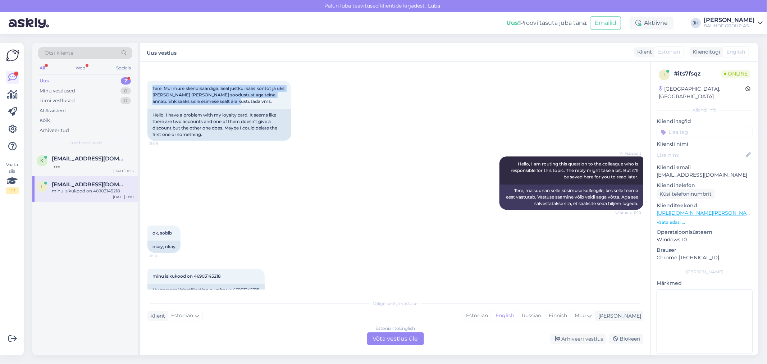
scroll to position [40, 0]
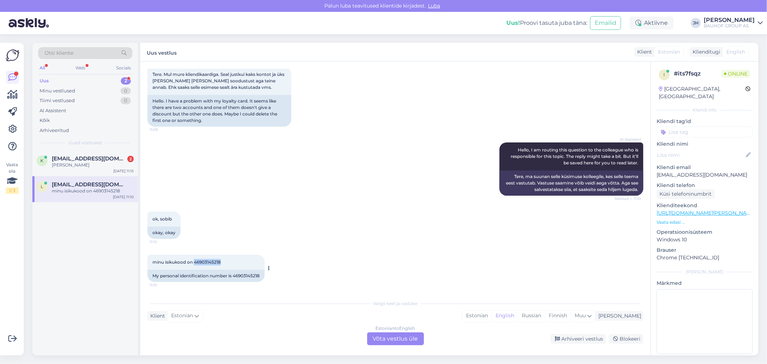
drag, startPoint x: 229, startPoint y: 260, endPoint x: 195, endPoint y: 263, distance: 34.3
click at [195, 263] on div "minu isikukood on 46903145218 11:10" at bounding box center [205, 262] width 117 height 15
drag, startPoint x: 718, startPoint y: 169, endPoint x: 657, endPoint y: 170, distance: 61.1
click at [657, 171] on p "[EMAIL_ADDRESS][DOMAIN_NAME]" at bounding box center [704, 175] width 96 height 8
click at [390, 338] on div "Estonian to English Võta vestlus üle" at bounding box center [395, 338] width 57 height 13
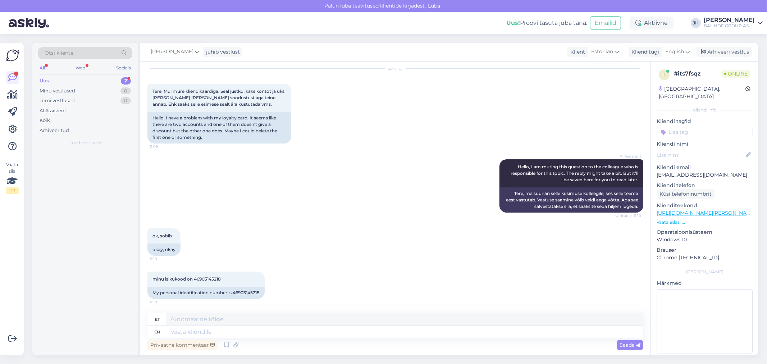
scroll to position [23, 0]
click at [211, 318] on textarea at bounding box center [404, 319] width 477 height 12
drag, startPoint x: 382, startPoint y: 321, endPoint x: 154, endPoint y: 316, distance: 228.3
click at [154, 316] on div "et Edastasime teie kirja IT spetsialistidele" at bounding box center [395, 319] width 496 height 13
click at [627, 340] on div "Saada" at bounding box center [630, 345] width 27 height 10
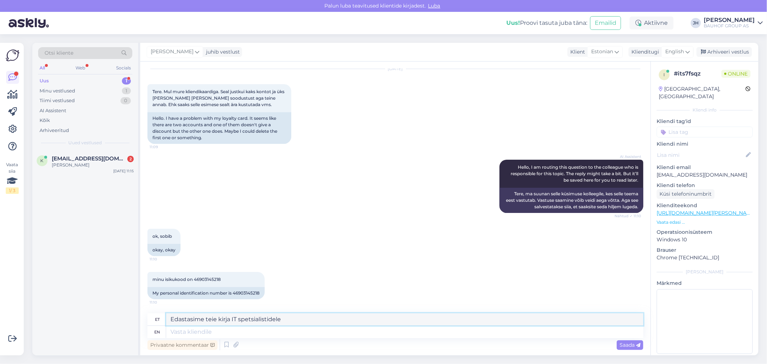
click at [292, 317] on textarea "Edastasime teie kirja IT spetsialistidele" at bounding box center [404, 319] width 477 height 12
drag, startPoint x: 291, startPoint y: 317, endPoint x: 171, endPoint y: 317, distance: 120.4
click at [171, 317] on textarea "Edastasime teie kirja IT spetsialistidele" at bounding box center [404, 319] width 477 height 12
click at [686, 51] on icon at bounding box center [687, 52] width 4 height 8
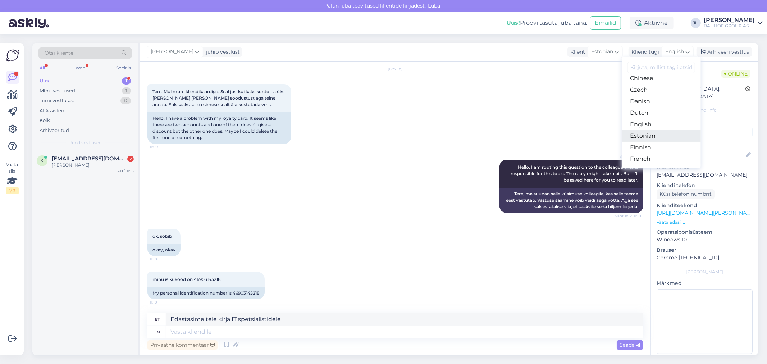
click at [649, 136] on link "Estonian" at bounding box center [661, 136] width 79 height 12
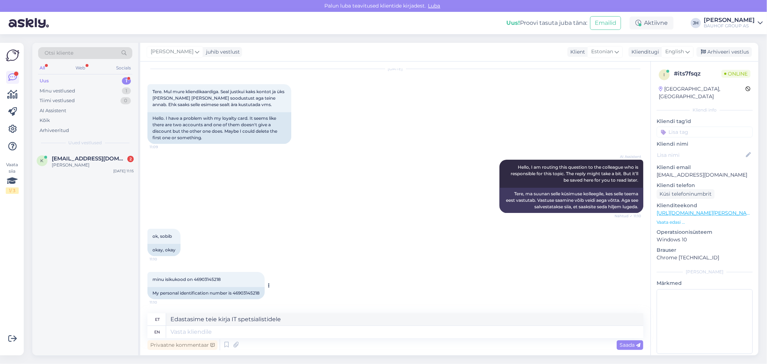
scroll to position [13, 0]
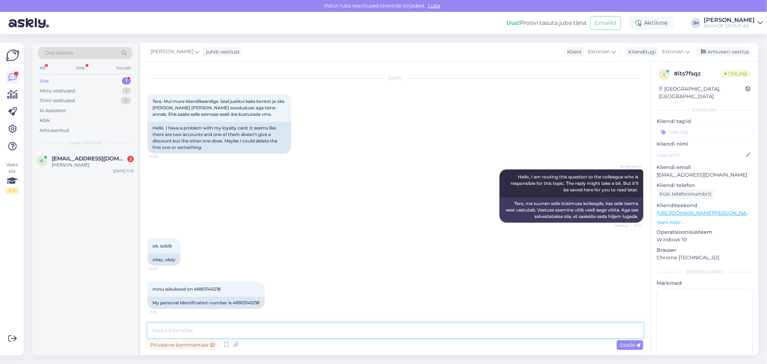
click at [206, 329] on textarea at bounding box center [395, 330] width 496 height 15
paste textarea "Edastasime teie kirja IT spetsialistidele"
click at [628, 344] on span "Saada" at bounding box center [629, 345] width 21 height 6
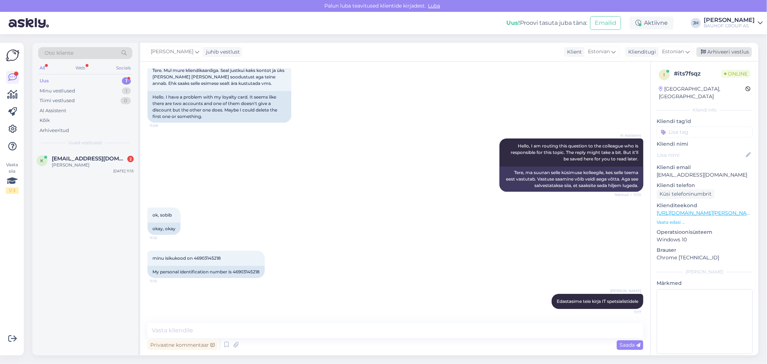
click at [726, 52] on div "Arhiveeri vestlus" at bounding box center [723, 52] width 55 height 10
click at [65, 156] on span "[EMAIL_ADDRESS][DOMAIN_NAME]" at bounding box center [89, 158] width 75 height 6
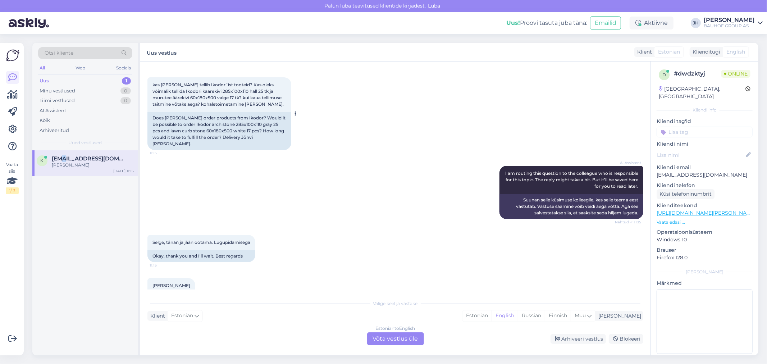
scroll to position [132, 0]
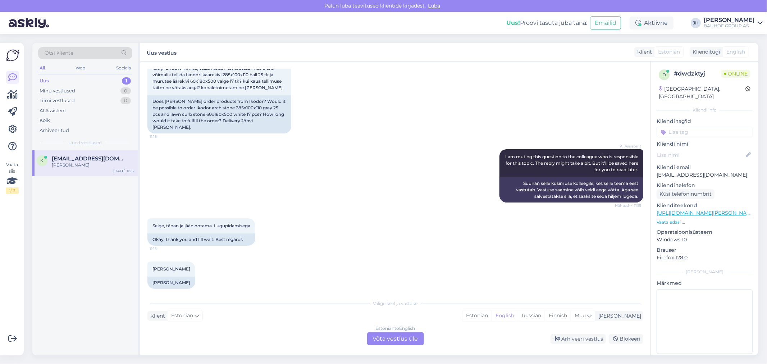
click at [404, 338] on div "Estonian to English Võta vestlus üle" at bounding box center [395, 338] width 57 height 13
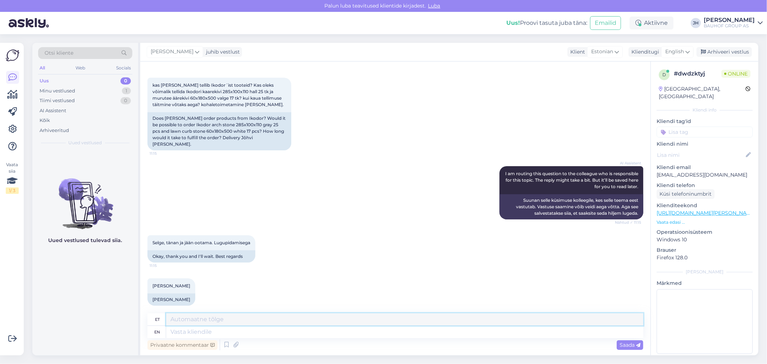
click at [207, 321] on textarea at bounding box center [404, 319] width 477 height 12
paste textarea "[URL][DOMAIN_NAME][PERSON_NAME]"
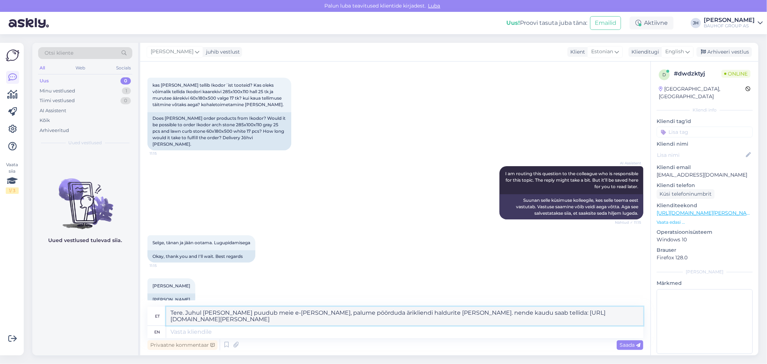
scroll to position [122, 0]
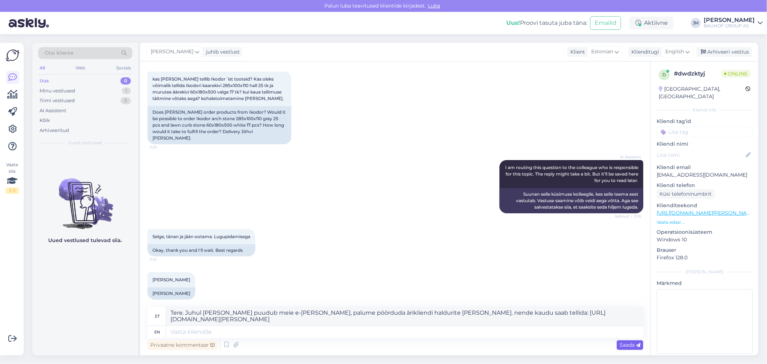
click at [631, 346] on span "Saada" at bounding box center [629, 345] width 21 height 6
drag, startPoint x: 276, startPoint y: 319, endPoint x: 128, endPoint y: 297, distance: 149.4
click at [140, 300] on div "Vestlus algas [DATE] Tere, 11:13 Hello, AI Assistent Hello! How can we help you…" at bounding box center [395, 208] width 510 height 294
click at [689, 49] on icon at bounding box center [687, 52] width 4 height 8
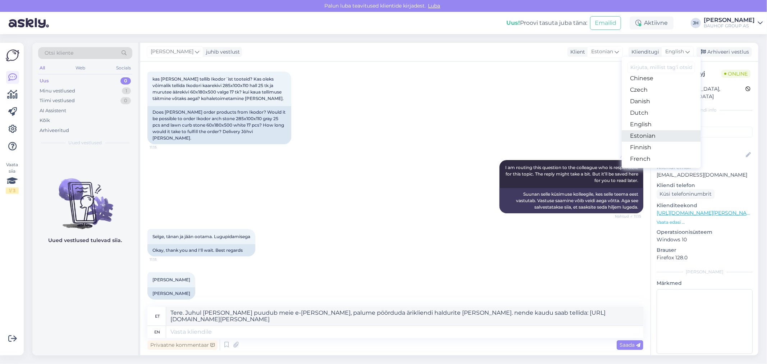
drag, startPoint x: 653, startPoint y: 135, endPoint x: 625, endPoint y: 150, distance: 31.5
click at [652, 136] on link "Estonian" at bounding box center [661, 136] width 79 height 12
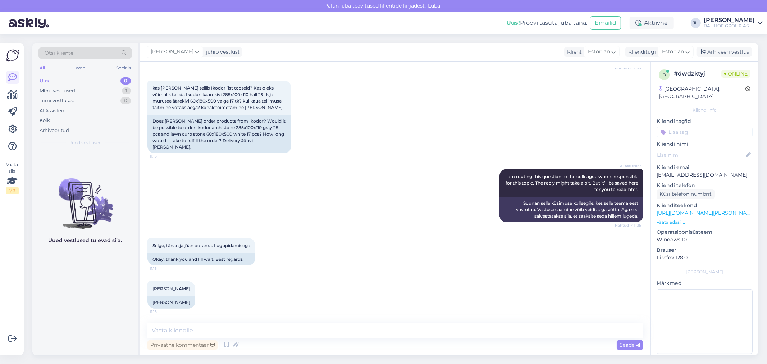
scroll to position [106, 0]
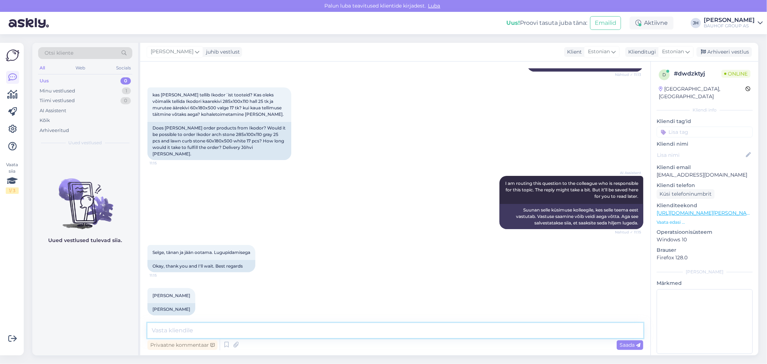
click at [188, 333] on textarea at bounding box center [395, 330] width 496 height 15
paste textarea "Tere. Juhul [PERSON_NAME] puudub meie e-[PERSON_NAME], palume pöörduda äriklien…"
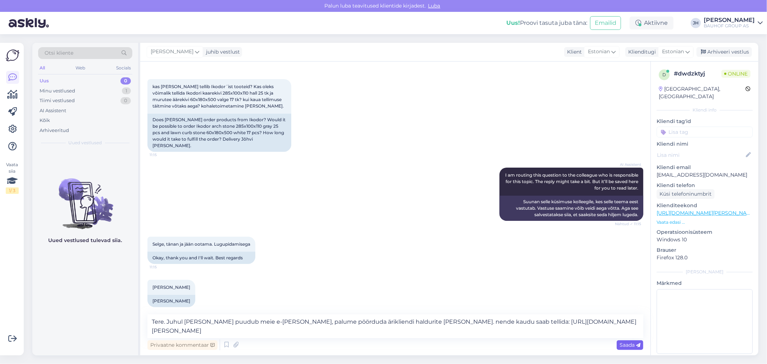
click at [626, 346] on span "Saada" at bounding box center [629, 345] width 21 height 6
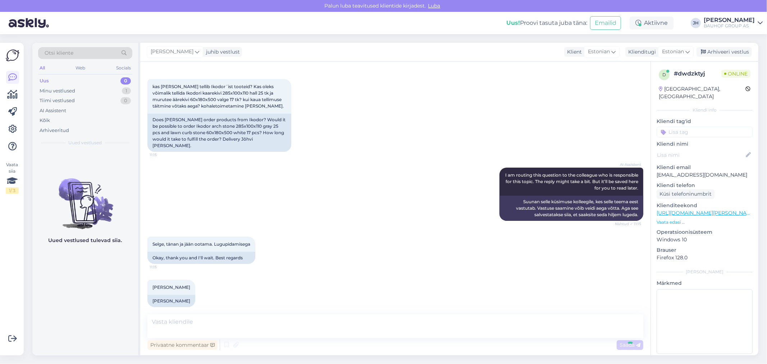
scroll to position [156, 0]
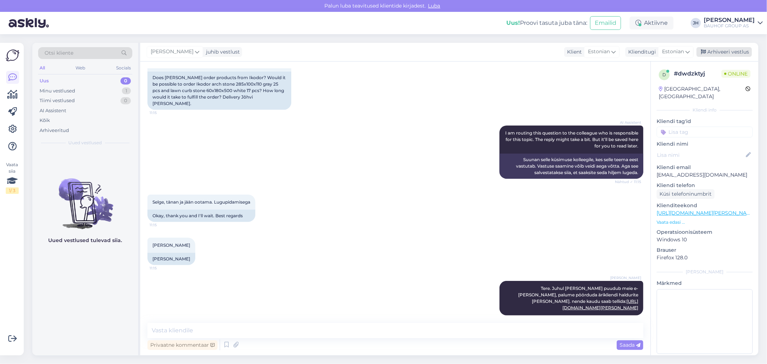
click at [720, 51] on div "Arhiveeri vestlus" at bounding box center [723, 52] width 55 height 10
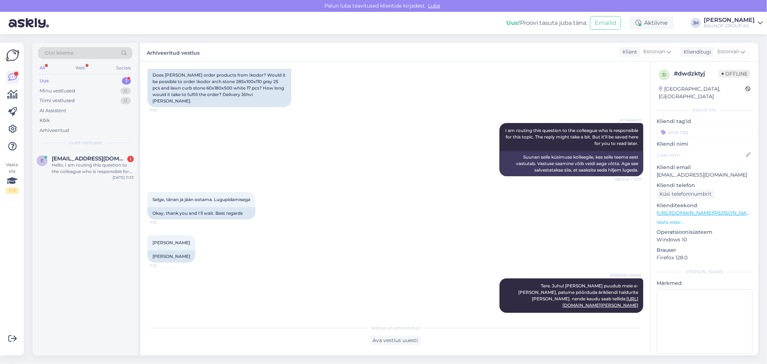
scroll to position [251, 0]
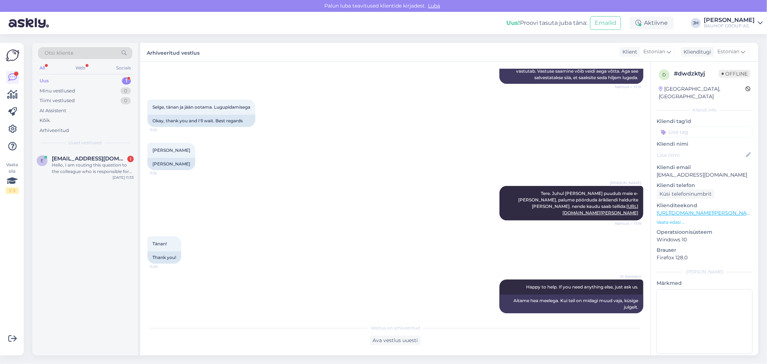
click at [67, 51] on span "Otsi kliente" at bounding box center [59, 53] width 29 height 8
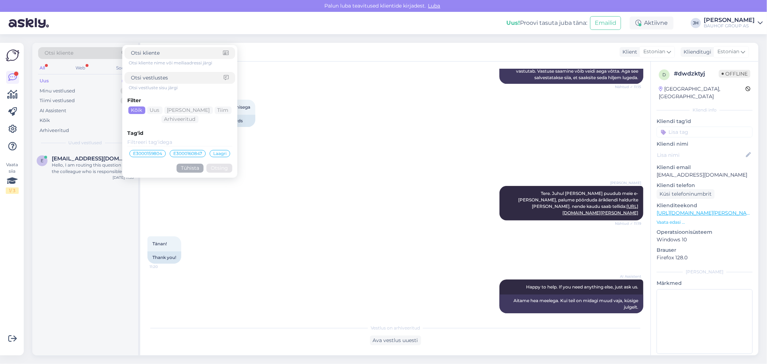
click at [158, 52] on input at bounding box center [177, 53] width 92 height 8
